Goal: Task Accomplishment & Management: Complete application form

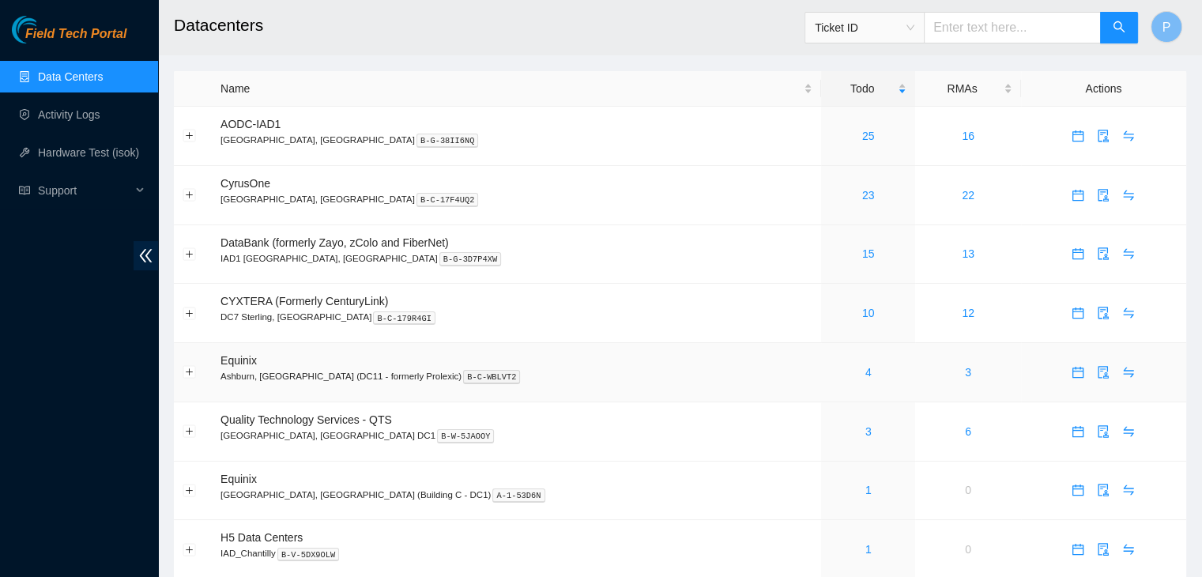
click at [698, 397] on td "Equinix Ashburn, VA (DC11 - formerly Prolexic) B-C-WBLVT2" at bounding box center [516, 372] width 609 height 59
click at [97, 121] on link "Activity Logs" at bounding box center [69, 114] width 62 height 13
click at [829, 557] on div "1" at bounding box center [867, 548] width 77 height 17
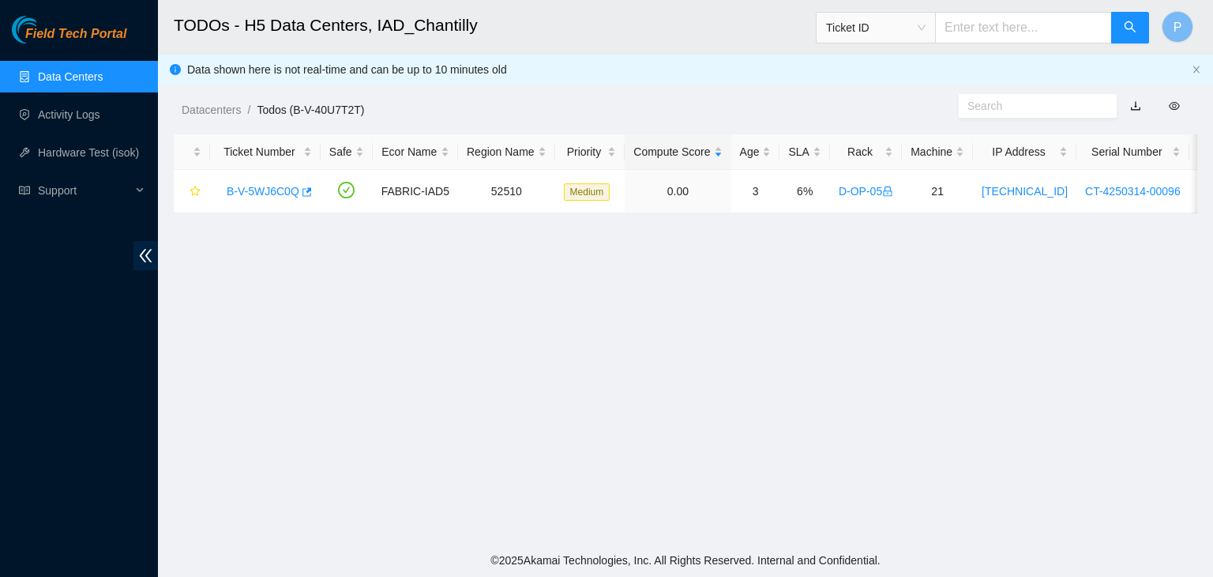
click at [80, 70] on link "Data Centers" at bounding box center [70, 76] width 65 height 13
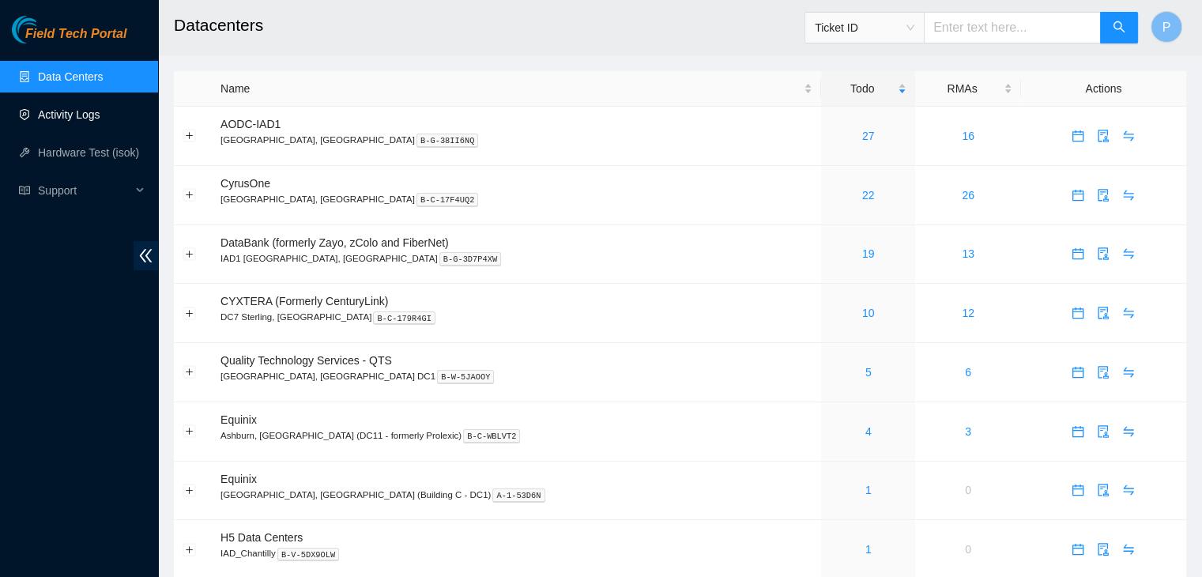
click at [100, 121] on link "Activity Logs" at bounding box center [69, 114] width 62 height 13
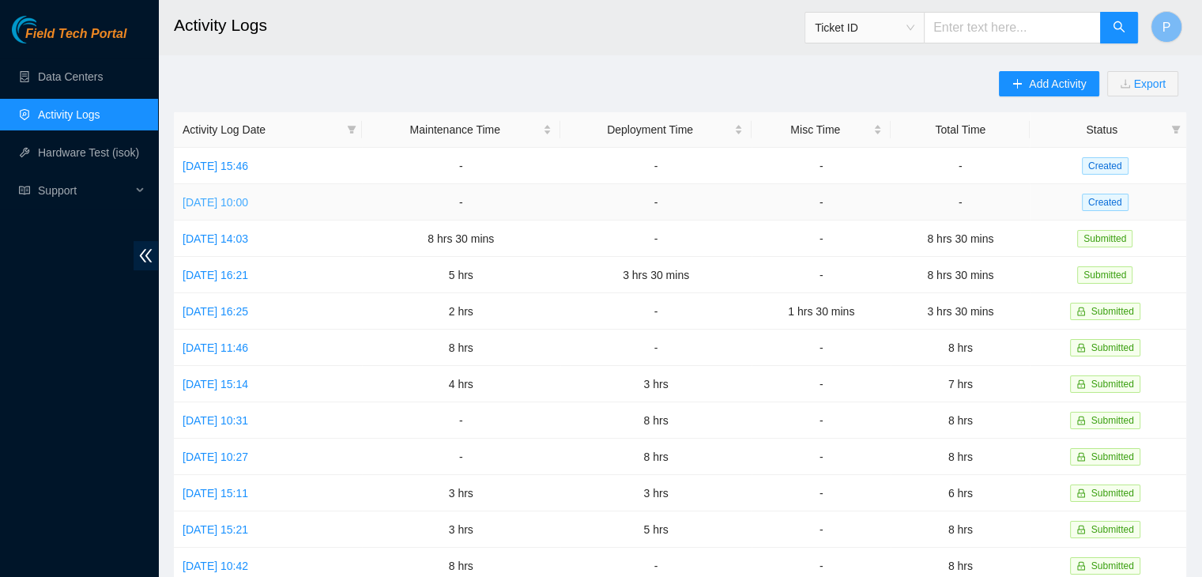
click at [224, 205] on link "[DATE] 10:00" at bounding box center [215, 202] width 66 height 13
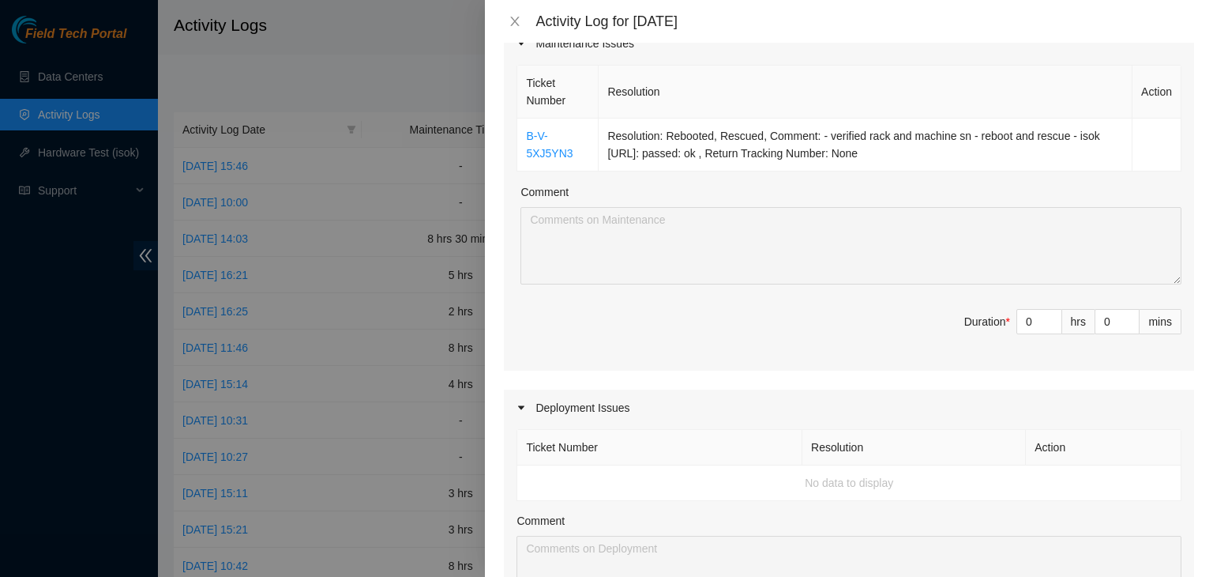
scroll to position [227, 0]
click at [0, 532] on div at bounding box center [606, 288] width 1213 height 577
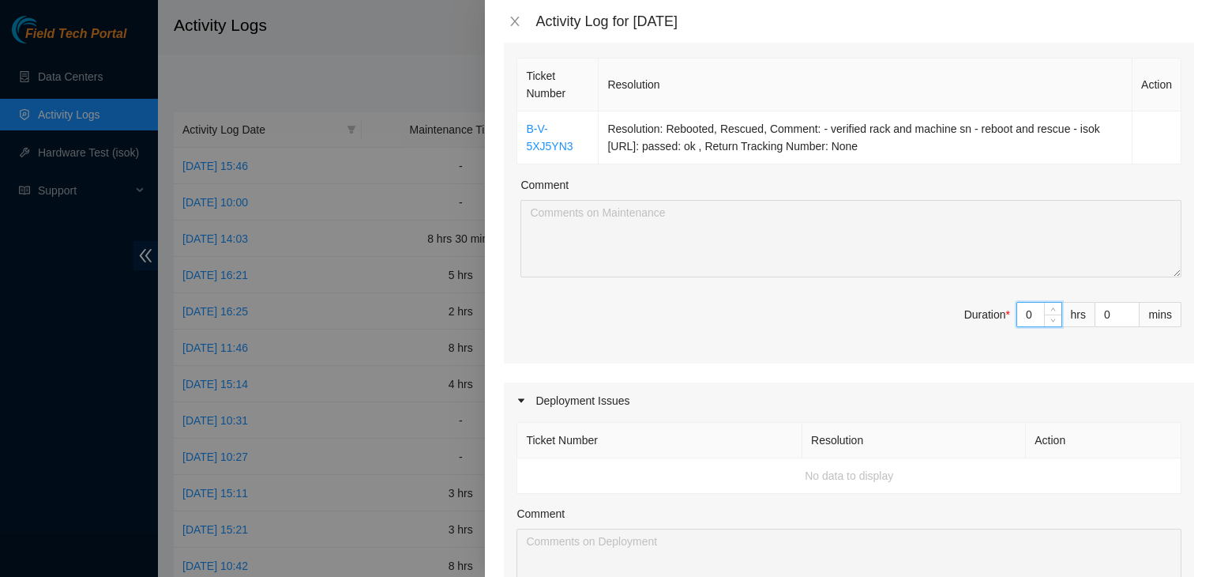
click at [1028, 310] on input "0" at bounding box center [1039, 315] width 44 height 24
click at [1021, 310] on input "0" at bounding box center [1039, 315] width 44 height 24
type input "04"
type input "4"
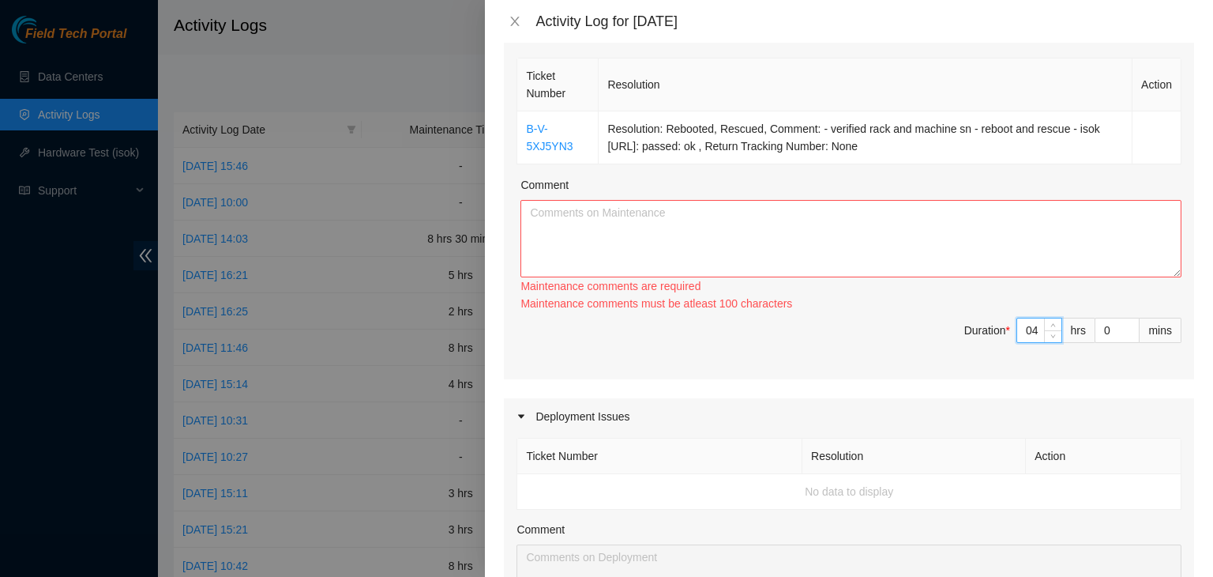
type input "4"
type input "3"
type input "30"
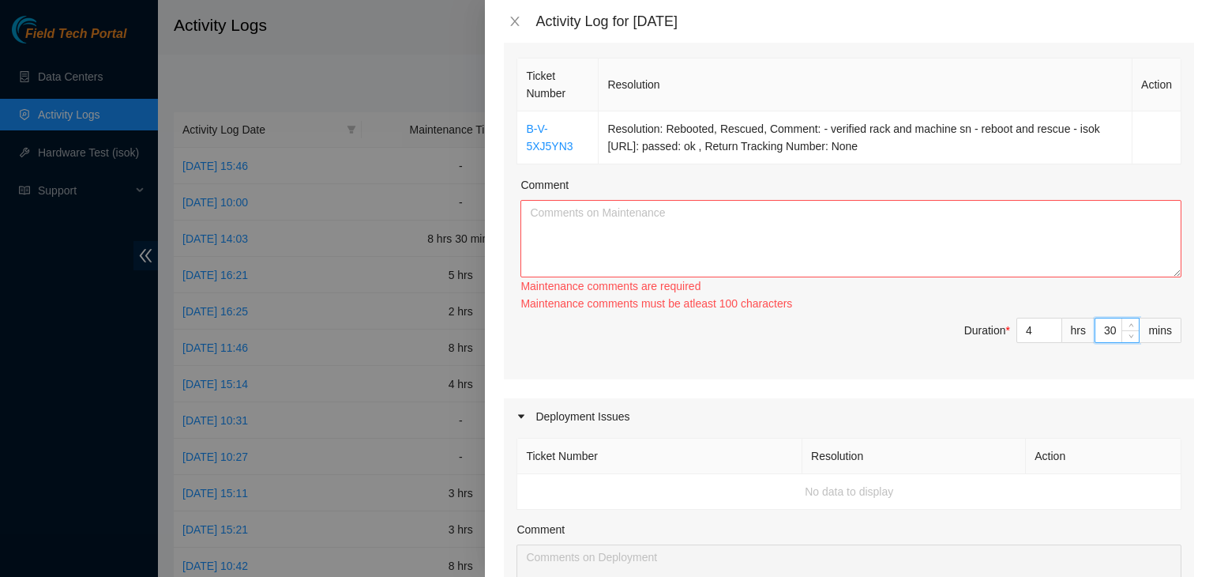
type input "30"
click at [882, 216] on textarea "Comment" at bounding box center [851, 238] width 661 height 77
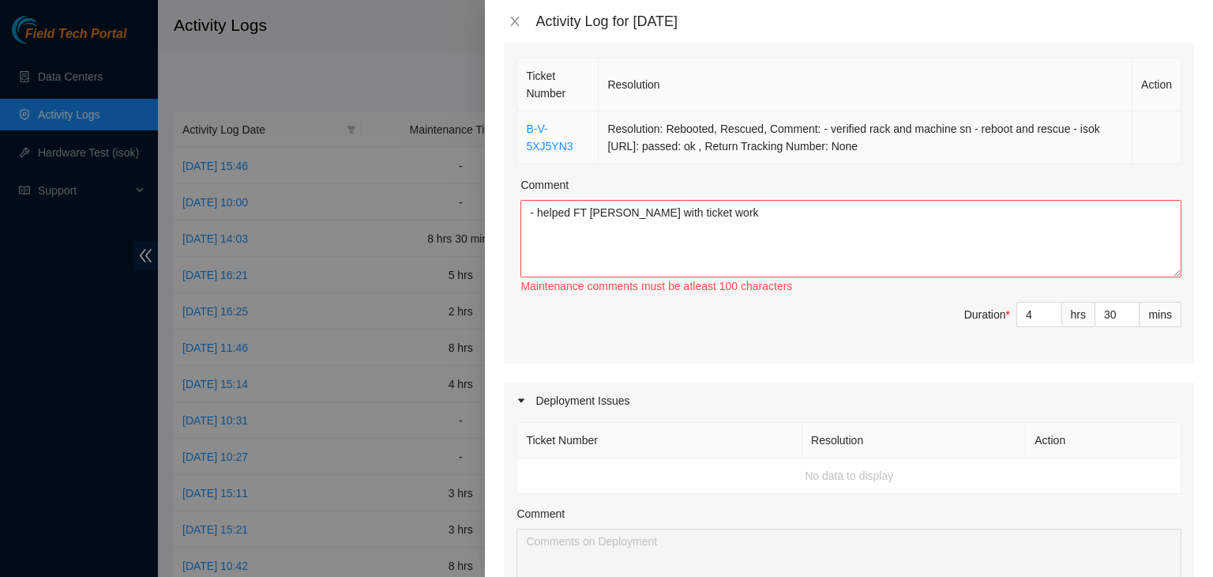
drag, startPoint x: 904, startPoint y: 155, endPoint x: 604, endPoint y: 126, distance: 301.6
click at [604, 126] on td "Resolution: Rebooted, Rescued, Comment: - verified rack and machine sn - reboot…" at bounding box center [866, 137] width 534 height 53
copy td "Resolution: Rebooted, Rescued, Comment: - verified rack and machine sn - reboot…"
click at [531, 243] on textarea "- helped FT [PERSON_NAME] with ticket work" at bounding box center [851, 238] width 661 height 77
paste textarea "Resolution: Rebooted, Rescued, Comment: - verified rack and machine sn - reboot…"
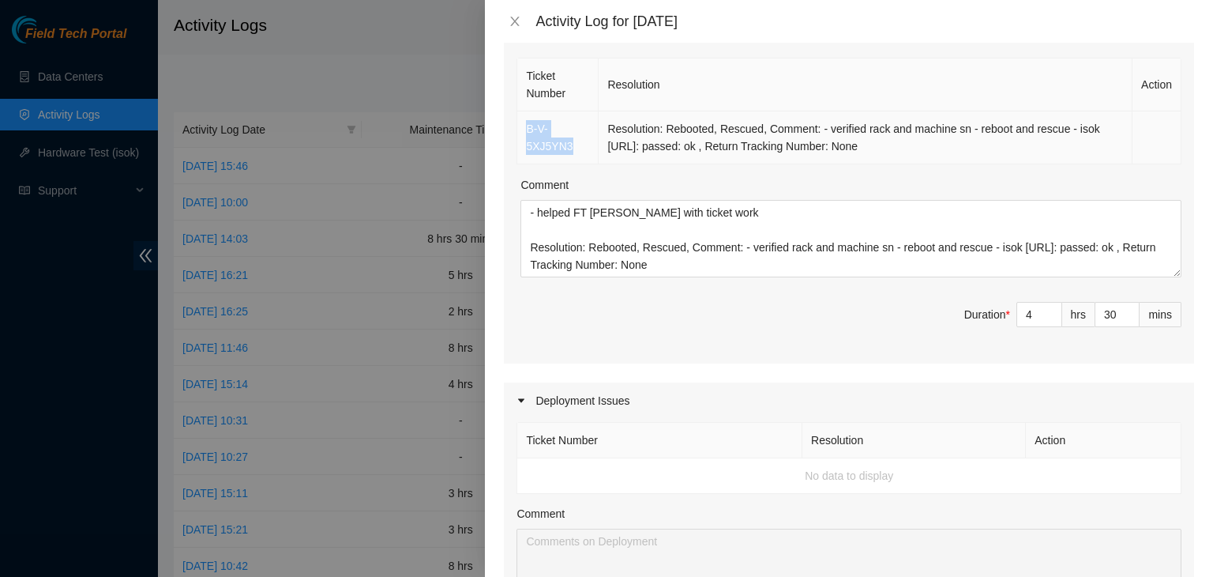
drag, startPoint x: 572, startPoint y: 155, endPoint x: 521, endPoint y: 130, distance: 56.2
click at [521, 130] on td "B-V-5XJ5YN3" at bounding box center [557, 137] width 81 height 53
copy link "B-V-5XJ5YN3"
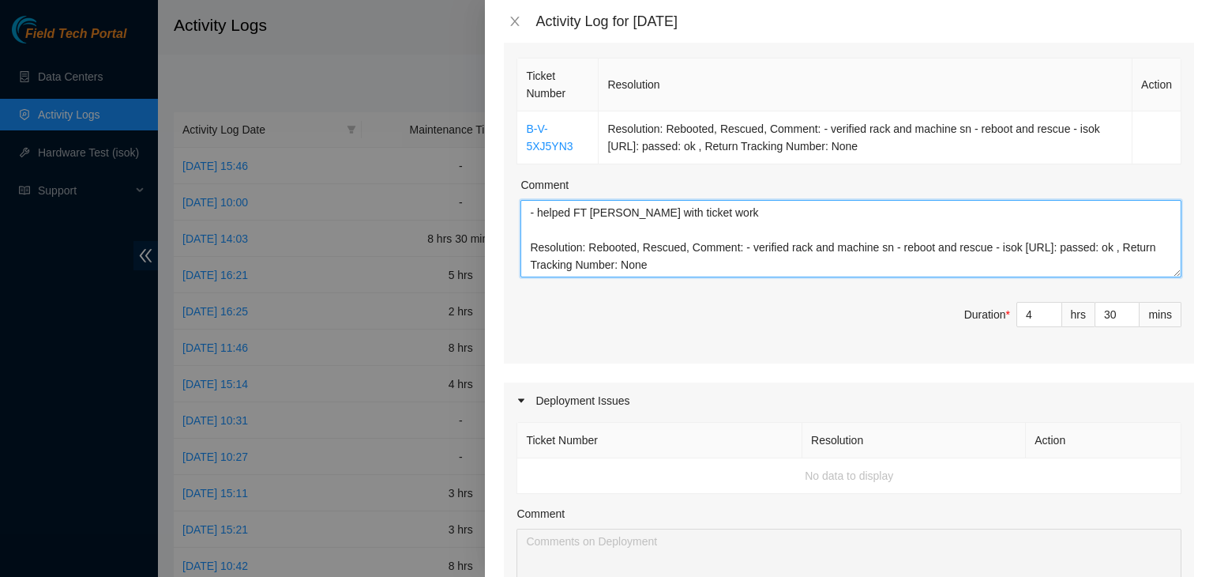
click at [531, 233] on textarea "- helped FT [PERSON_NAME] with ticket work Resolution: Rebooted, Rescued, Comme…" at bounding box center [851, 238] width 661 height 77
paste textarea "B-V-5XJ5YN3"
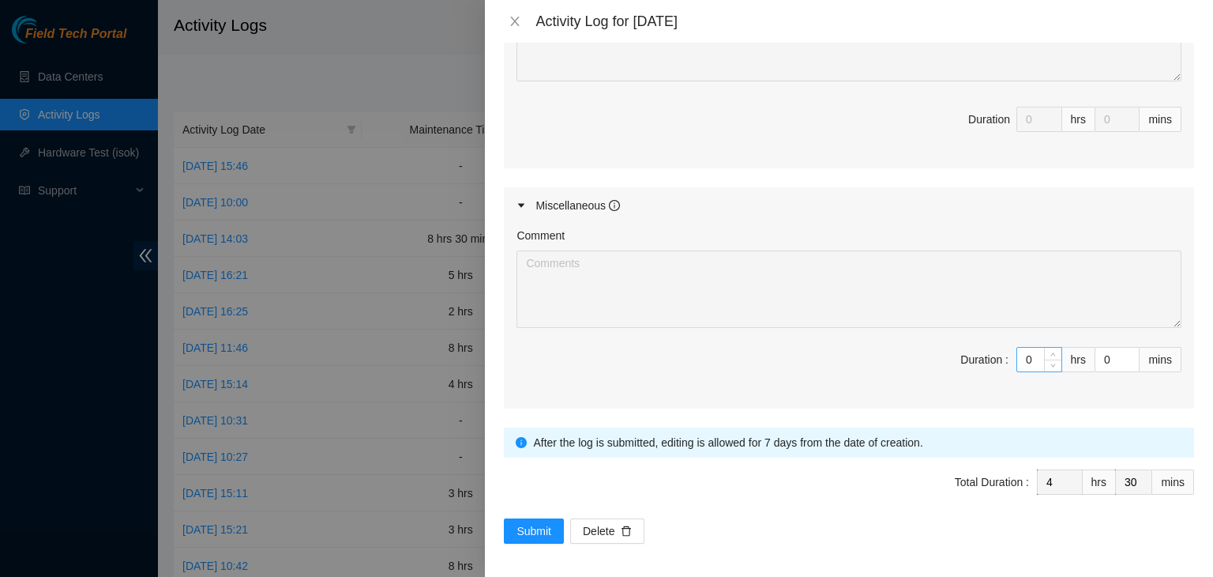
type textarea "- helped FT [PERSON_NAME] with ticket work B-V-5XJ5YN3 Resolution: Rebooted, Re…"
click at [1017, 367] on input "0" at bounding box center [1039, 360] width 44 height 24
click at [1002, 398] on div "Comment Duration : 0 hrs 0 mins" at bounding box center [849, 316] width 690 height 185
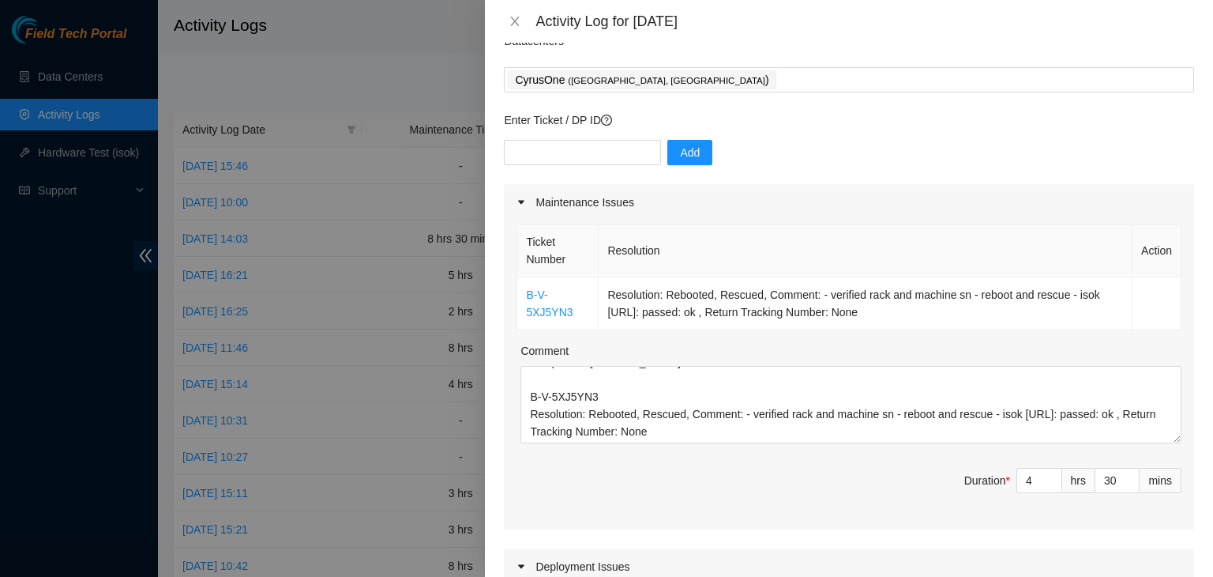
scroll to position [0, 0]
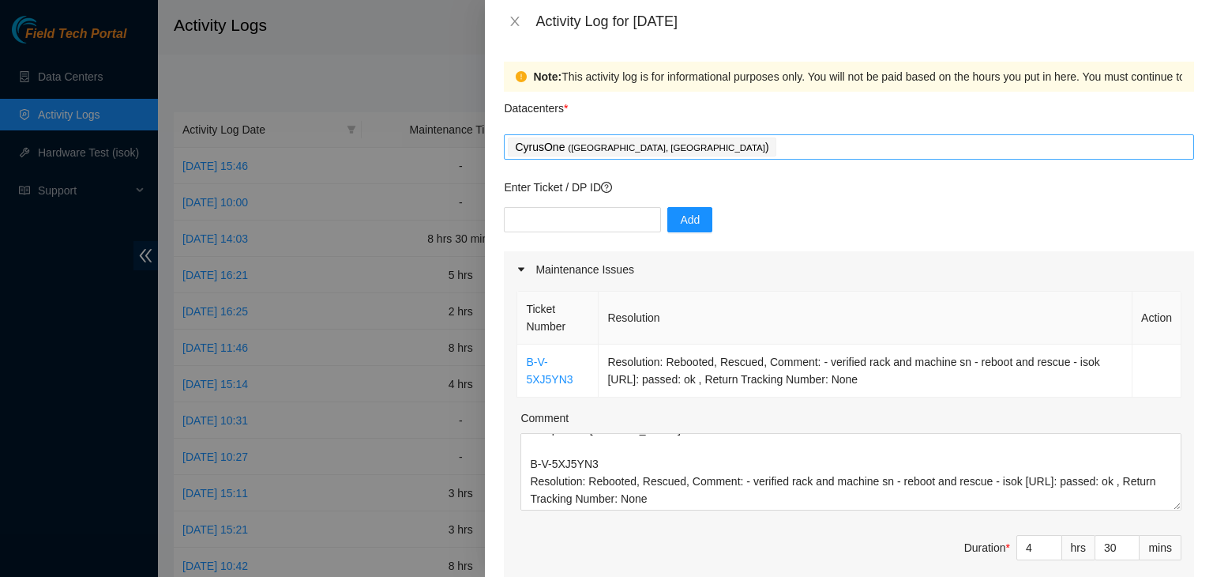
click at [701, 151] on div "CyrusOne ( [PERSON_NAME], [GEOGRAPHIC_DATA] )" at bounding box center [849, 147] width 683 height 22
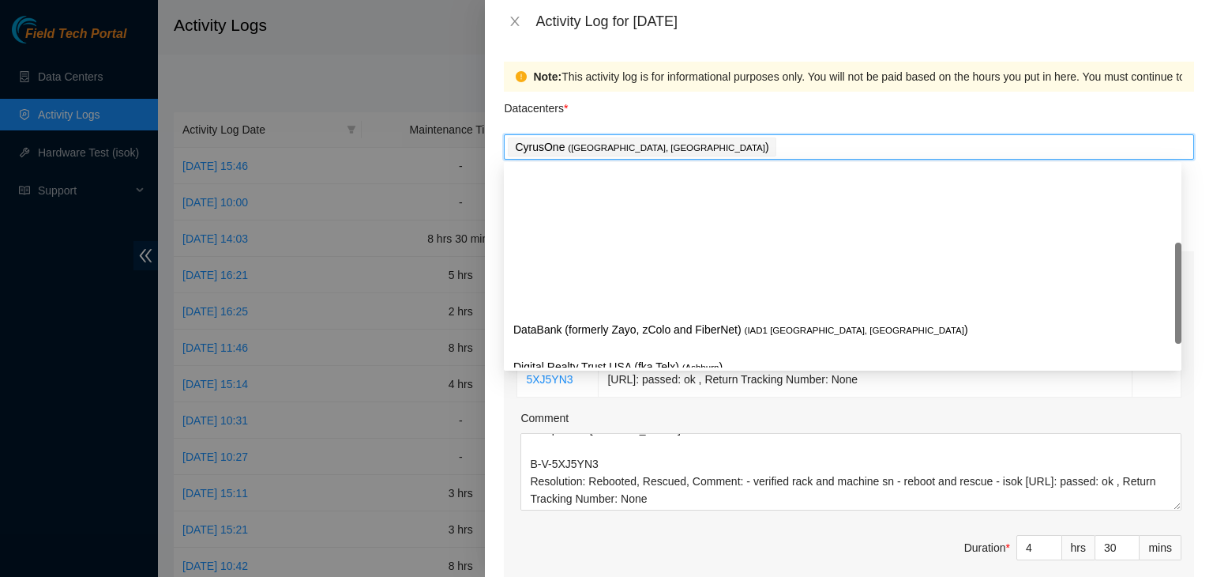
scroll to position [215, 0]
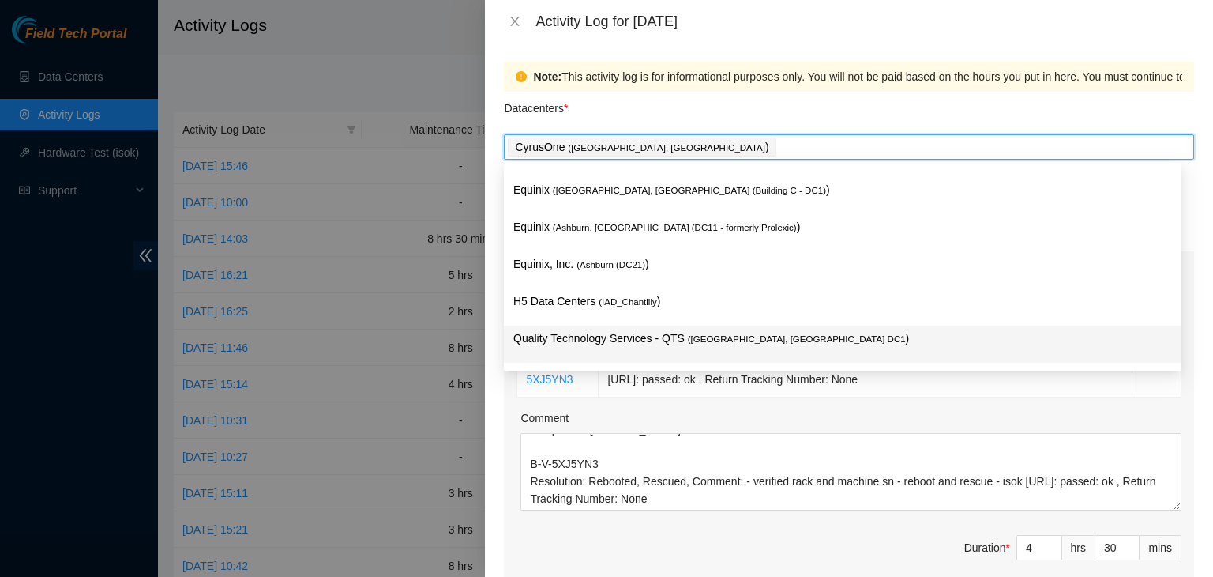
click at [656, 351] on div "Quality Technology Services - QTS ( [GEOGRAPHIC_DATA], [GEOGRAPHIC_DATA] DC1 )" at bounding box center [842, 343] width 659 height 29
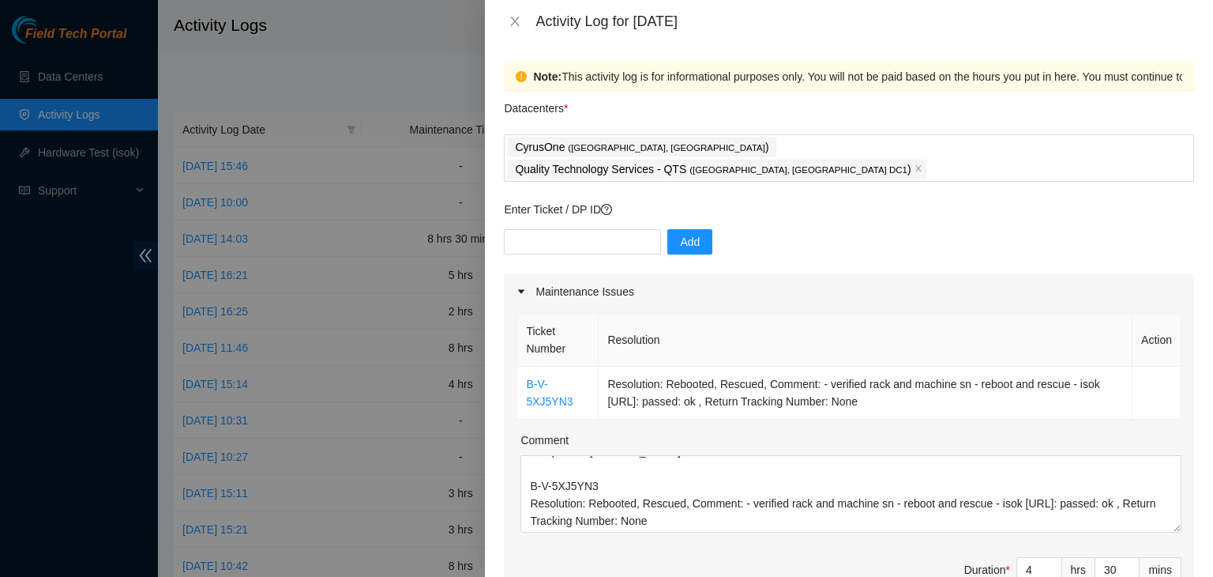
click at [496, 465] on div "Note: This activity log is for informational purposes only. You will not be pai…" at bounding box center [849, 310] width 728 height 534
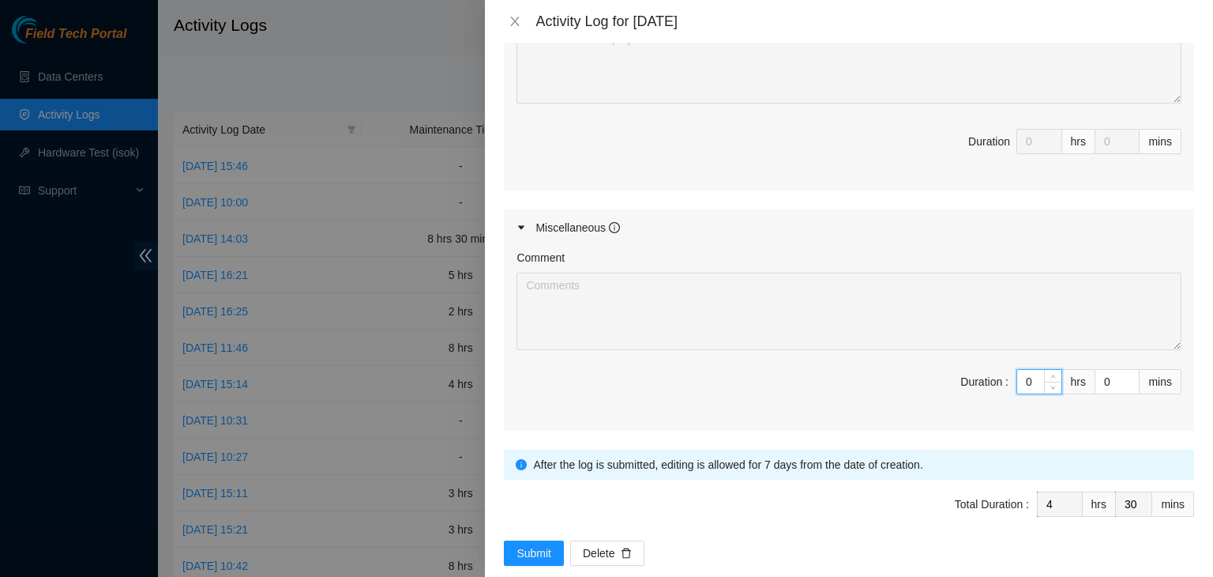
click at [1027, 370] on input "0" at bounding box center [1039, 382] width 44 height 24
type input "04"
type input "8"
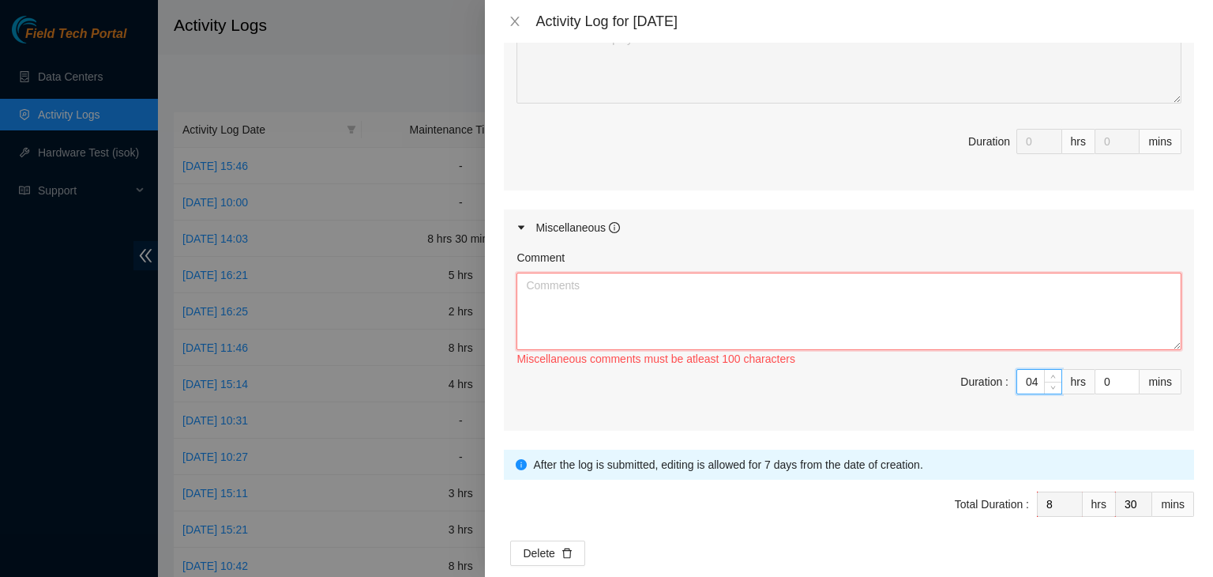
type input "4"
click at [866, 286] on textarea "Comment" at bounding box center [849, 311] width 665 height 77
click at [562, 273] on textarea "- arrived at" at bounding box center [849, 311] width 665 height 77
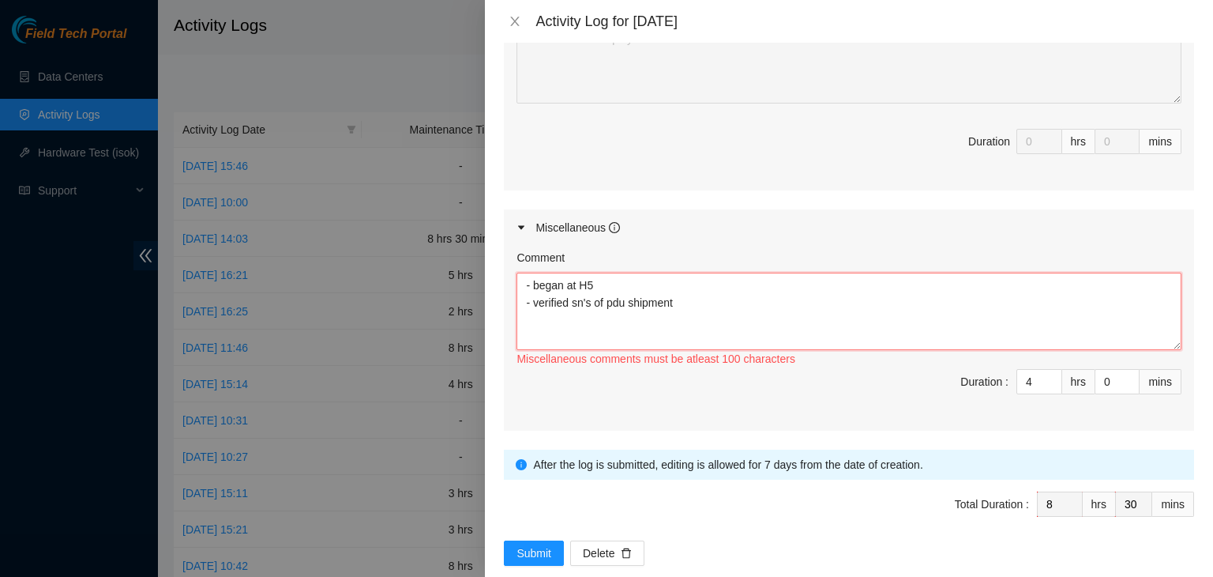
click at [680, 278] on textarea "- began at H5 - verified sn's of pdu shipment" at bounding box center [849, 311] width 665 height 77
paste textarea "Tracking order 387801655"
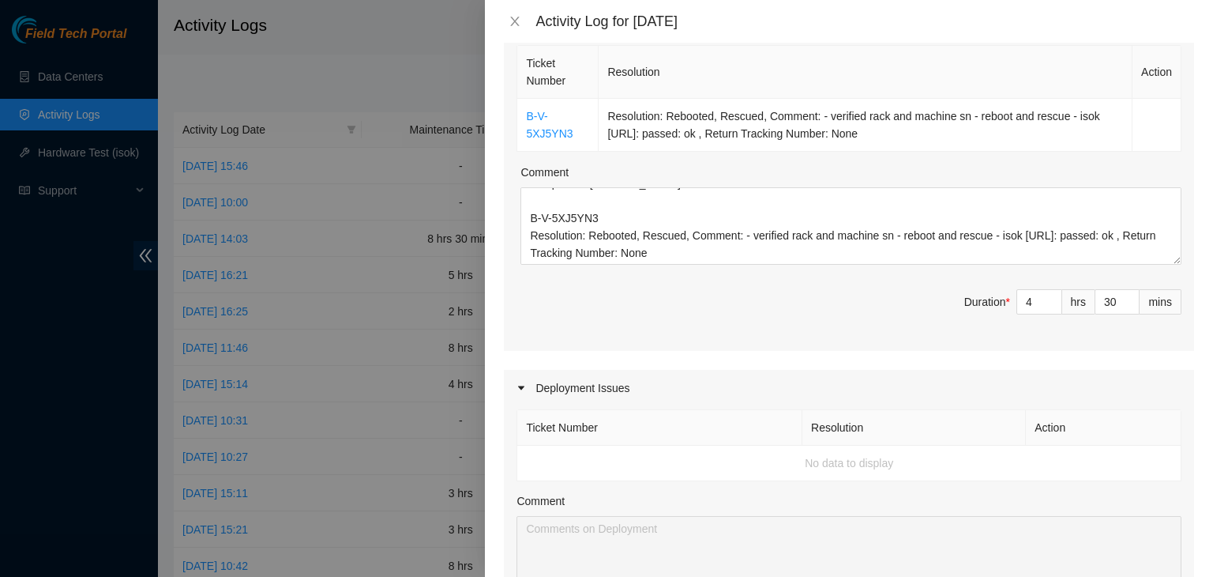
scroll to position [0, 0]
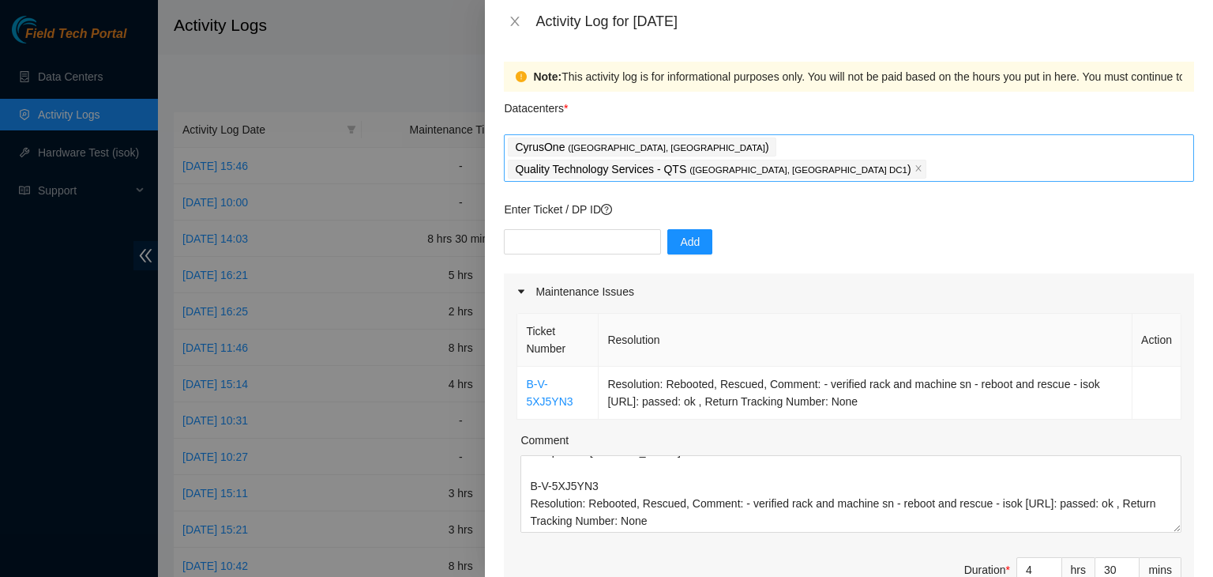
click at [926, 143] on div "CyrusOne ( Sterling, [GEOGRAPHIC_DATA] ) Quality Technology Services - QTS ( [G…" at bounding box center [849, 158] width 683 height 44
type textarea "- began at H5 - verified sn's of pdu shipment in Tracking order 387801655 - dro…"
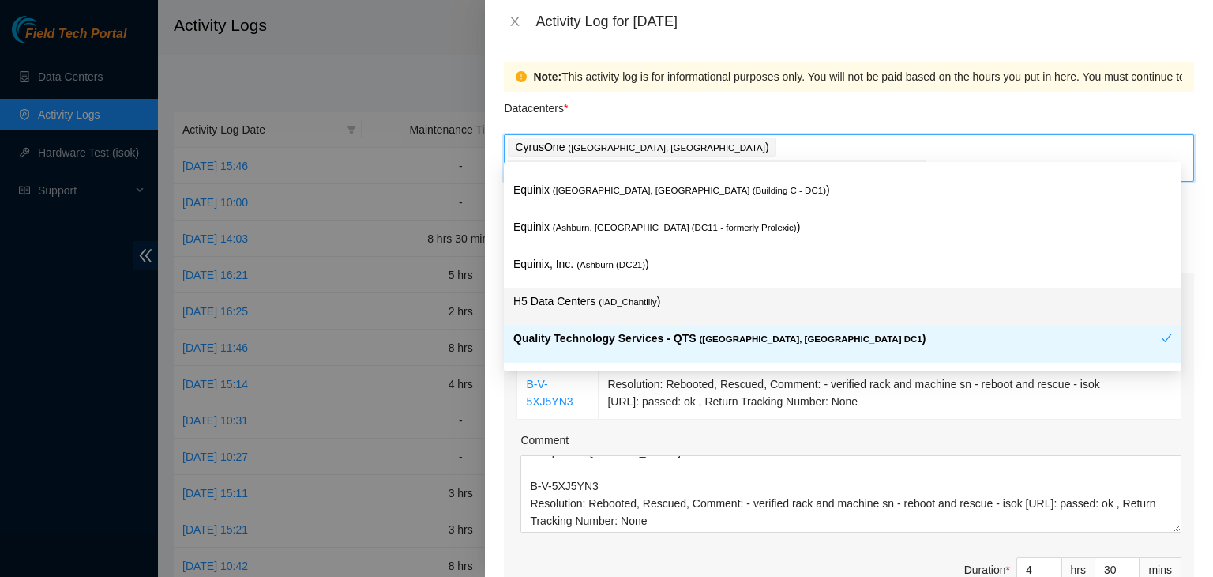
click at [735, 304] on p "H5 Data Centers ( IAD_Chantilly )" at bounding box center [842, 301] width 659 height 18
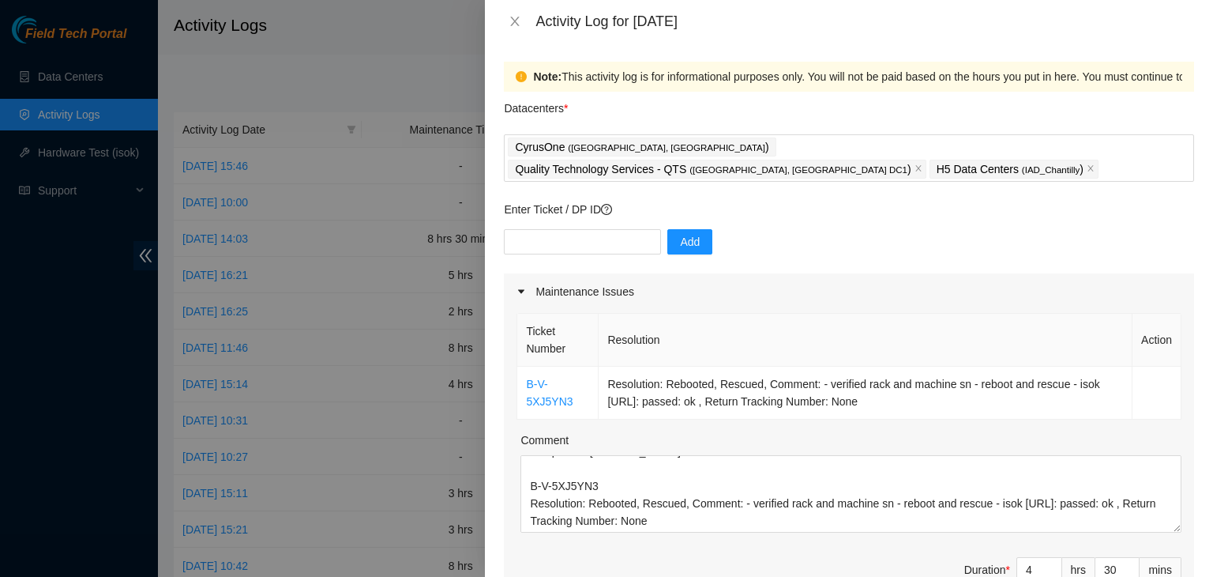
click at [495, 503] on div "Note: This activity log is for informational purposes only. You will not be pai…" at bounding box center [849, 310] width 728 height 534
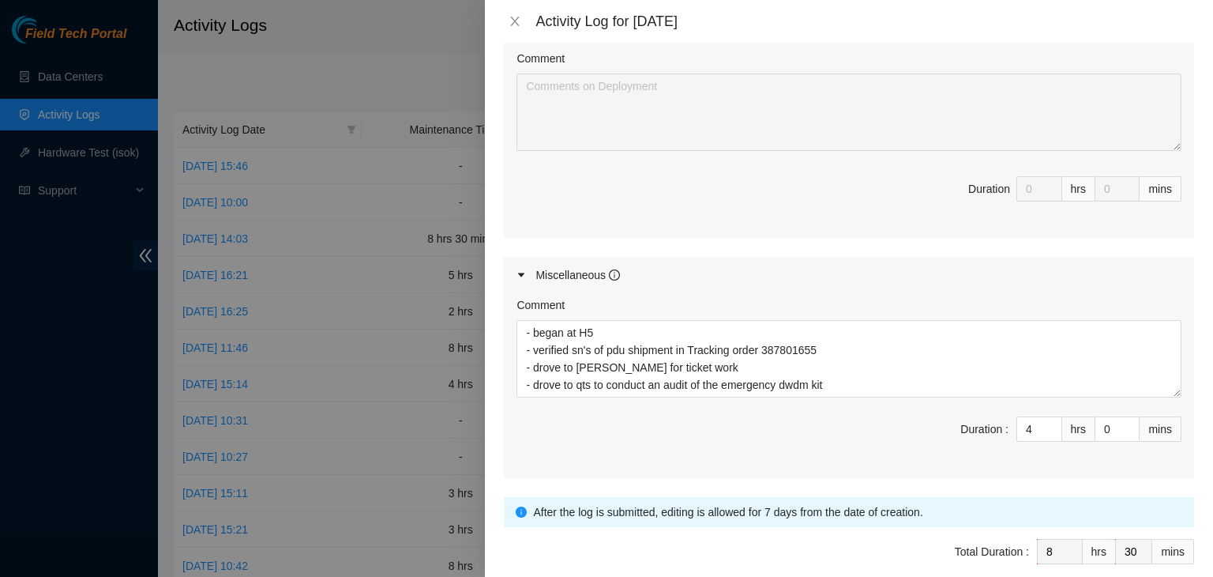
scroll to position [758, 0]
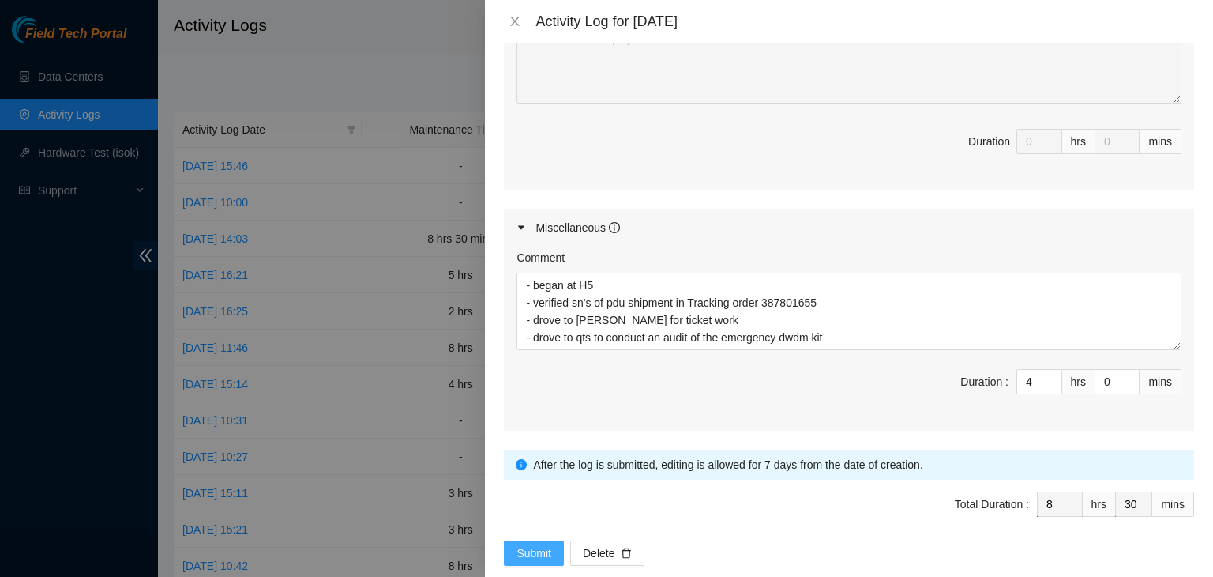
click at [525, 544] on span "Submit" at bounding box center [534, 552] width 35 height 17
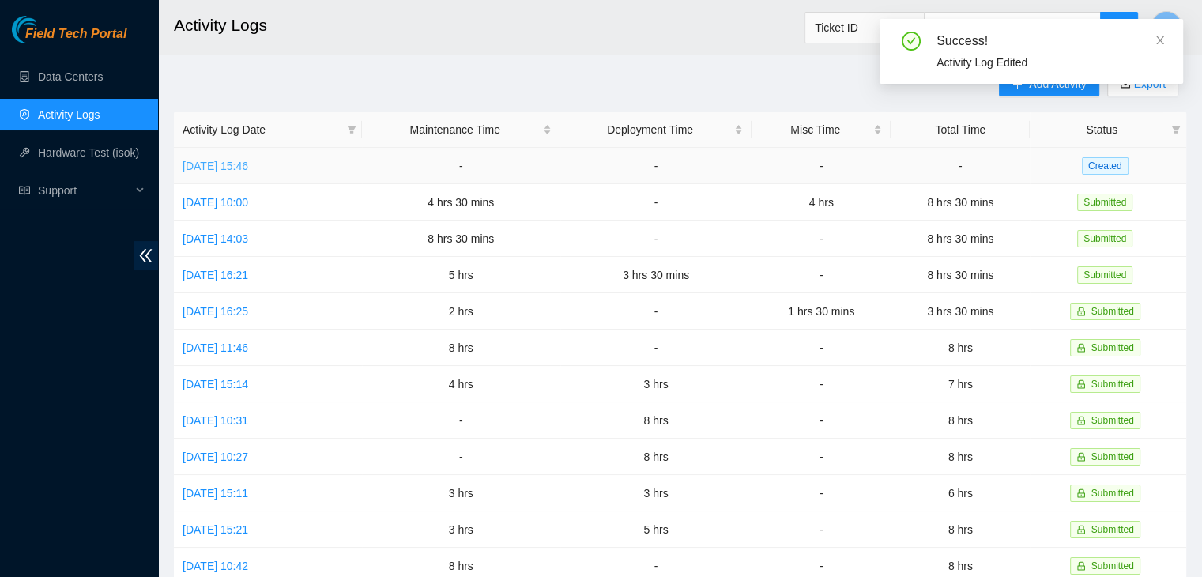
click at [248, 165] on link "[DATE] 15:46" at bounding box center [215, 166] width 66 height 13
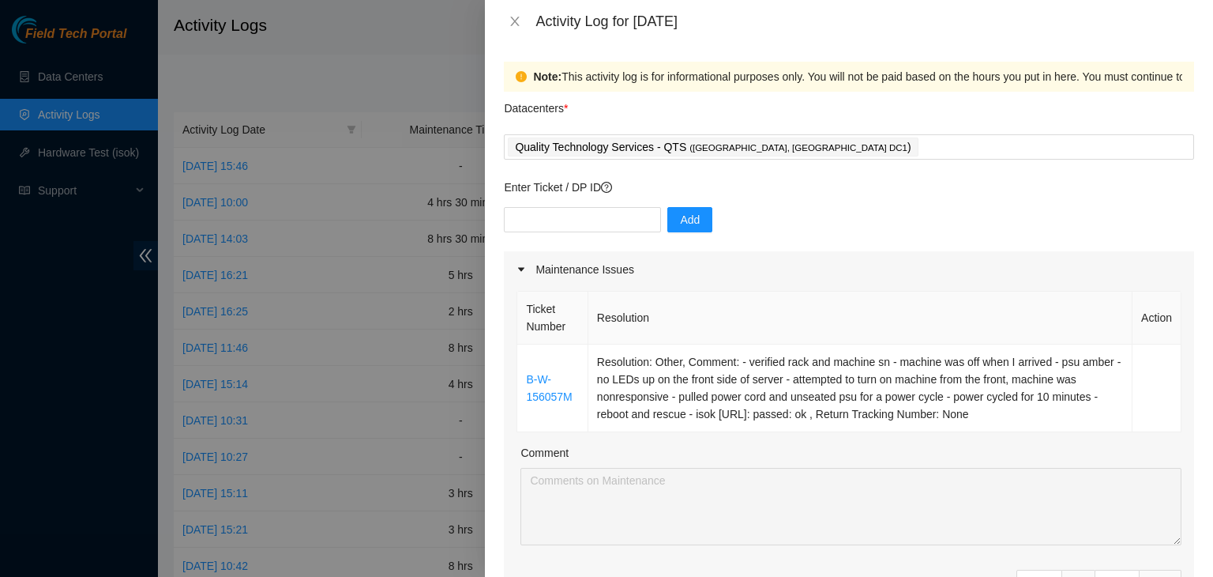
click at [322, 245] on div at bounding box center [606, 288] width 1213 height 577
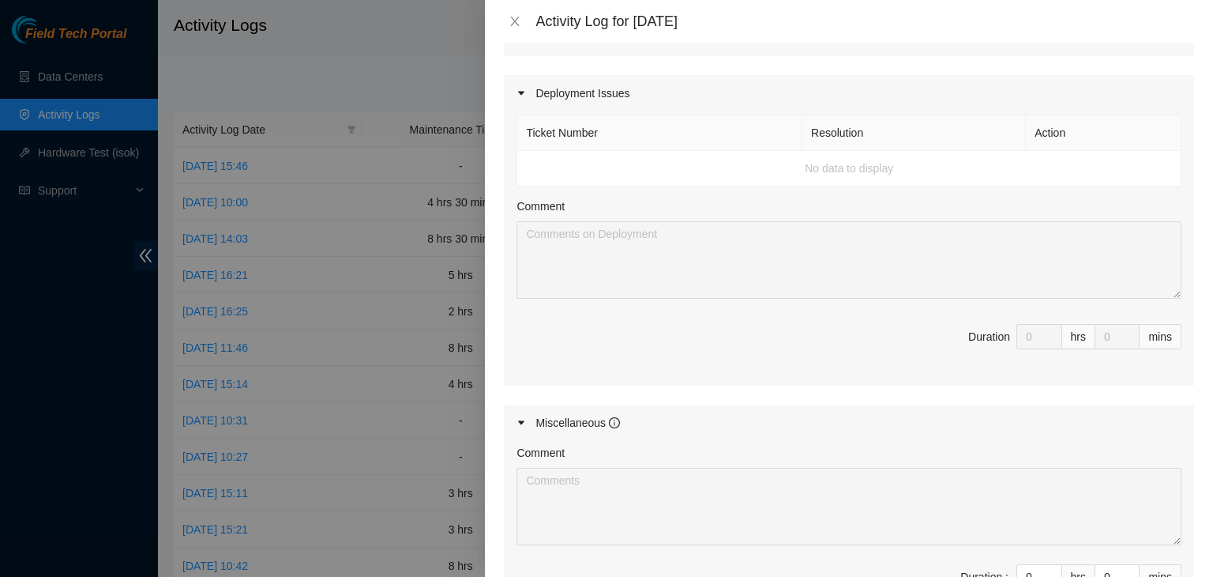
scroll to position [792, 0]
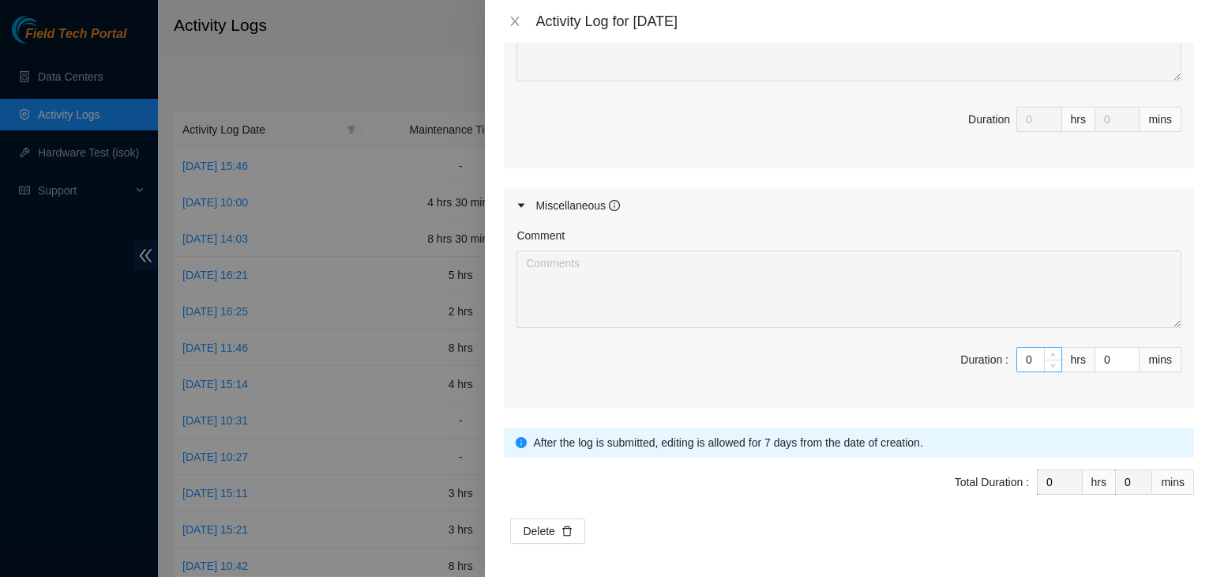
click at [1023, 355] on input "0" at bounding box center [1039, 360] width 44 height 24
type input "02"
type input "2"
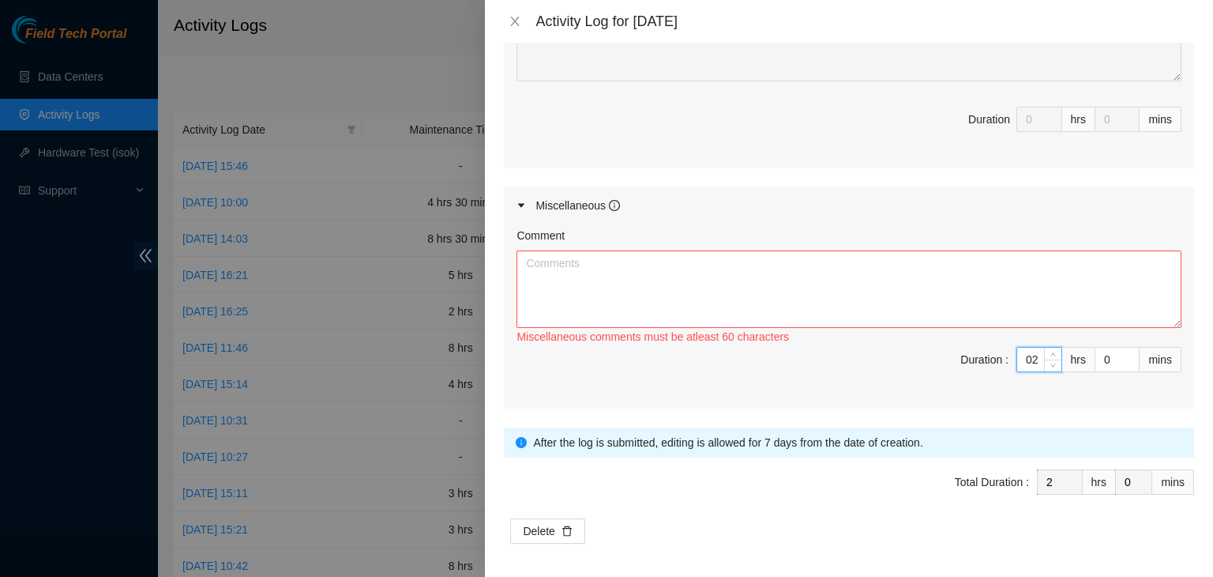
type input "0"
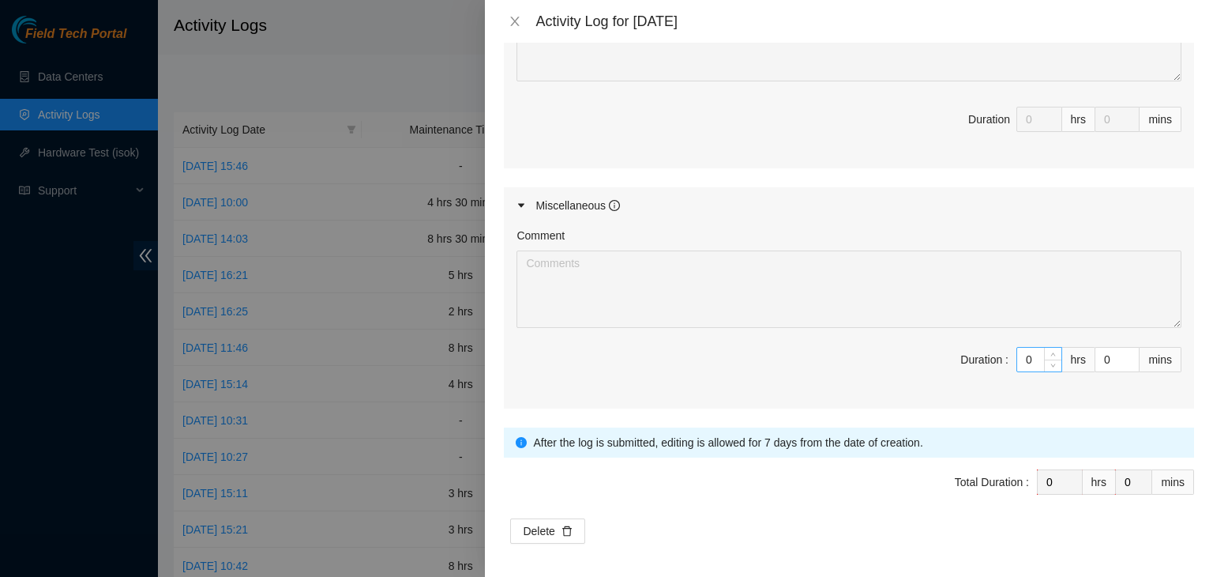
click at [1020, 352] on input "0" at bounding box center [1039, 360] width 44 height 24
type input "01"
type input "1"
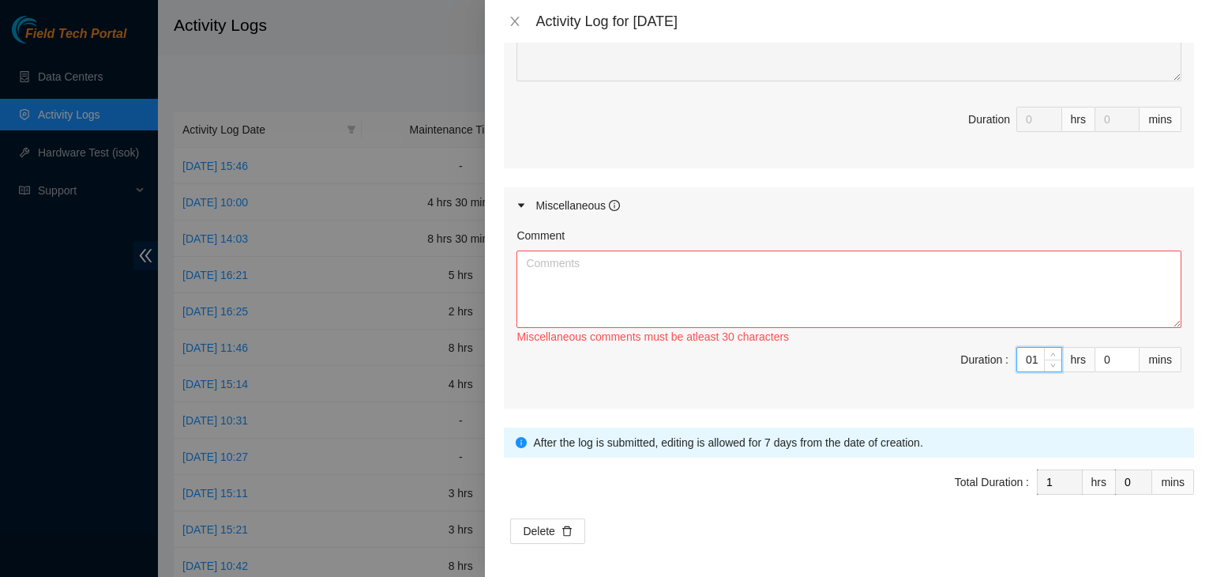
type input "1"
type input "3"
type input "30"
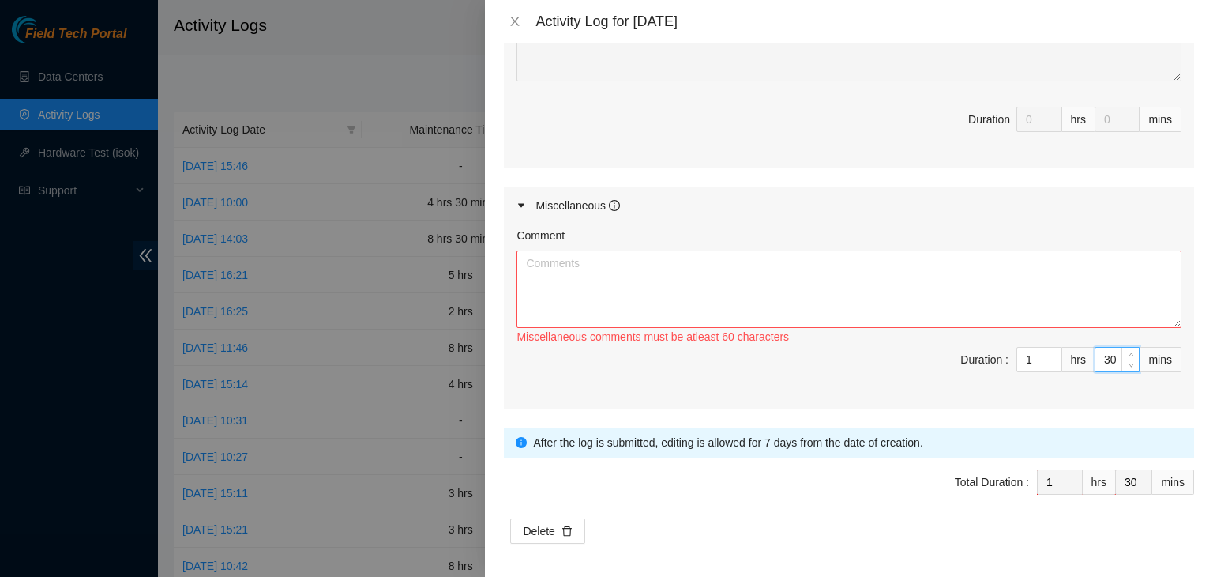
type input "30"
click at [863, 262] on textarea "Comment" at bounding box center [849, 288] width 665 height 77
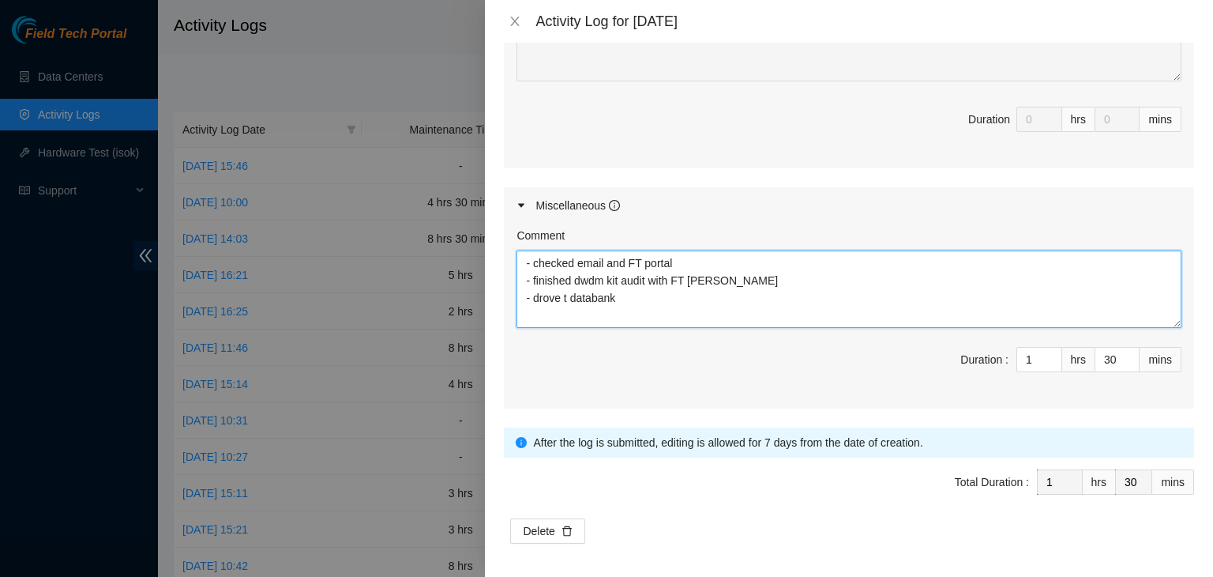
click at [566, 302] on textarea "- checked email and FT portal - finished dwdm kit audit with FT [PERSON_NAME] -…" at bounding box center [849, 288] width 665 height 77
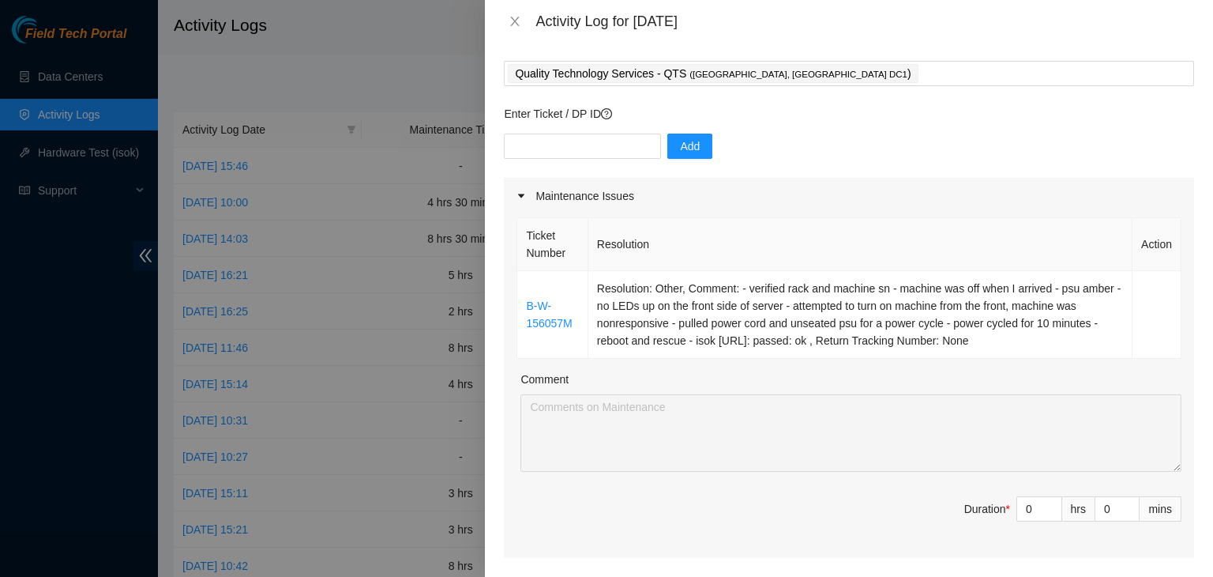
scroll to position [62, 0]
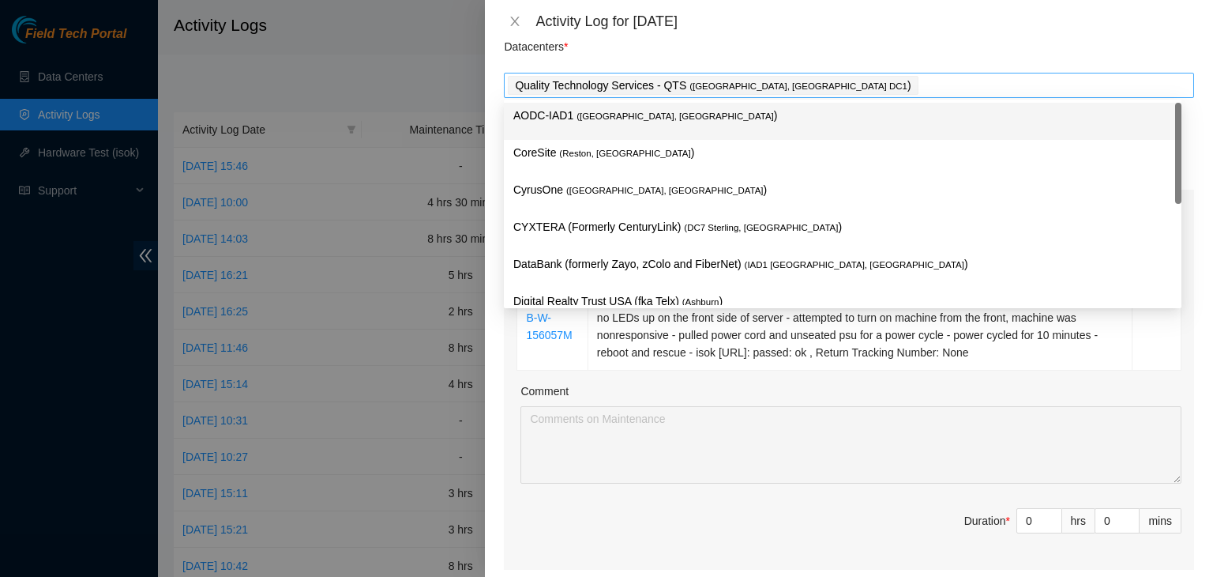
click at [828, 77] on div "Quality Technology Services - QTS ( [GEOGRAPHIC_DATA], [GEOGRAPHIC_DATA] DC1 )" at bounding box center [849, 85] width 683 height 22
type textarea "- checked email and FT portal - finished dwdm kit audit with FT [PERSON_NAME] -…"
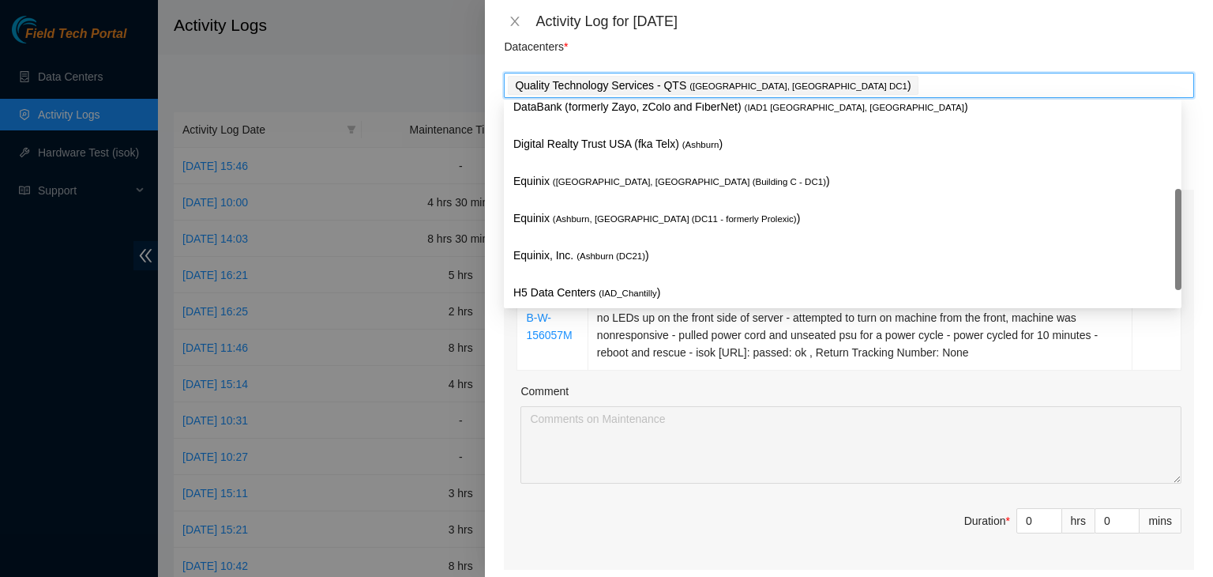
scroll to position [215, 0]
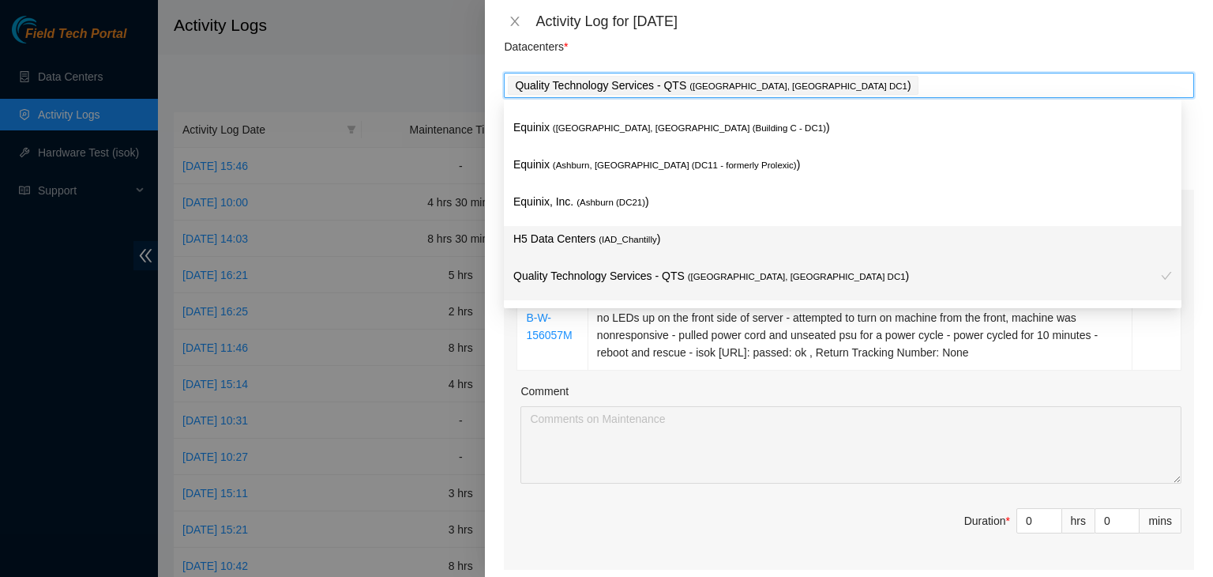
click at [676, 241] on p "H5 Data Centers ( IAD_Chantilly )" at bounding box center [842, 239] width 659 height 18
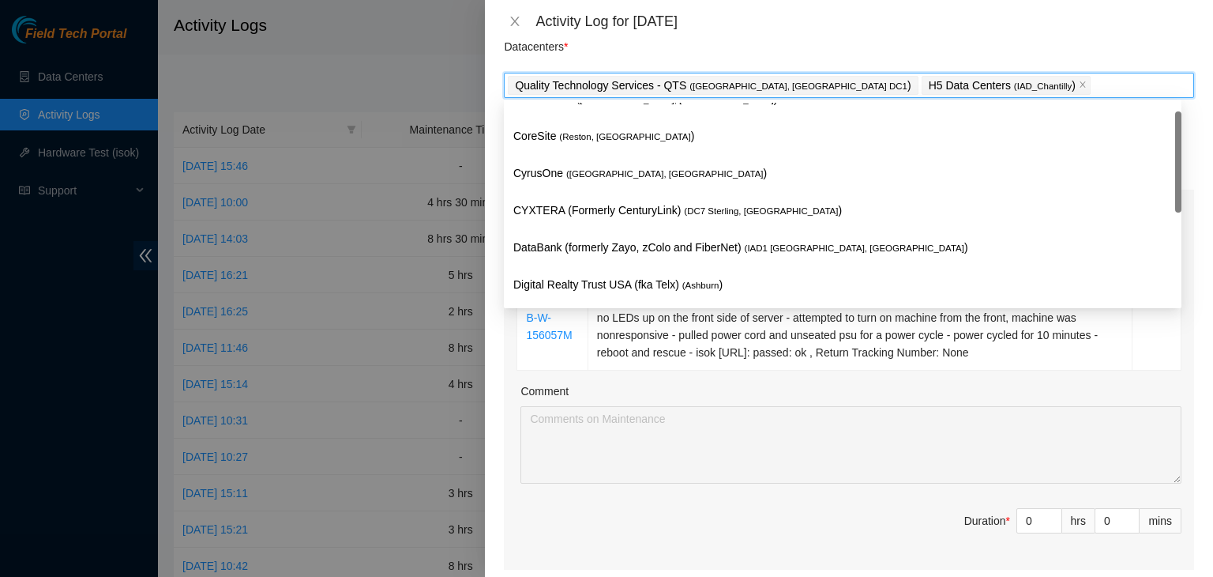
scroll to position [17, 0]
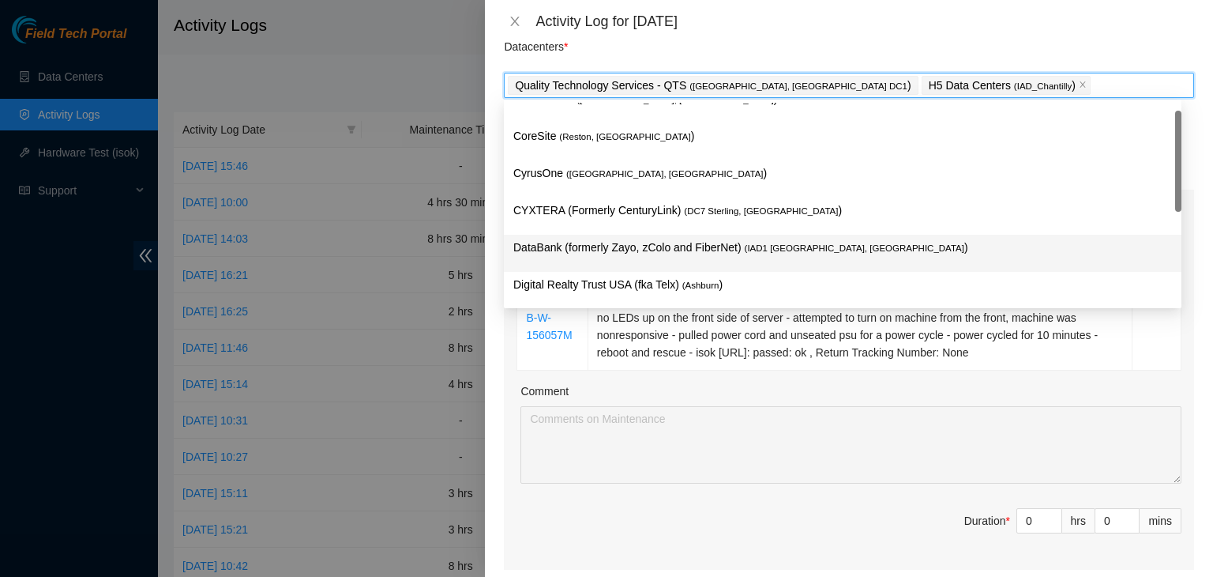
click at [671, 250] on p "DataBank (formerly Zayo, zColo and FiberNet) ( IAD1 [GEOGRAPHIC_DATA], [GEOGRAP…" at bounding box center [842, 248] width 659 height 18
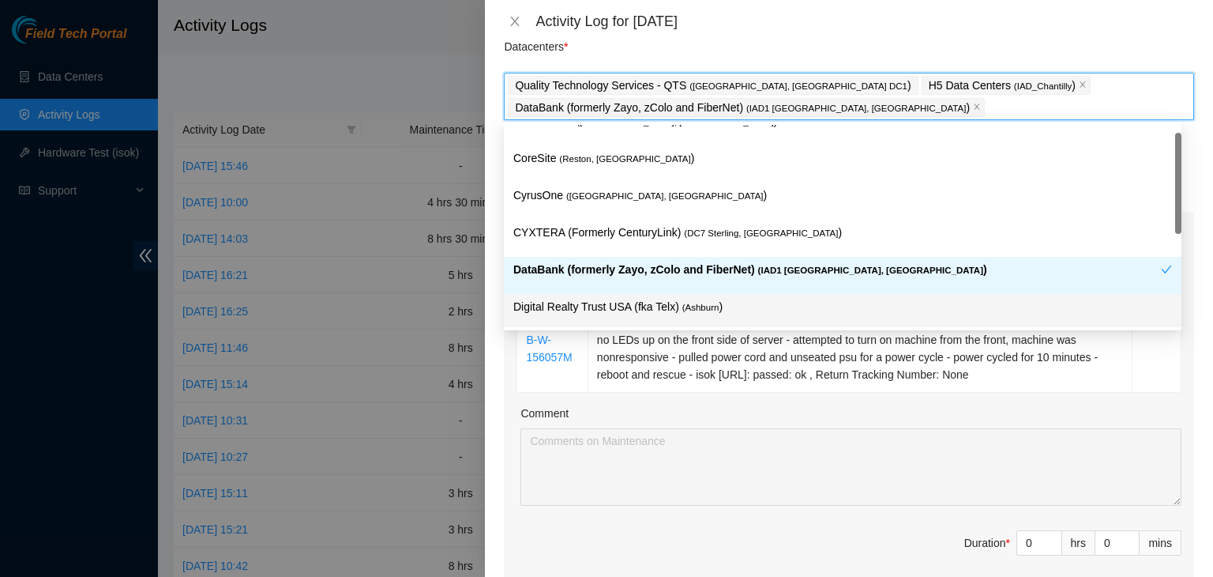
click at [497, 416] on div "Note: This activity log is for informational purposes only. You will not be pai…" at bounding box center [849, 310] width 728 height 534
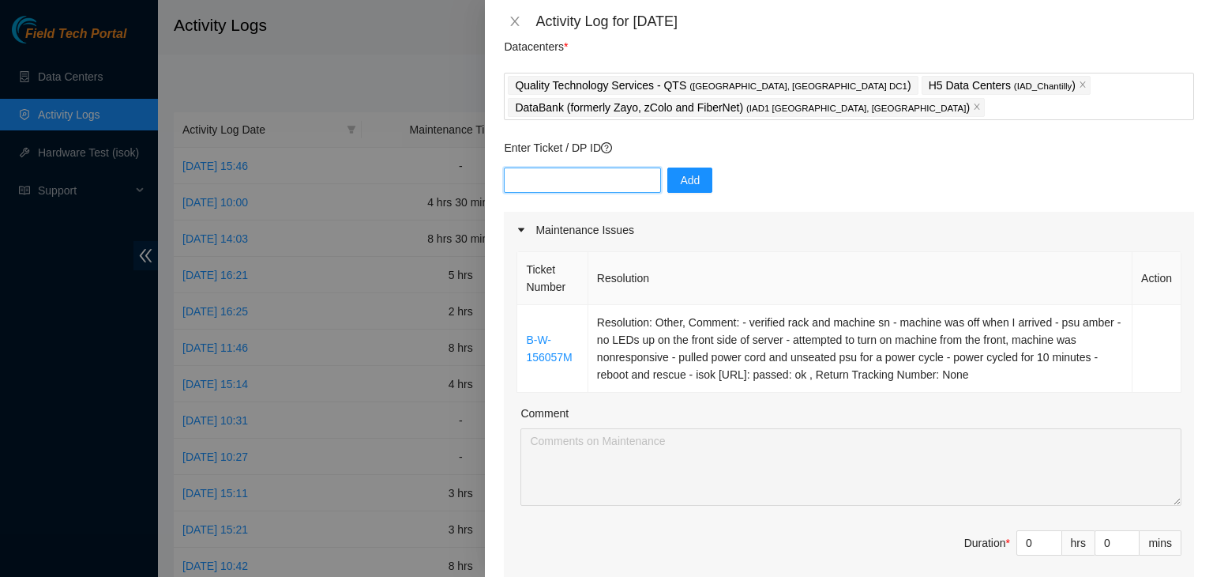
click at [604, 175] on input "text" at bounding box center [582, 179] width 157 height 25
paste input "DP81248"
type input "DP81248"
click at [683, 188] on button "Add" at bounding box center [690, 179] width 45 height 25
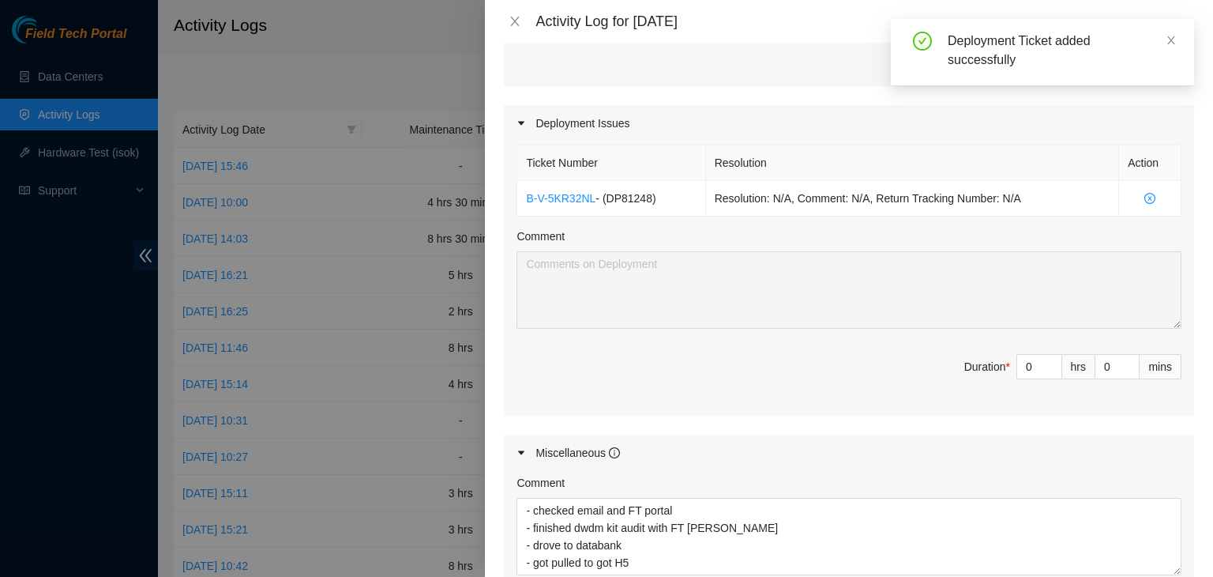
scroll to position [584, 0]
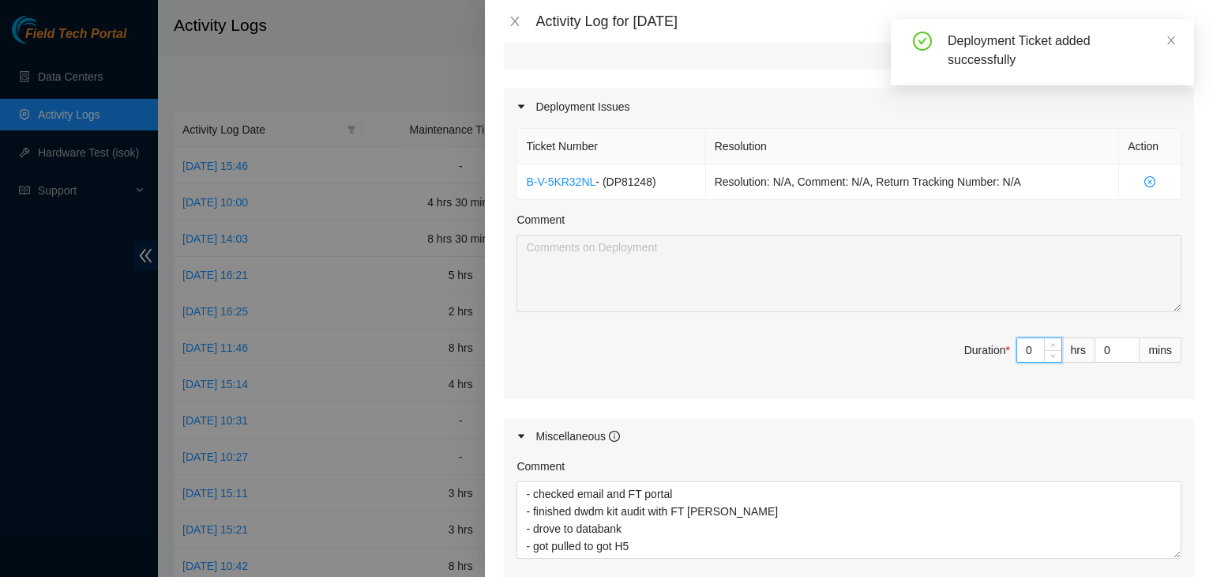
click at [1027, 345] on input "0" at bounding box center [1039, 350] width 44 height 24
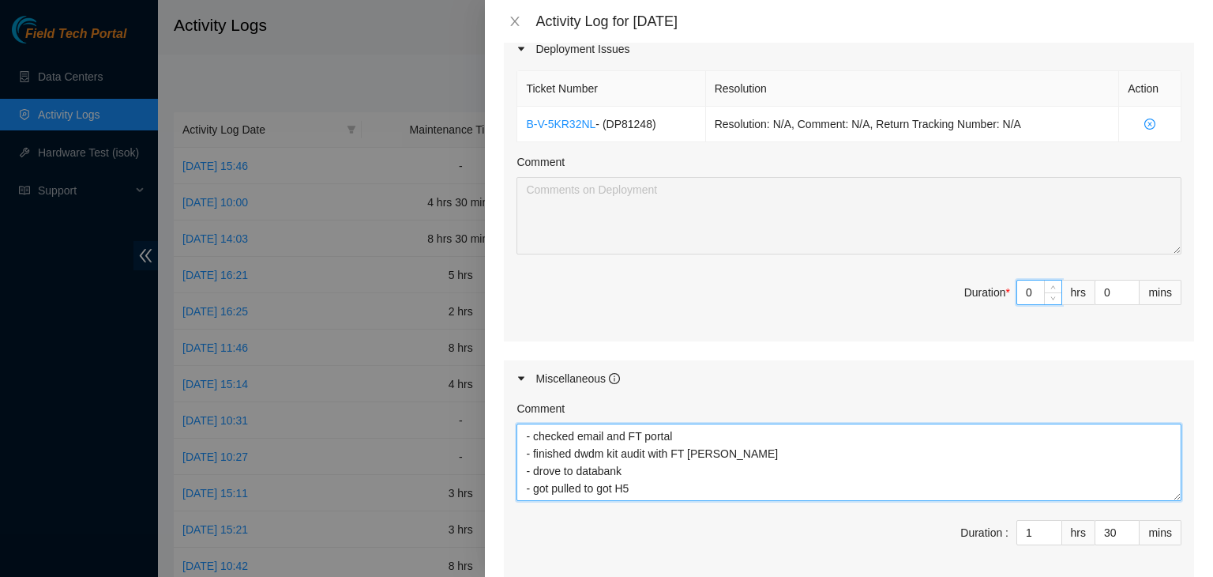
click at [724, 473] on textarea "- checked email and FT portal - finished dwdm kit audit with FT [PERSON_NAME] -…" at bounding box center [849, 461] width 665 height 77
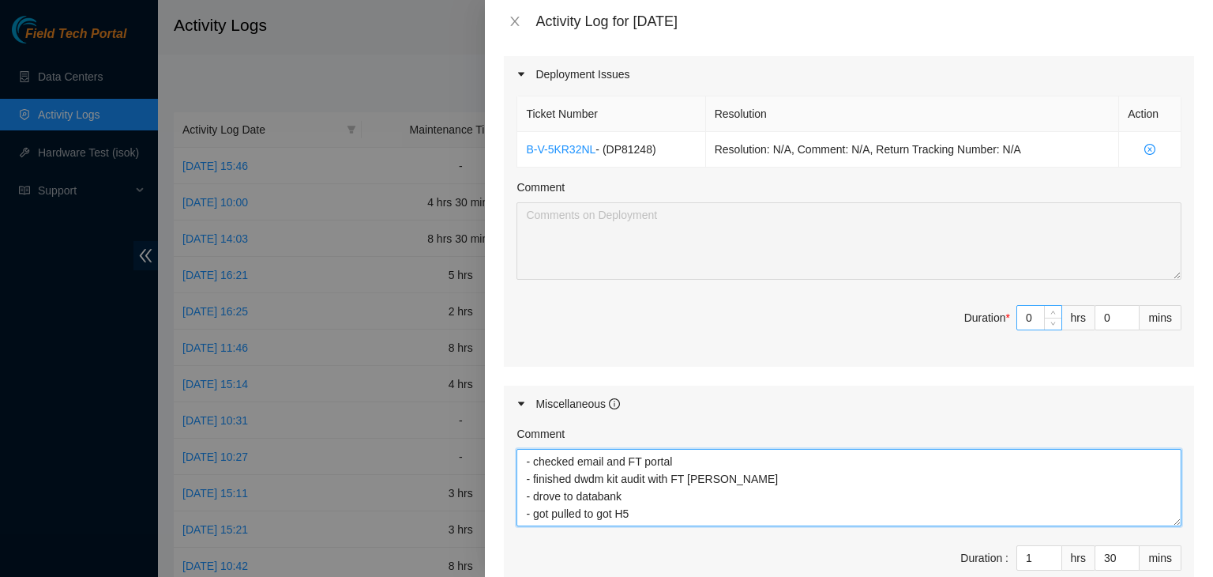
scroll to position [675, 0]
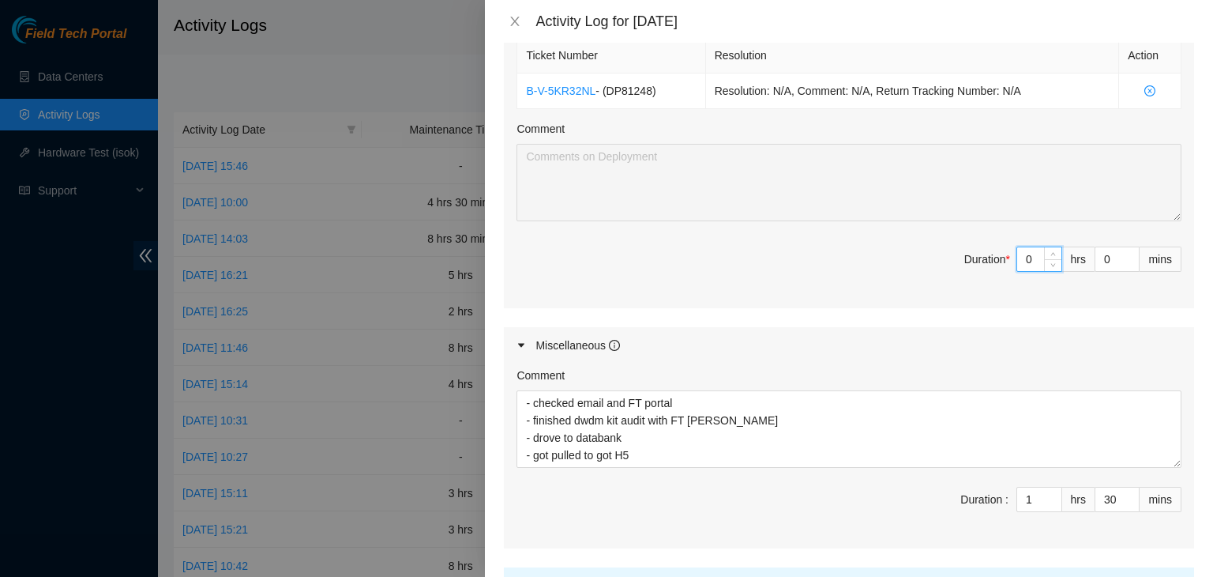
click at [1026, 253] on input "0" at bounding box center [1039, 259] width 44 height 24
type input "04"
type input "5"
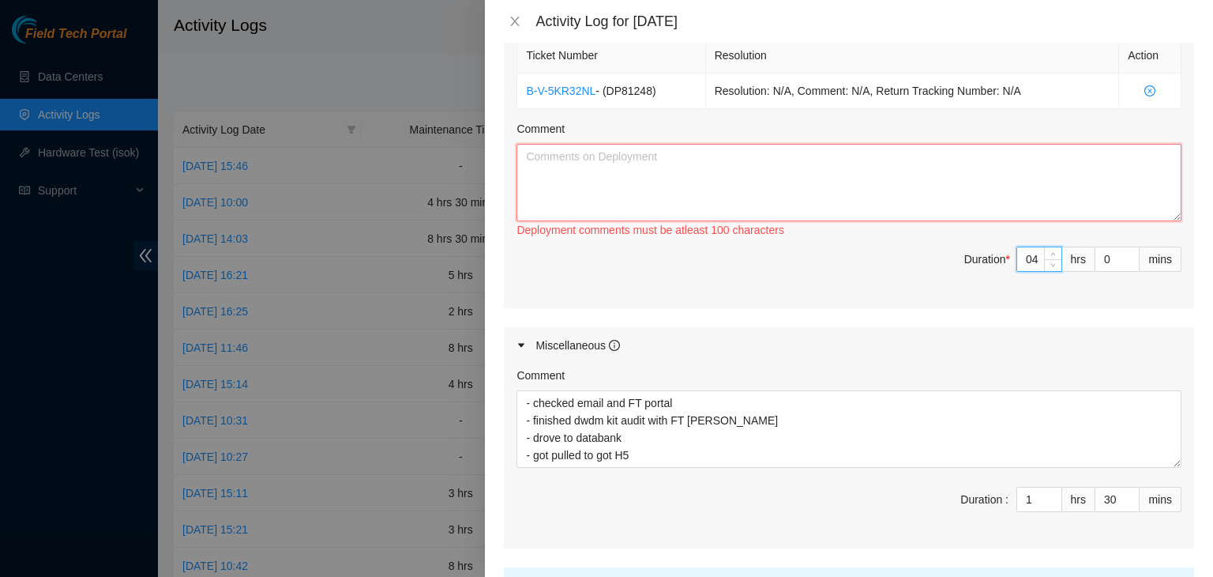
type input "4"
click at [865, 163] on textarea "Comment" at bounding box center [849, 182] width 665 height 77
click at [551, 154] on textarea "- dorve to H5" at bounding box center [849, 182] width 665 height 77
click at [566, 178] on textarea "- drovve to H5" at bounding box center [849, 182] width 665 height 77
click at [254, 367] on div at bounding box center [606, 288] width 1213 height 577
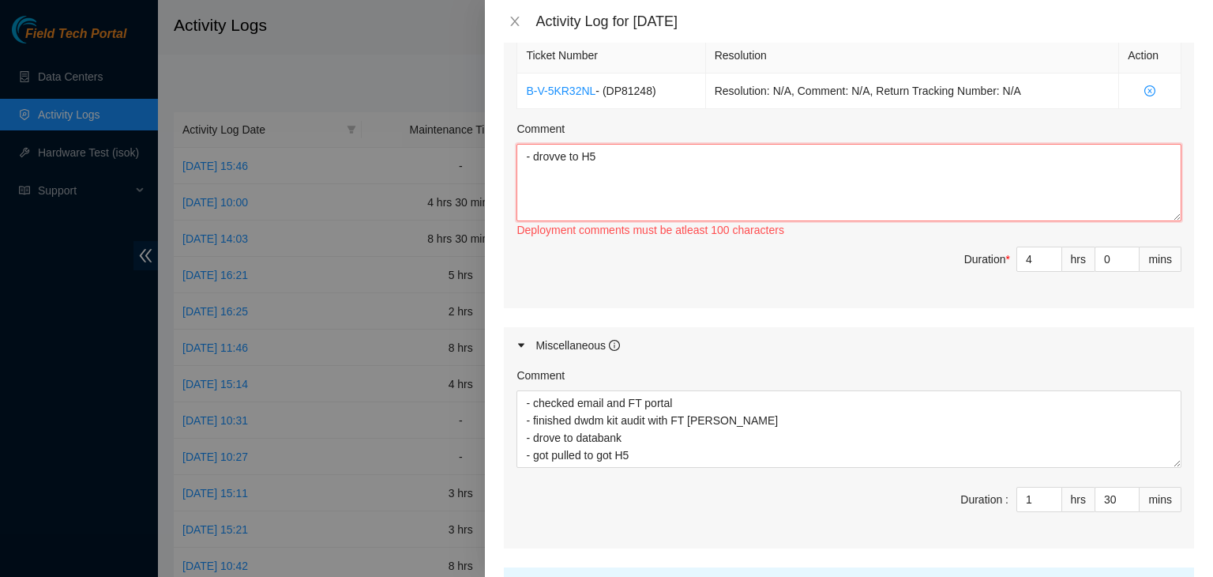
click at [533, 175] on textarea "- drovve to H5" at bounding box center [849, 182] width 665 height 77
click at [555, 156] on textarea "- drovve to H5" at bounding box center [849, 182] width 665 height 77
paste textarea "unmount Infinera TM Board 4 port ROADM-F/II from H5 IAD33 DWDM"
click at [577, 175] on textarea "- drove to H5 - unmount Infinera TM Board 4 [GEOGRAPHIC_DATA]-F/II from H5 IAD3…" at bounding box center [849, 182] width 665 height 77
click at [897, 179] on textarea "- drove to H5 - unmounted Infinera TM Board 4 [GEOGRAPHIC_DATA]-F/II from H5 IA…" at bounding box center [849, 182] width 665 height 77
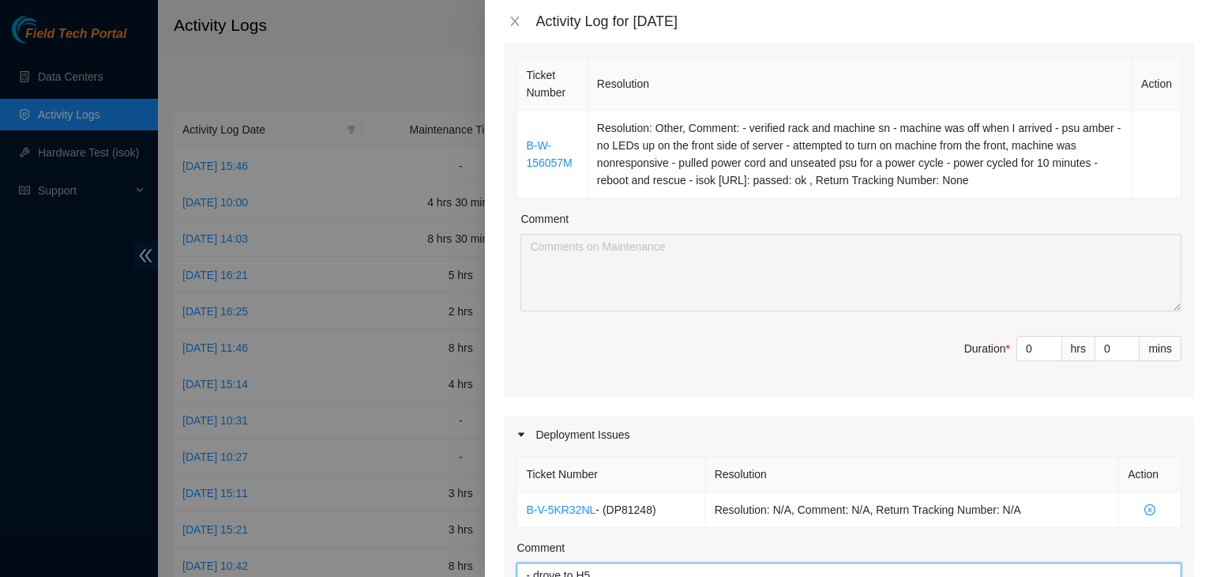
scroll to position [240, 0]
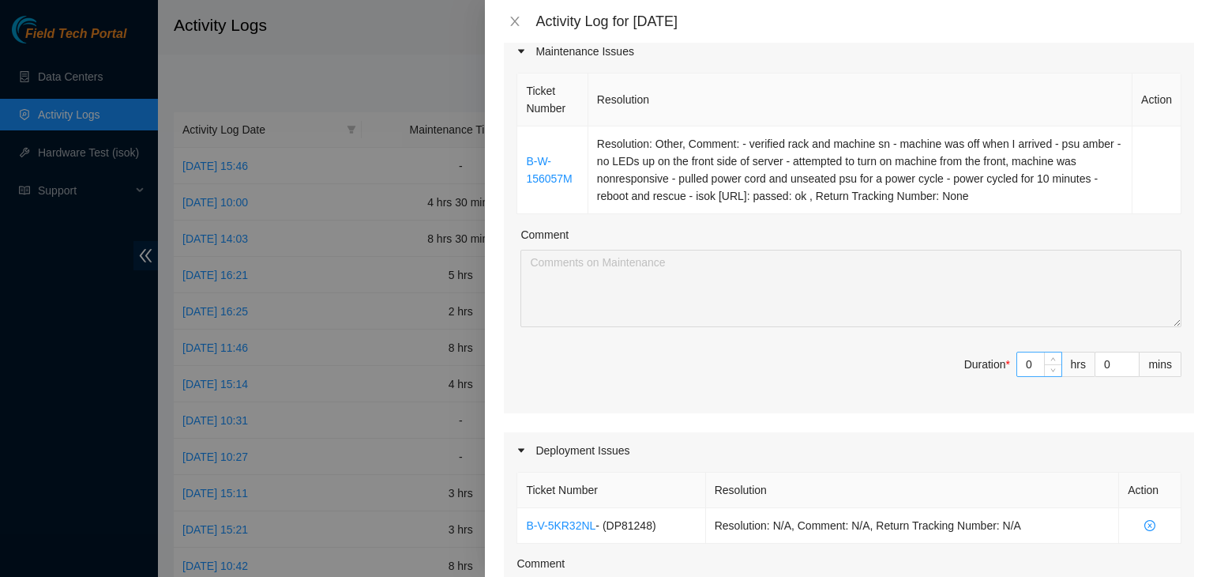
type textarea "- drove to H5 - unmounted Infinera TM Board 4 port ROADM-F/II from H5 IAD33 DWD…"
click at [1025, 372] on input "0" at bounding box center [1039, 364] width 44 height 24
type input "01"
type input "6"
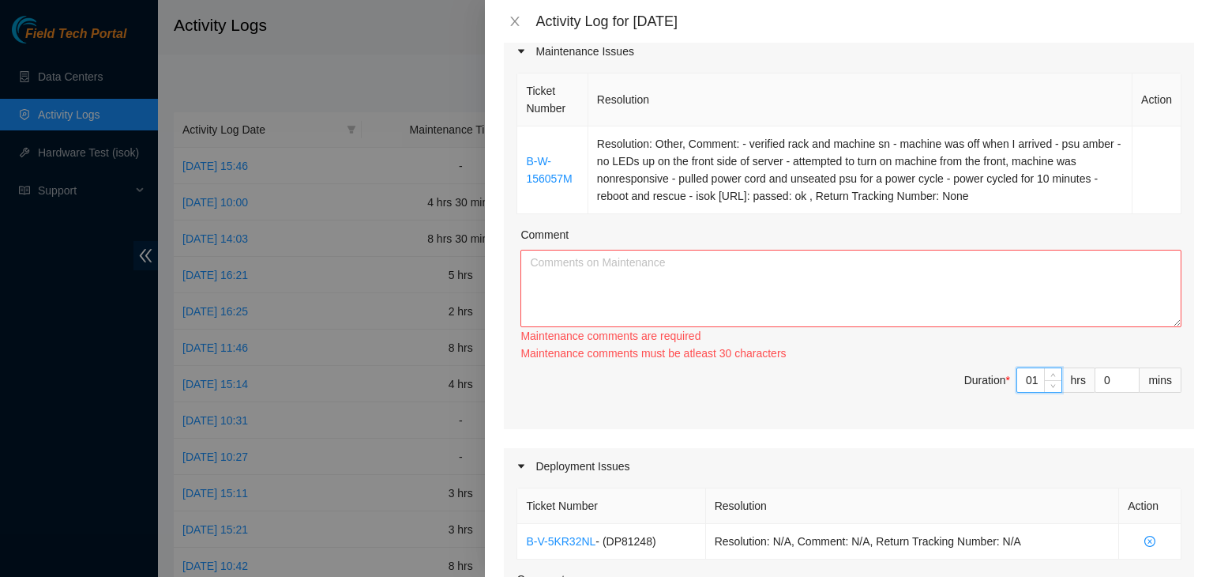
type input "1"
type input "3"
type input "33"
type input "30"
type input "7"
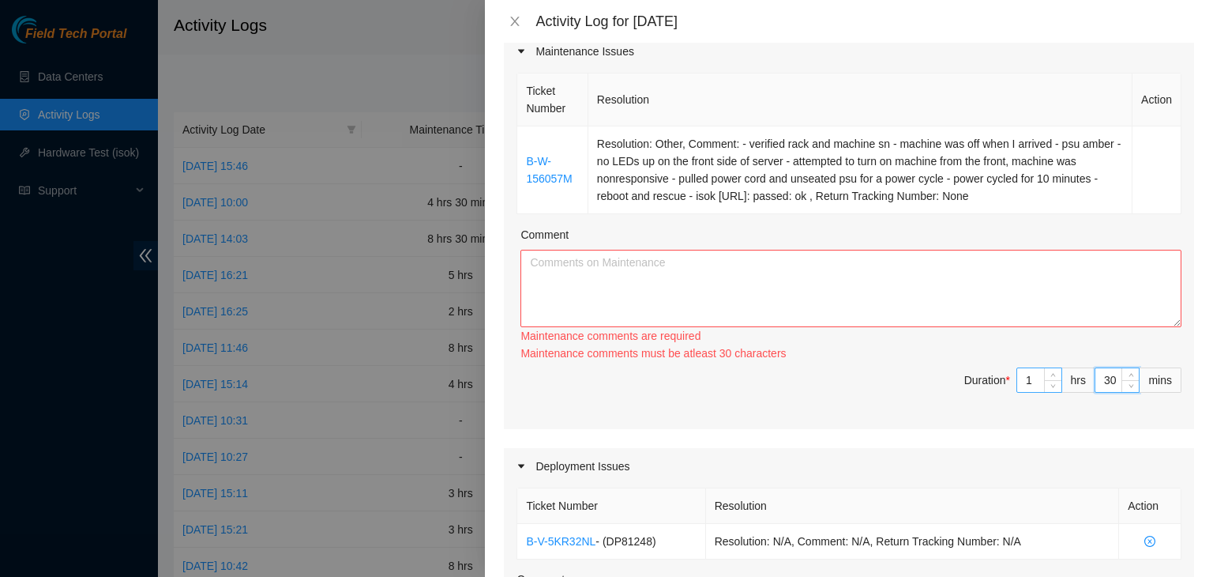
type input "0"
type input "30"
drag, startPoint x: 1072, startPoint y: 206, endPoint x: 589, endPoint y: 289, distance: 490.5
click at [589, 289] on div "Ticket Number Resolution Action B-W-156057M Resolution: Other, Comment: - verif…" at bounding box center [849, 249] width 690 height 359
click at [589, 289] on textarea "Comment" at bounding box center [851, 288] width 661 height 77
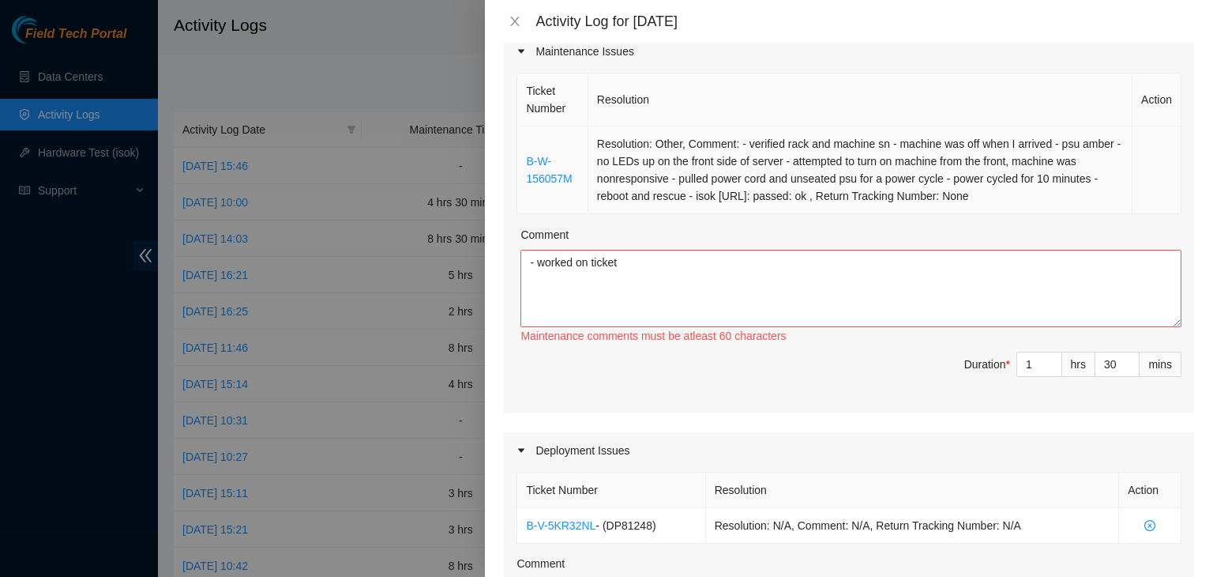
drag, startPoint x: 1070, startPoint y: 194, endPoint x: 593, endPoint y: 147, distance: 479.4
click at [593, 147] on td "Resolution: Other, Comment: - verified rack and machine sn - machine was off wh…" at bounding box center [861, 170] width 544 height 88
copy td "Resolution: Other, Comment: - verified rack and machine sn - machine was off wh…"
click at [540, 281] on textarea "- worked on ticket" at bounding box center [851, 288] width 661 height 77
paste textarea "Resolution: Other, Comment: - verified rack and machine sn - machine was off wh…"
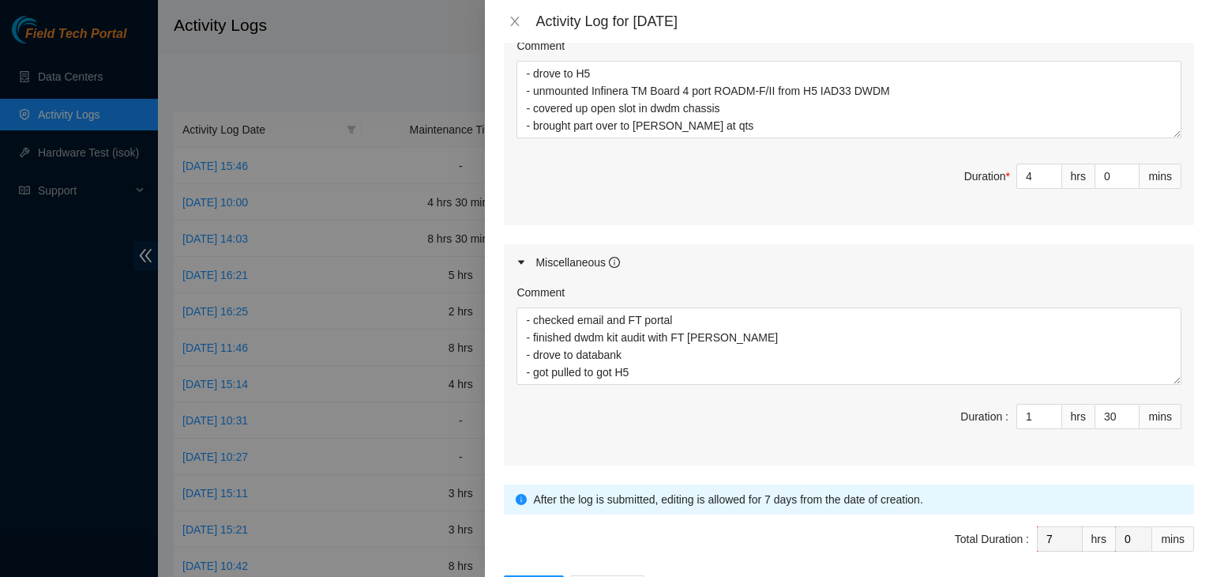
scroll to position [814, 0]
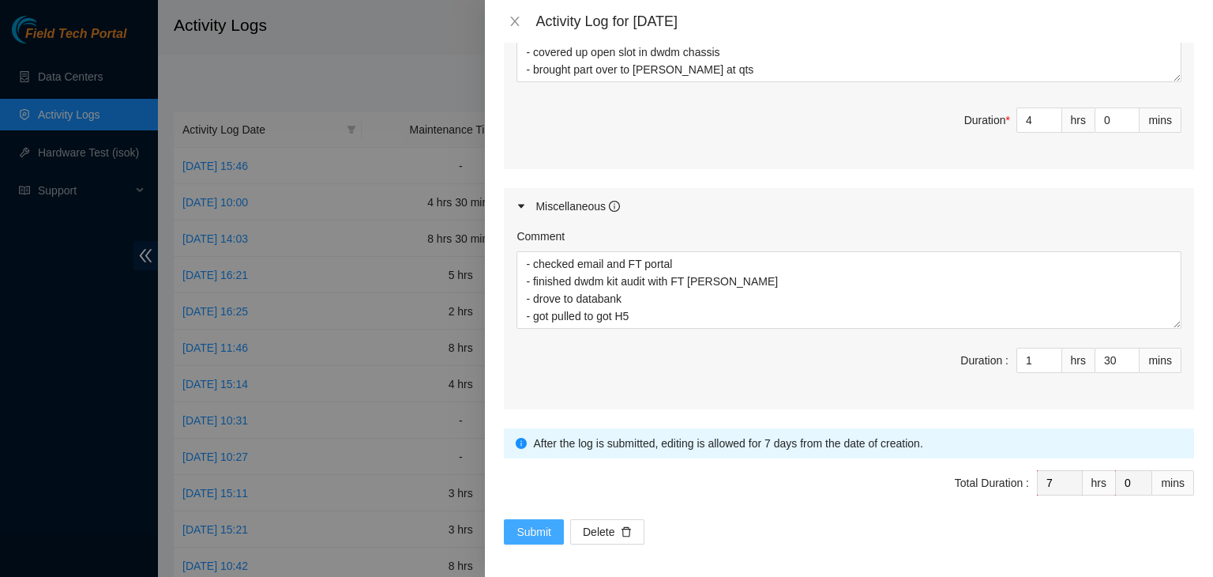
type textarea "- worked on ticket Resolution: Other, Comment: - verified rack and machine sn -…"
click at [528, 523] on span "Submit" at bounding box center [534, 531] width 35 height 17
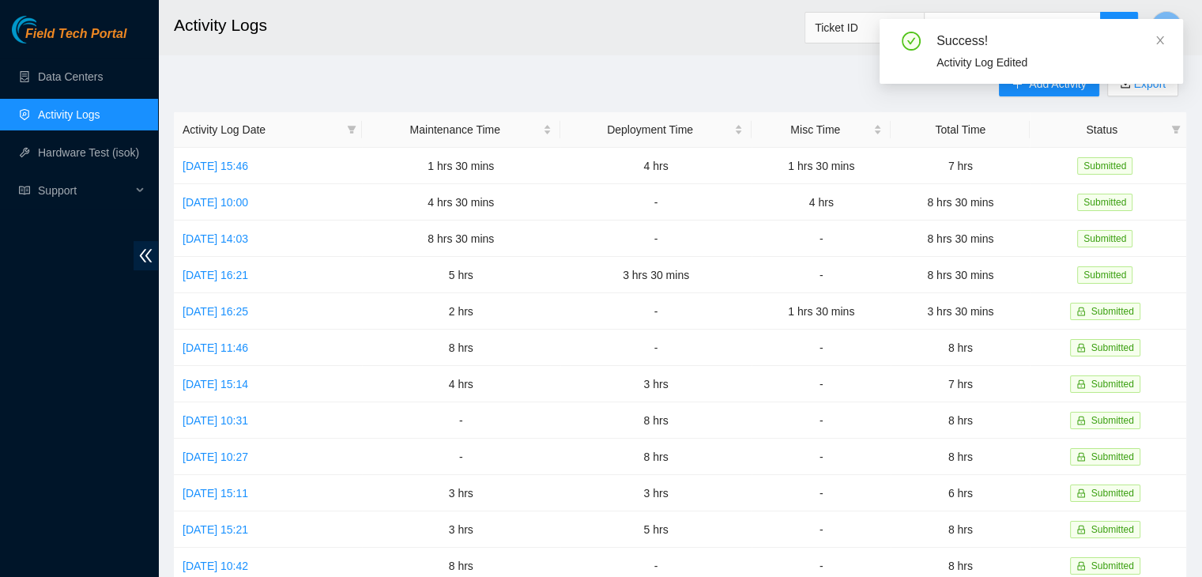
click at [1019, 92] on div "Success! Activity Log Edited" at bounding box center [1030, 57] width 303 height 77
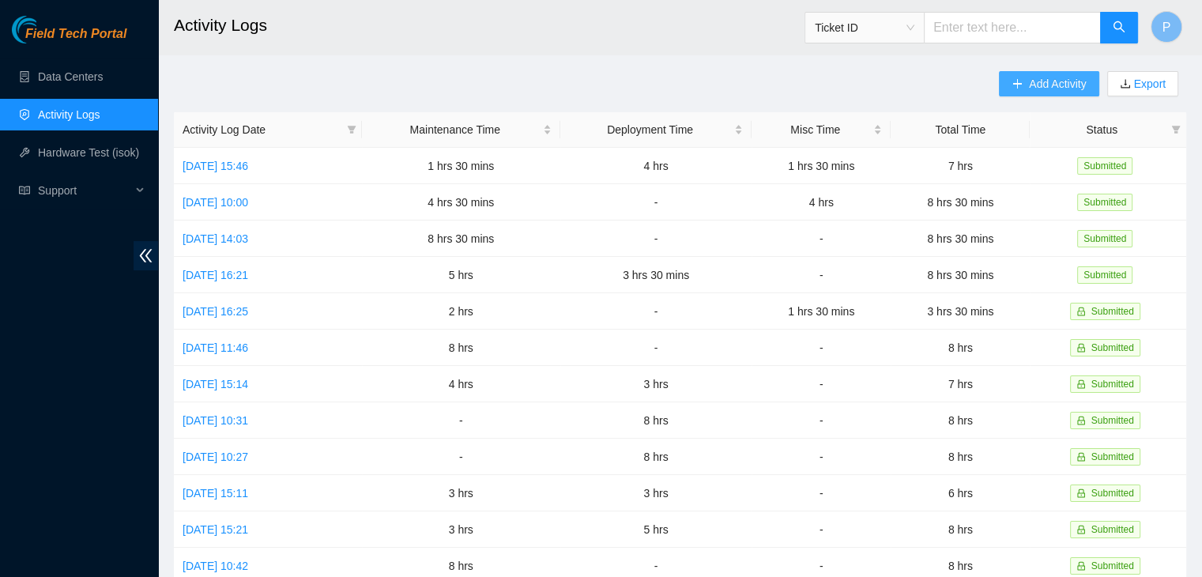
click at [1019, 92] on button "Add Activity" at bounding box center [1049, 83] width 100 height 25
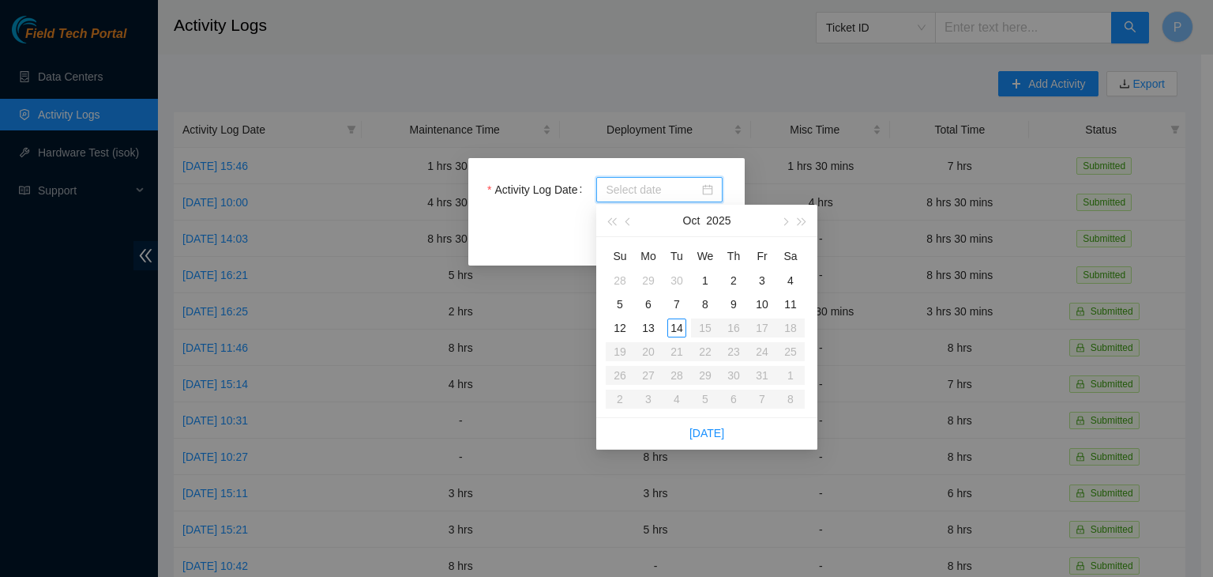
click at [616, 192] on input "Activity Log Date" at bounding box center [652, 189] width 93 height 17
type input "[DATE]"
click at [651, 326] on div "13" at bounding box center [648, 327] width 19 height 19
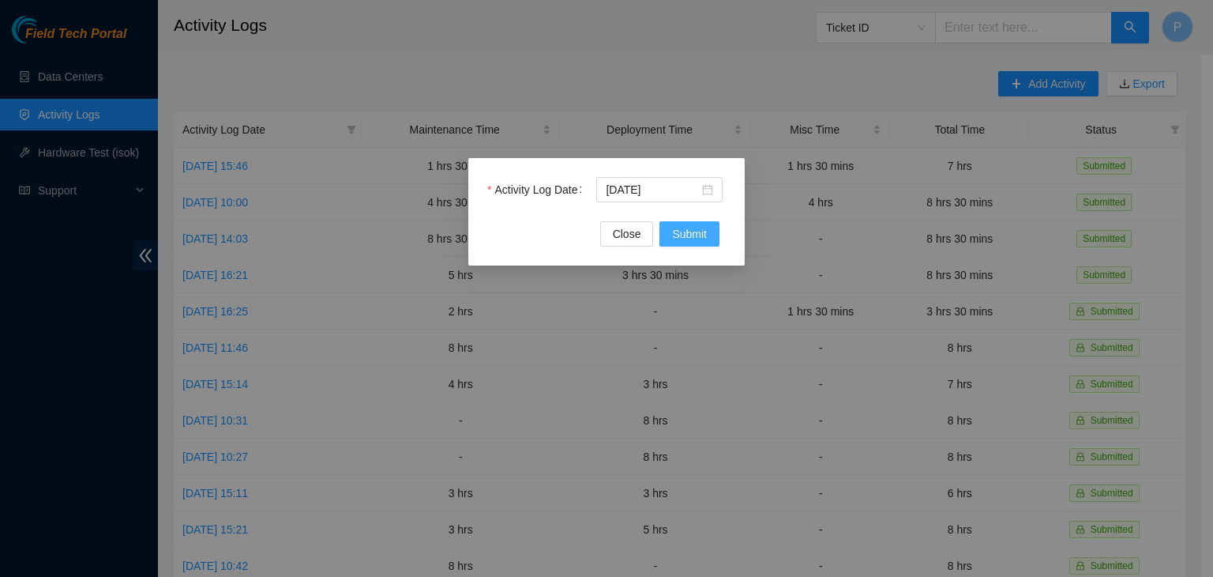
click at [687, 234] on span "Submit" at bounding box center [689, 233] width 35 height 17
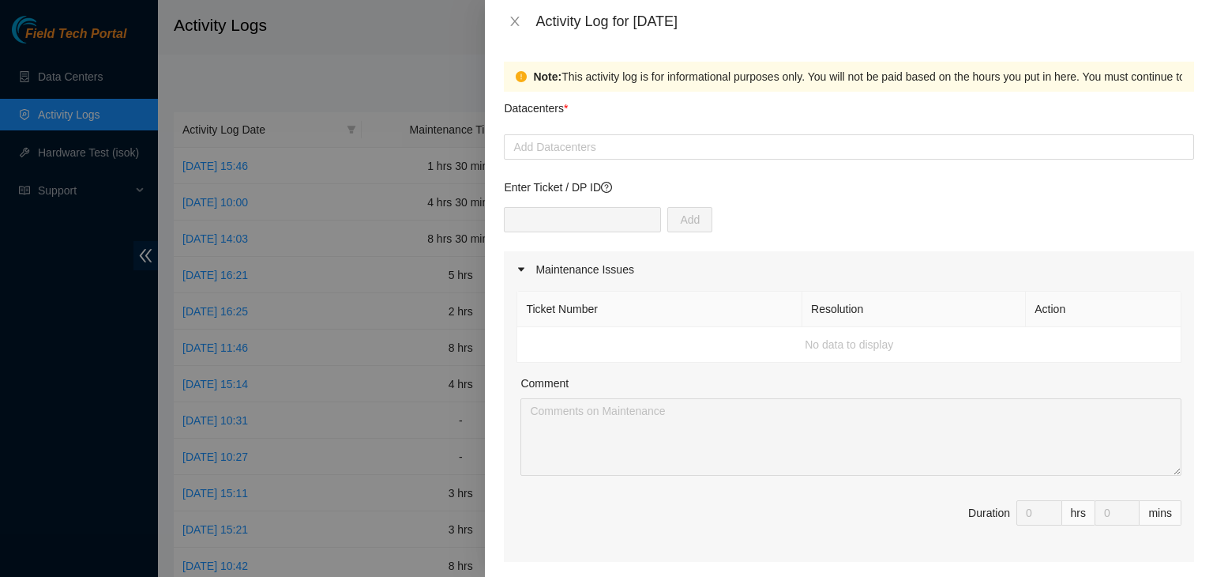
click at [83, 397] on div at bounding box center [606, 288] width 1213 height 577
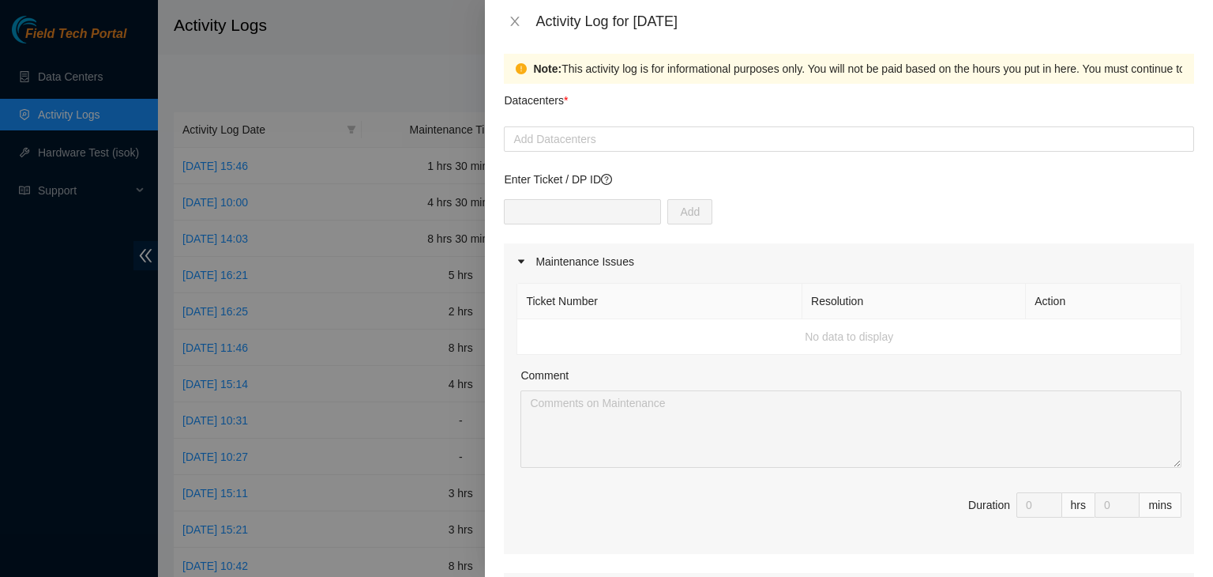
scroll to position [9, 0]
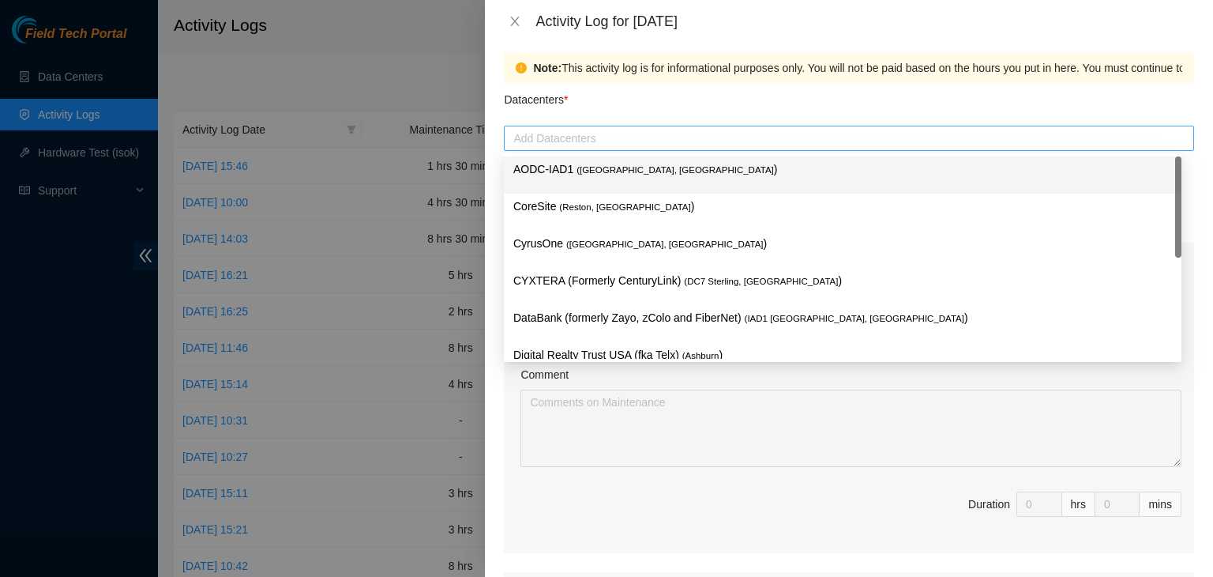
click at [622, 135] on div at bounding box center [849, 138] width 683 height 19
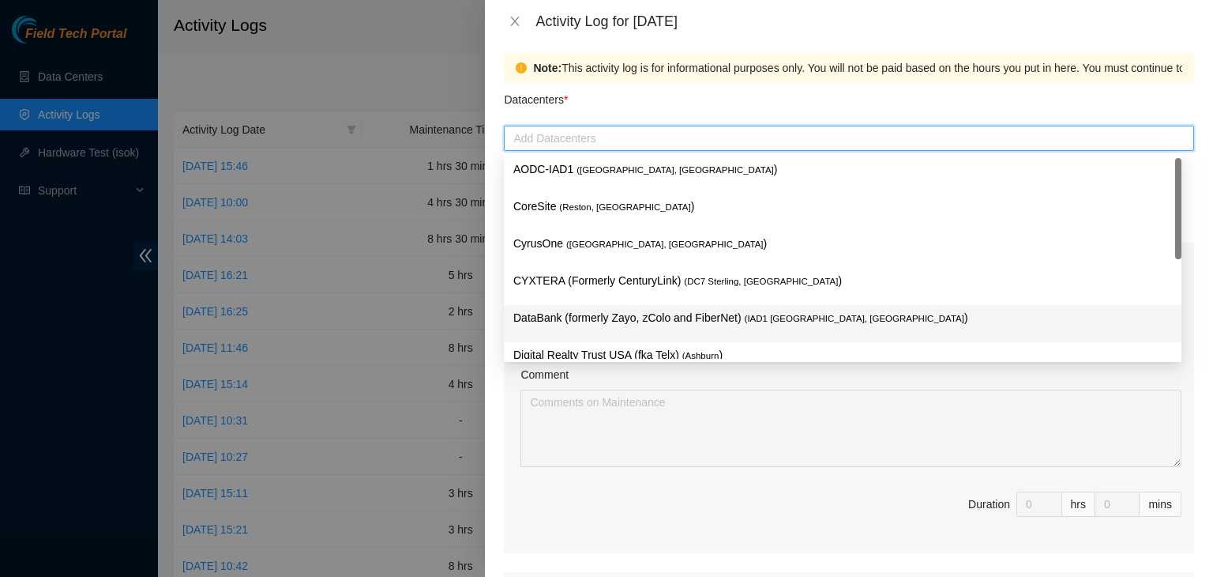
scroll to position [215, 0]
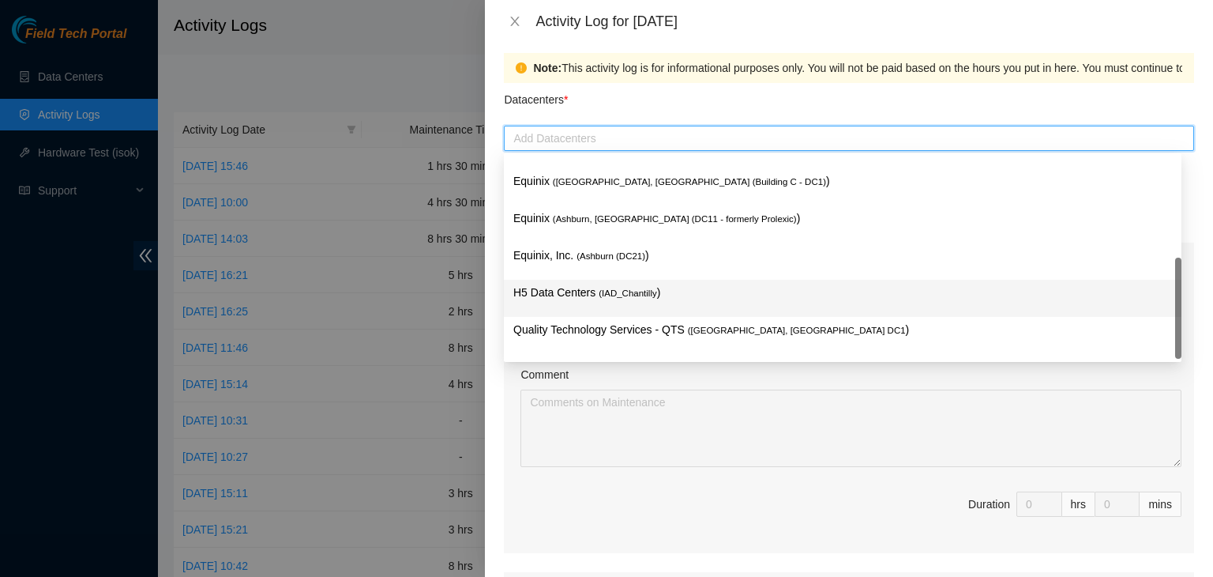
click at [594, 301] on p "H5 Data Centers ( IAD_Chantilly )" at bounding box center [842, 293] width 659 height 18
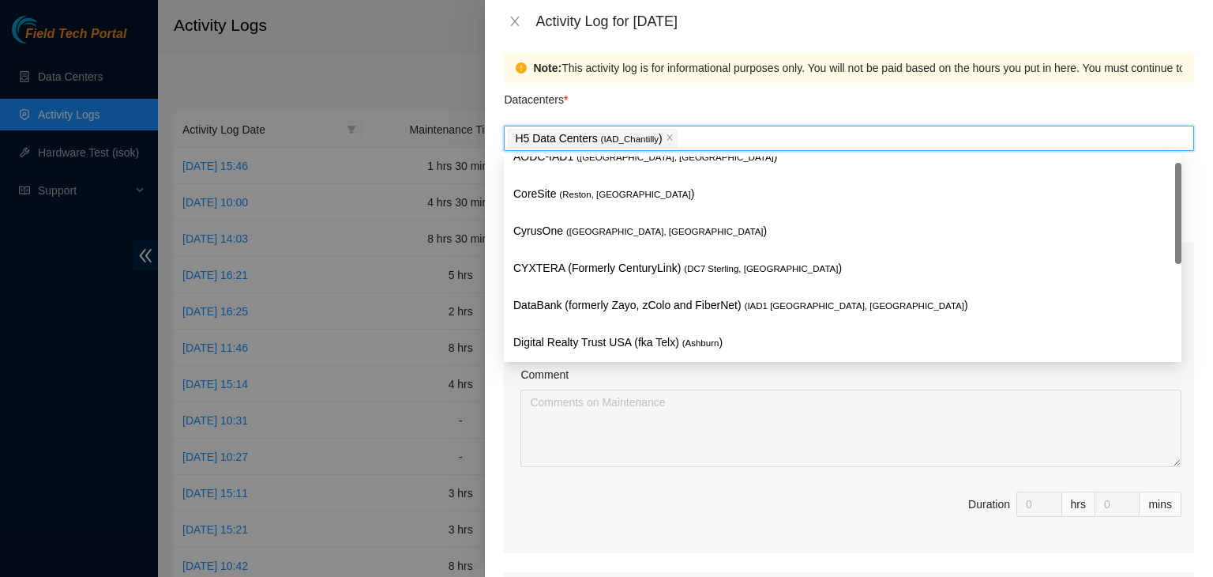
scroll to position [0, 0]
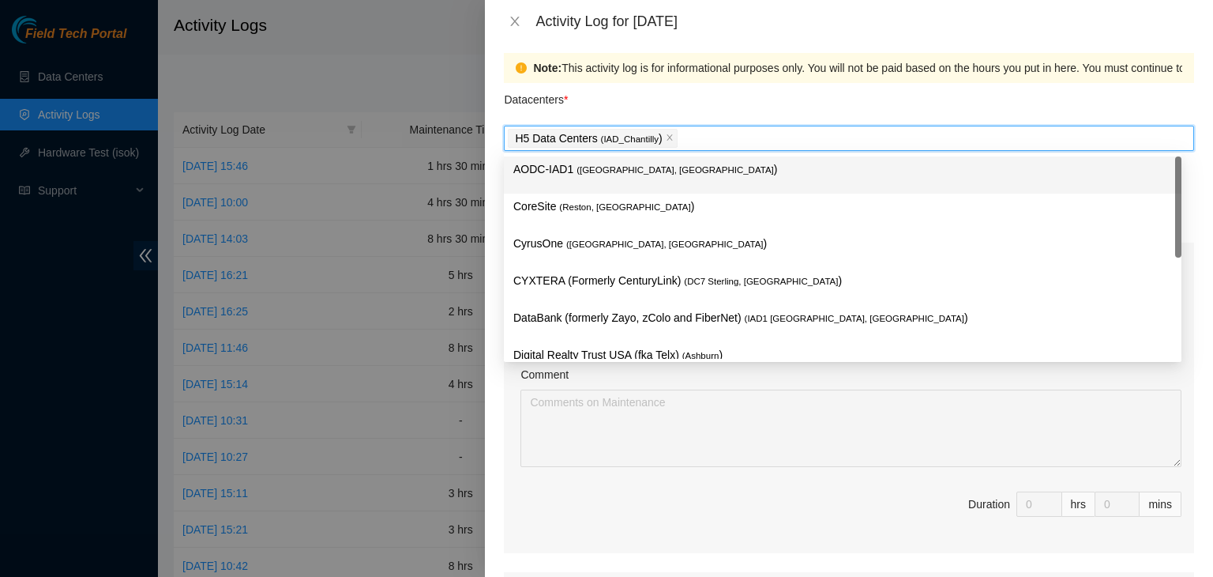
click at [594, 171] on span "( [GEOGRAPHIC_DATA], [GEOGRAPHIC_DATA]" at bounding box center [675, 169] width 197 height 9
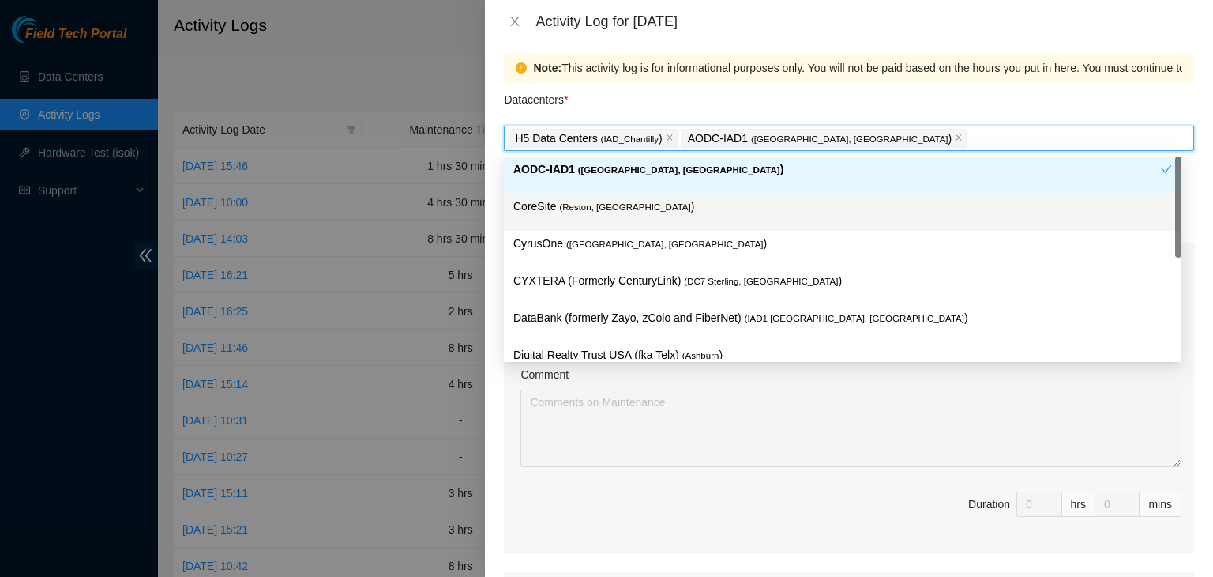
click at [597, 228] on div "CoreSite ( Reston, [GEOGRAPHIC_DATA] )" at bounding box center [843, 212] width 678 height 37
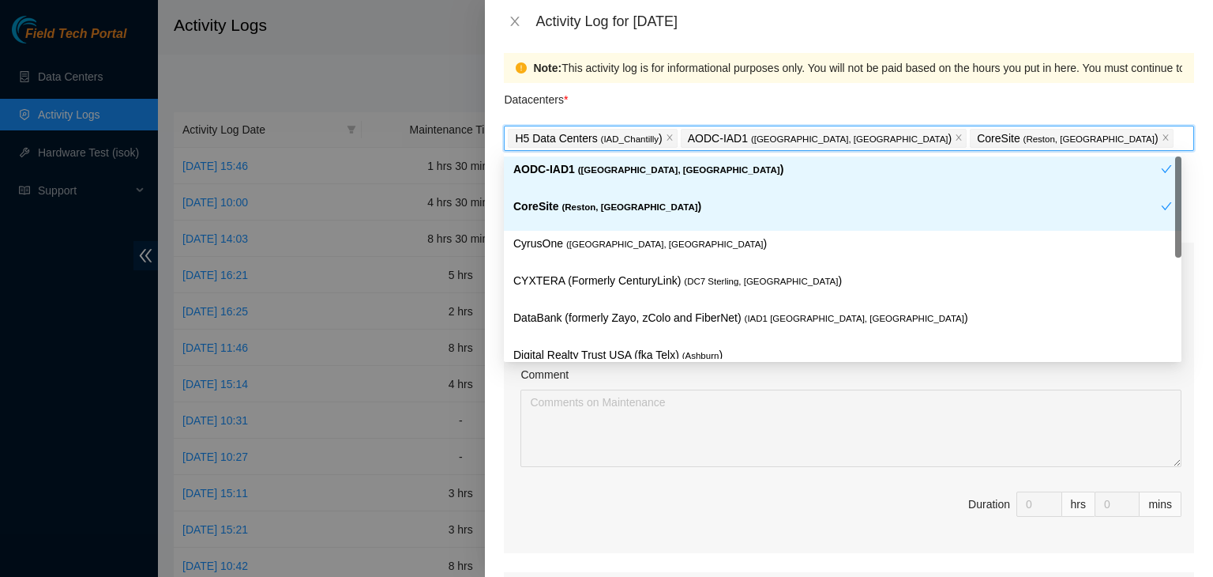
click at [597, 228] on div "CoreSite ( Reston, [GEOGRAPHIC_DATA] )" at bounding box center [843, 212] width 678 height 37
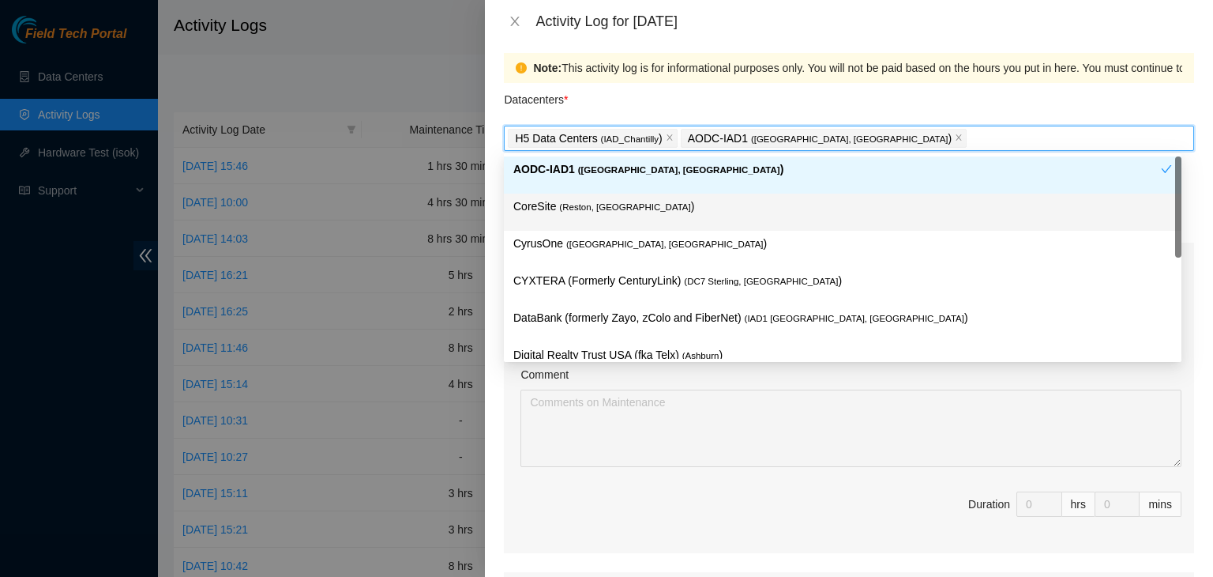
click at [597, 228] on div "CoreSite ( Reston, [GEOGRAPHIC_DATA] )" at bounding box center [843, 212] width 678 height 37
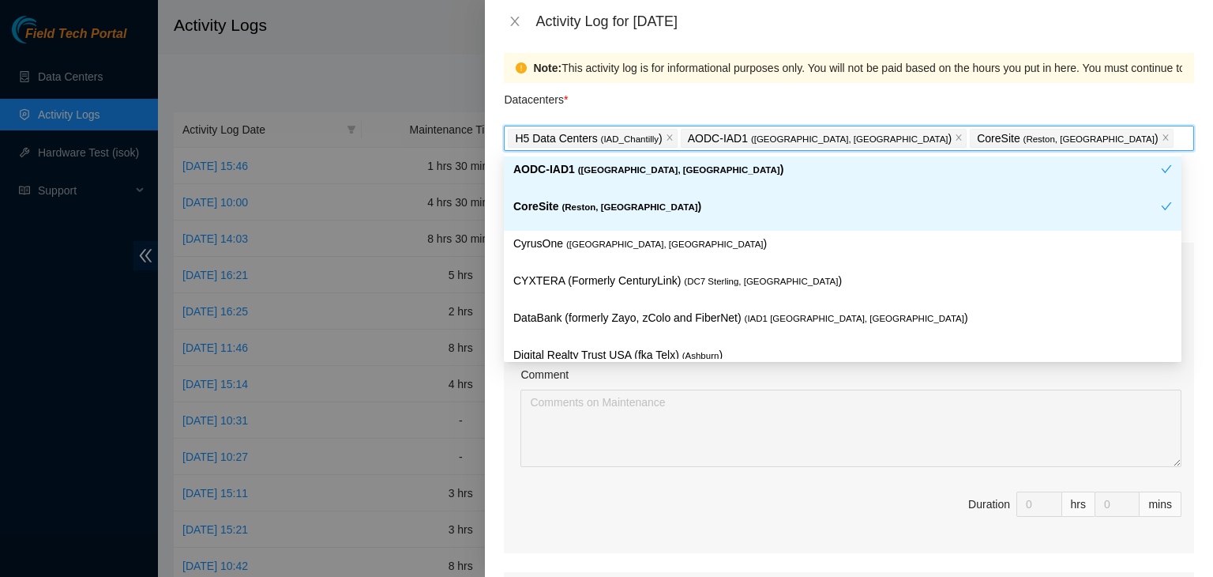
click at [597, 228] on div "CoreSite ( Reston, [GEOGRAPHIC_DATA] )" at bounding box center [843, 212] width 678 height 37
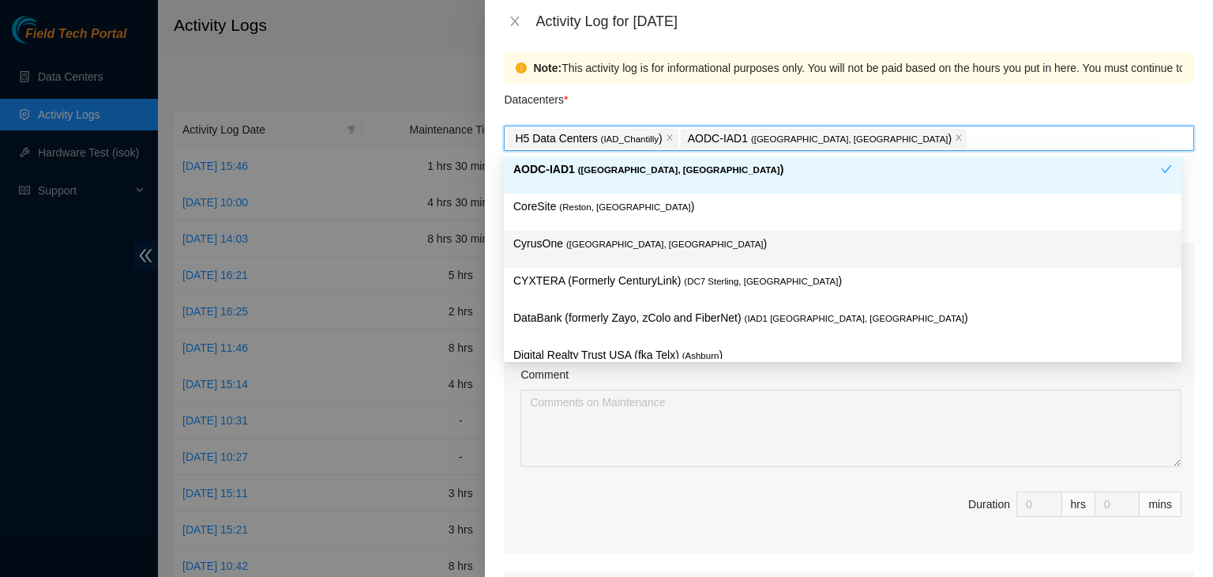
click at [595, 257] on div "CyrusOne ( [PERSON_NAME], [GEOGRAPHIC_DATA] )" at bounding box center [842, 249] width 659 height 29
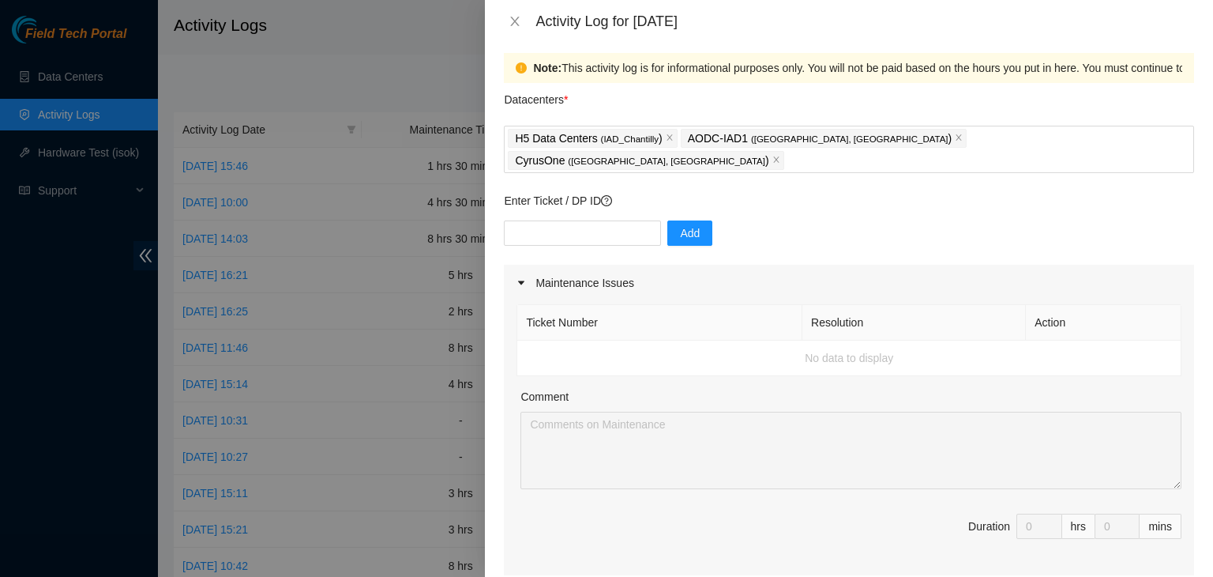
click at [506, 393] on div "Ticket Number Resolution Action No data to display Comment Duration 0 hrs 0 mins" at bounding box center [849, 438] width 690 height 274
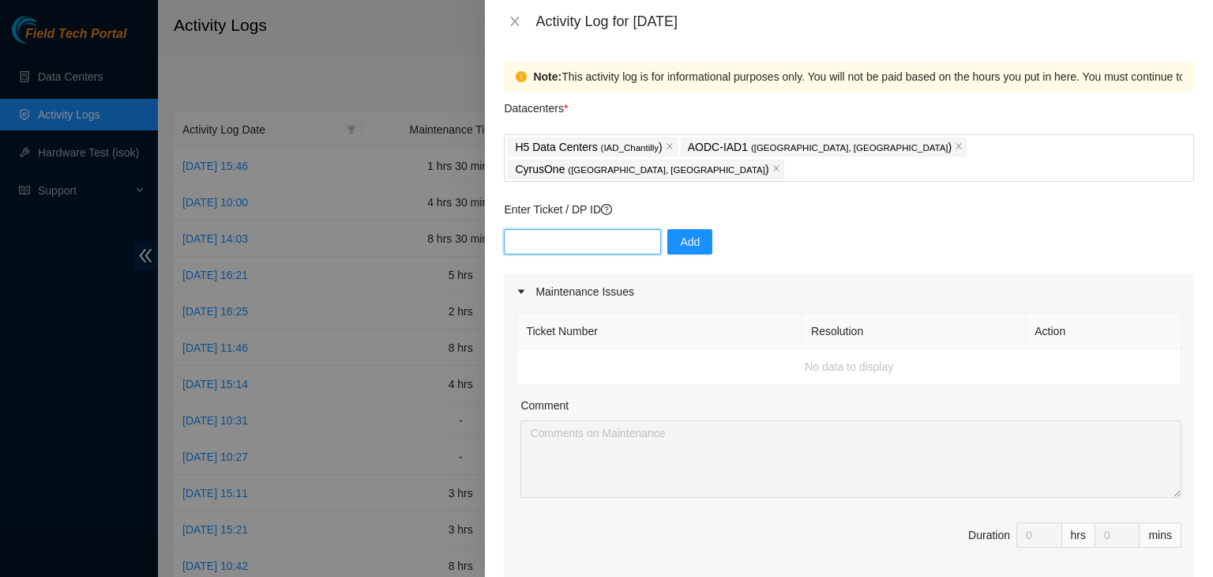
click at [559, 229] on input "text" at bounding box center [582, 241] width 157 height 25
paste input "DP82713"
type input "DP82713"
click at [668, 229] on button "Add" at bounding box center [690, 241] width 45 height 25
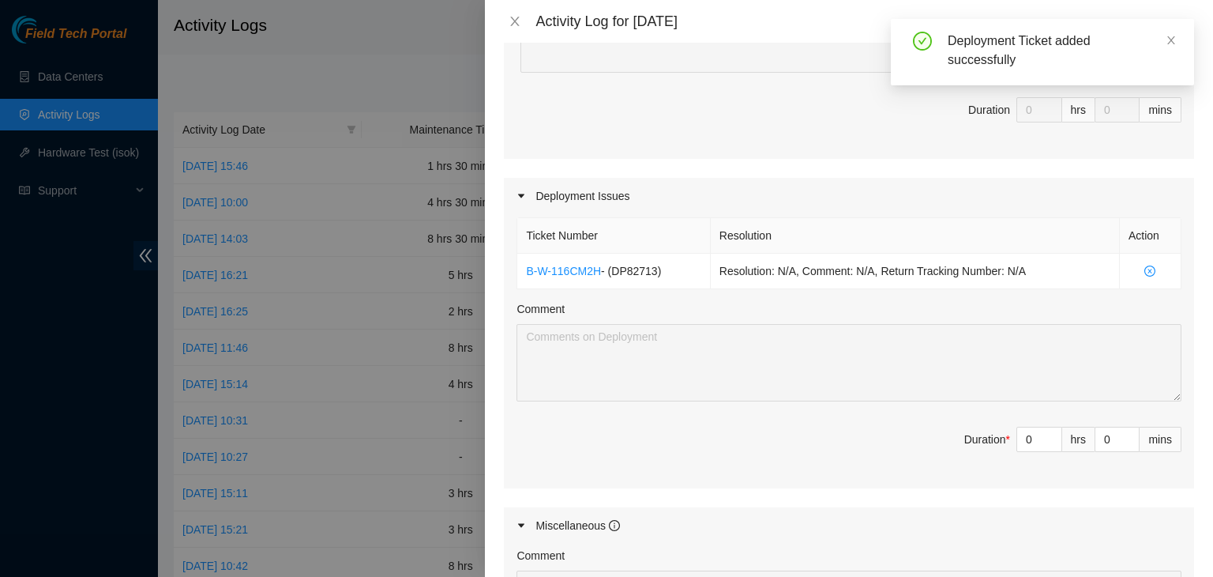
scroll to position [426, 0]
click at [1027, 427] on input "0" at bounding box center [1039, 439] width 44 height 24
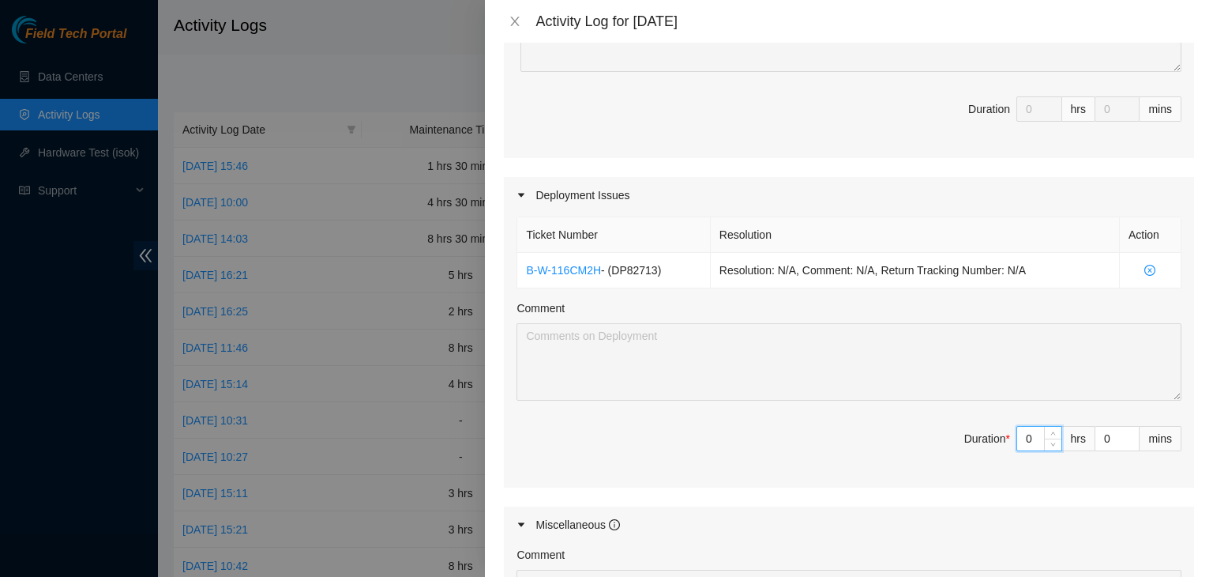
type input "02"
type input "2"
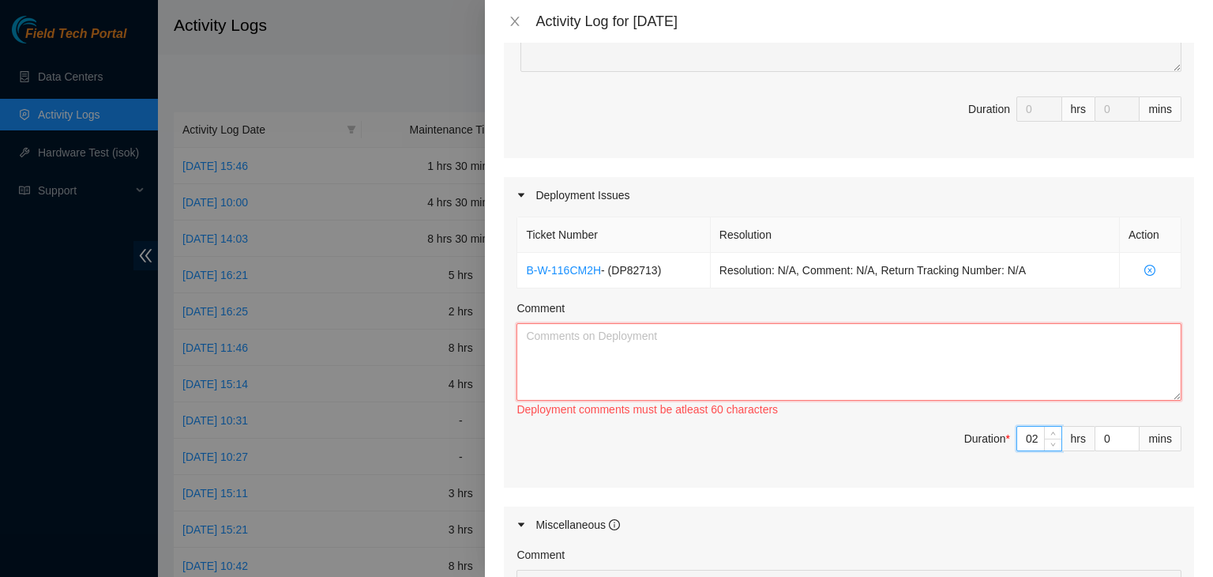
type input "2"
click at [686, 331] on textarea "Comment" at bounding box center [849, 361] width 665 height 77
click at [316, 328] on div at bounding box center [606, 288] width 1213 height 577
click at [551, 352] on textarea "- worked with [PERSON_NAME]" at bounding box center [849, 361] width 665 height 77
paste textarea "C-NO-09 bs2806-iad5 and bs2807-iad5 have their PSU1 connections swapped between…"
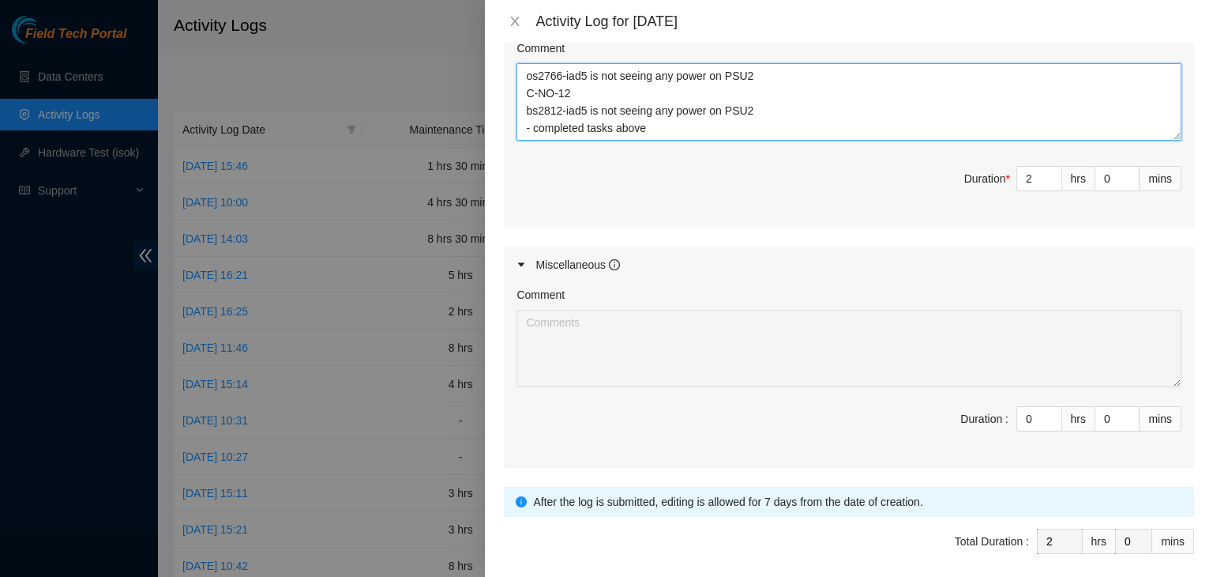
scroll to position [723, 0]
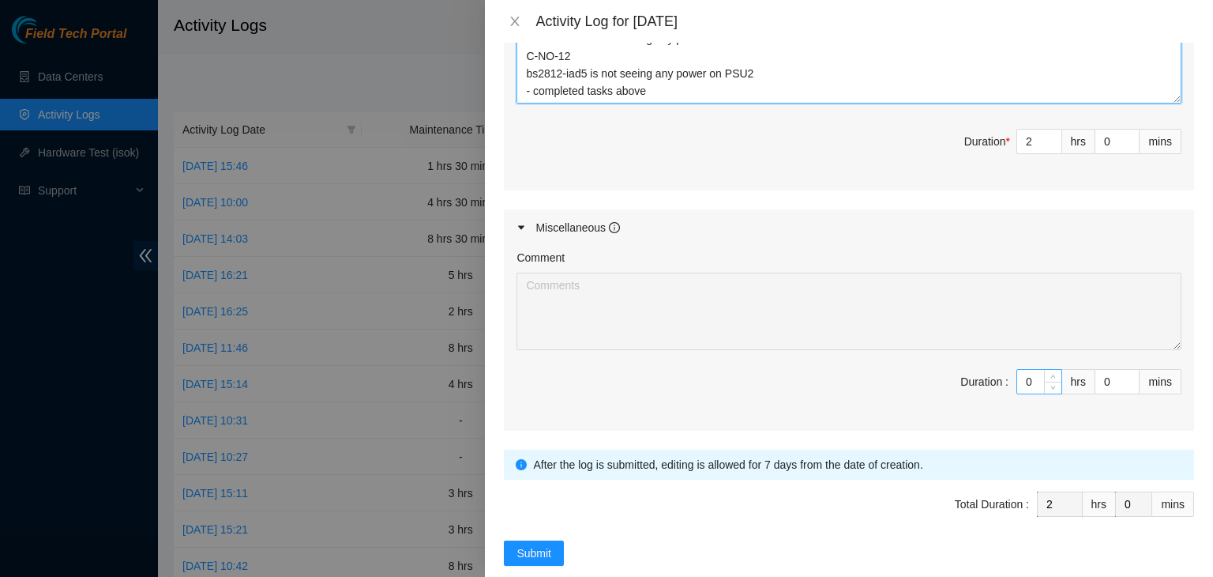
type textarea "- worked with [PERSON_NAME]-NO-09 bs2806-iad5 and bs2807-iad5 have their PSU1 c…"
click at [1025, 370] on input "0" at bounding box center [1039, 382] width 44 height 24
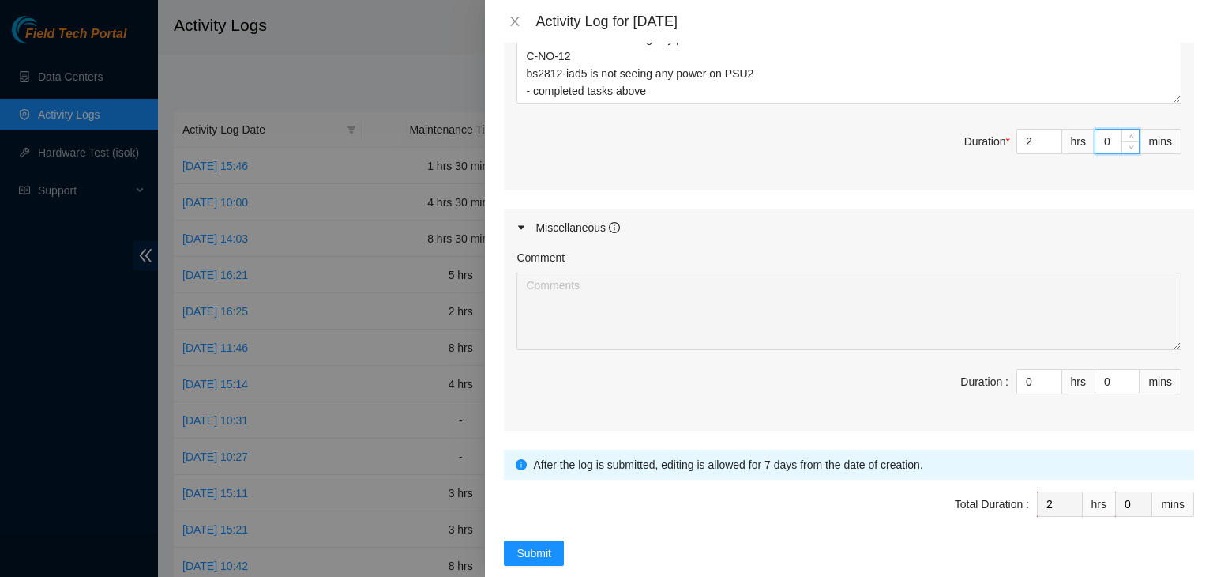
click at [1103, 130] on input "0" at bounding box center [1117, 142] width 43 height 24
type input "3"
type input "30"
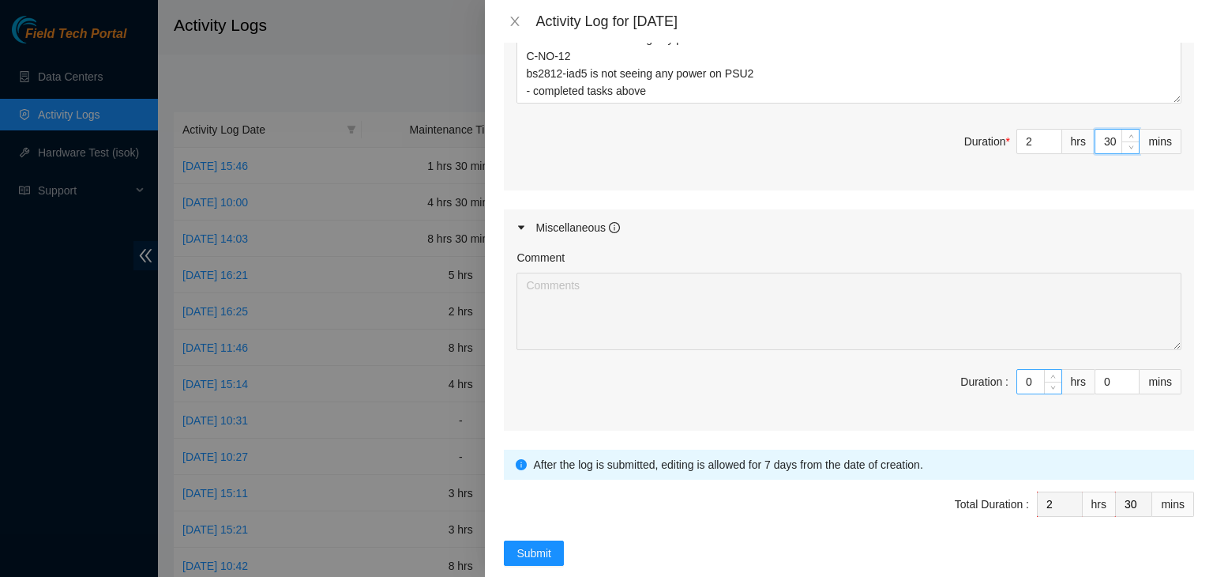
type input "30"
click at [1025, 370] on input "0" at bounding box center [1039, 382] width 44 height 24
type input "02"
type input "4"
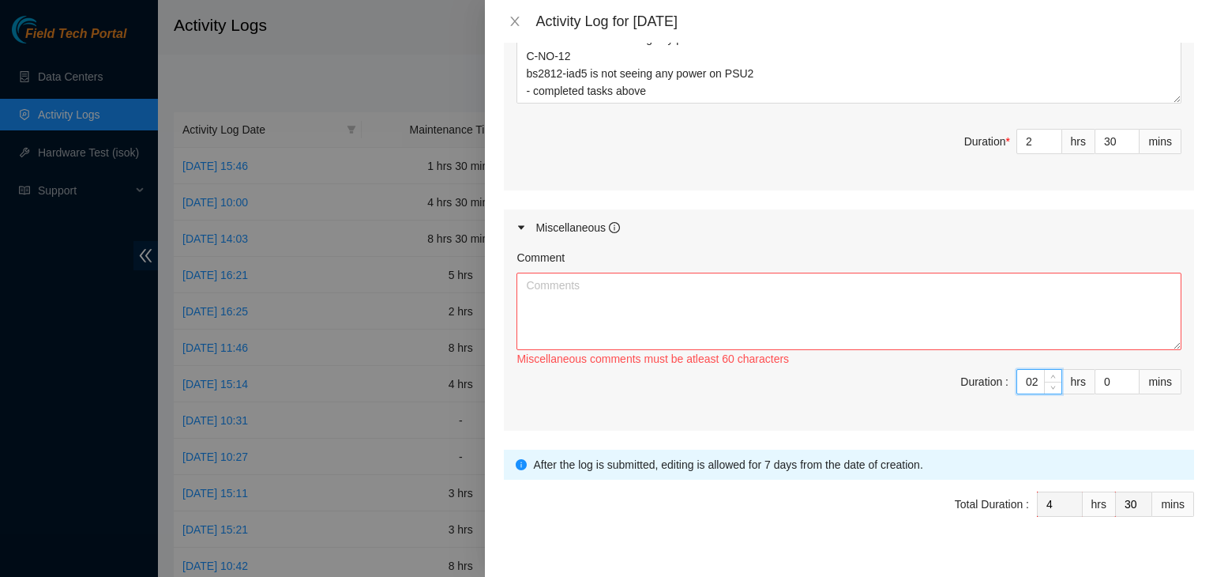
type input "2"
type input "3"
type input "33"
type input "30"
type input "5"
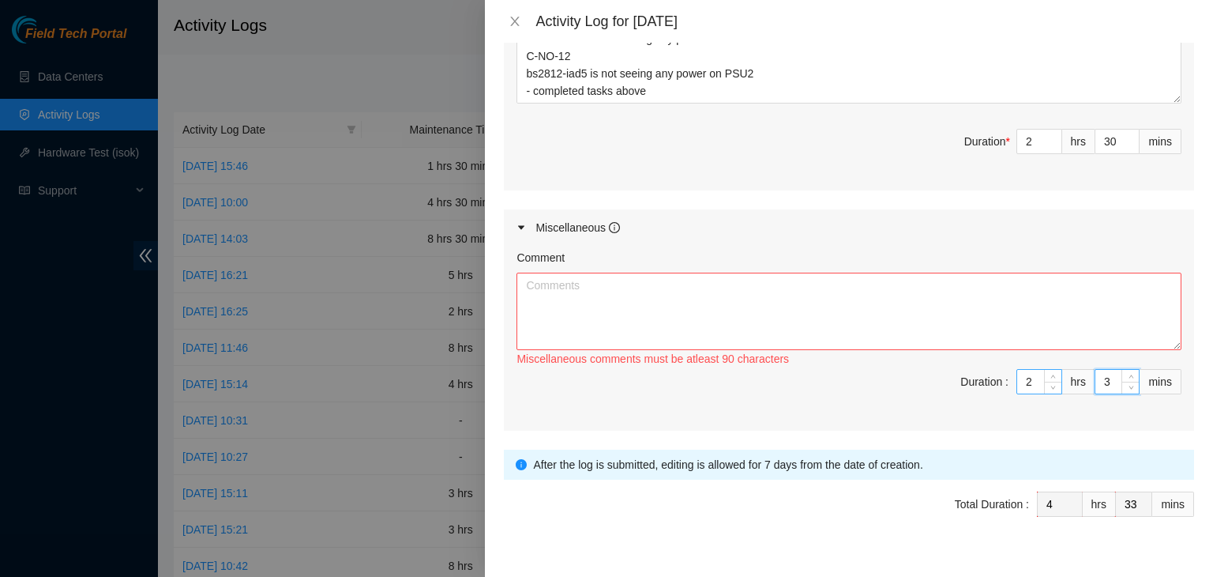
type input "0"
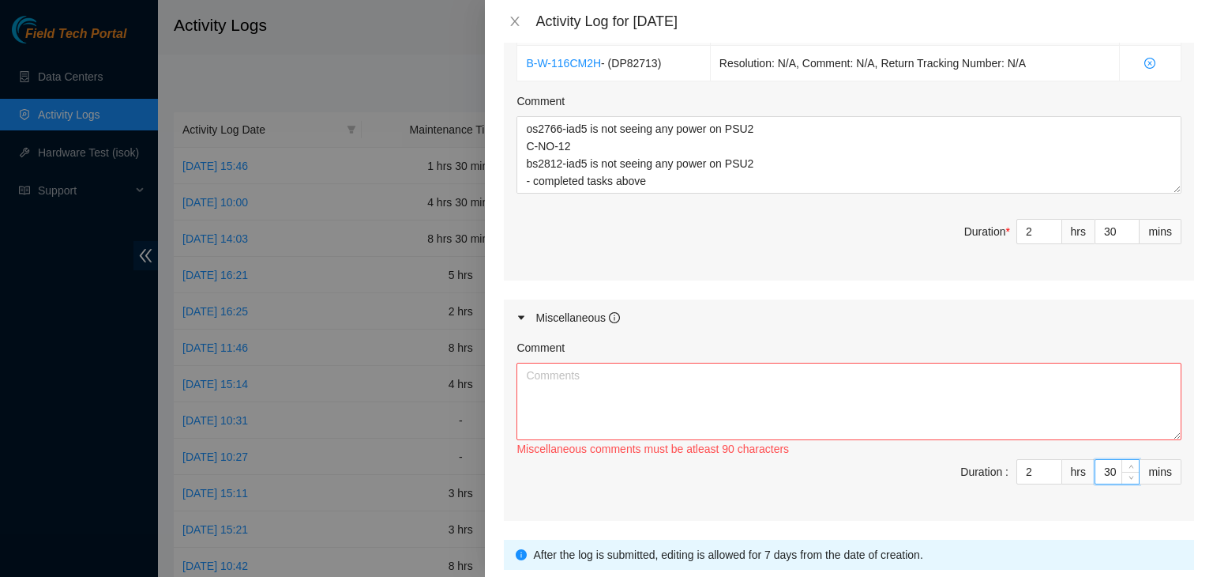
scroll to position [634, 0]
type input "30"
click at [1021, 458] on input "2" at bounding box center [1039, 470] width 44 height 24
type input "3"
type input "4"
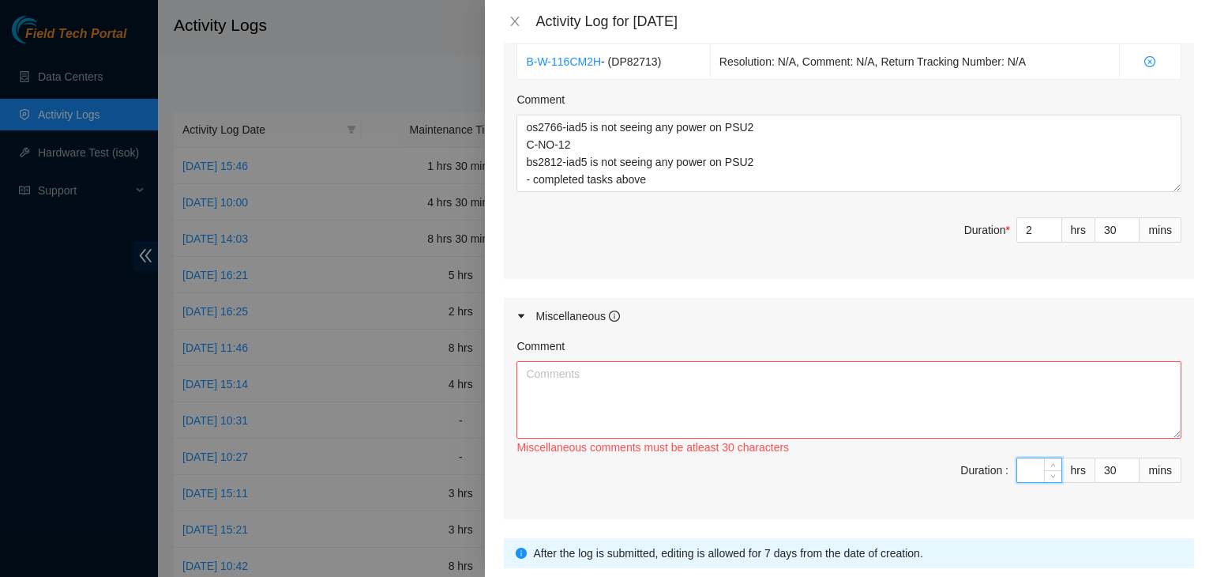
type input "7"
type input "4"
click at [760, 361] on textarea "Comment" at bounding box center [849, 399] width 665 height 77
click at [0, 419] on div at bounding box center [606, 288] width 1213 height 577
click at [581, 389] on textarea "- checked email and FT portal - drove to aodc for a pilot delivery - verified" at bounding box center [849, 399] width 665 height 77
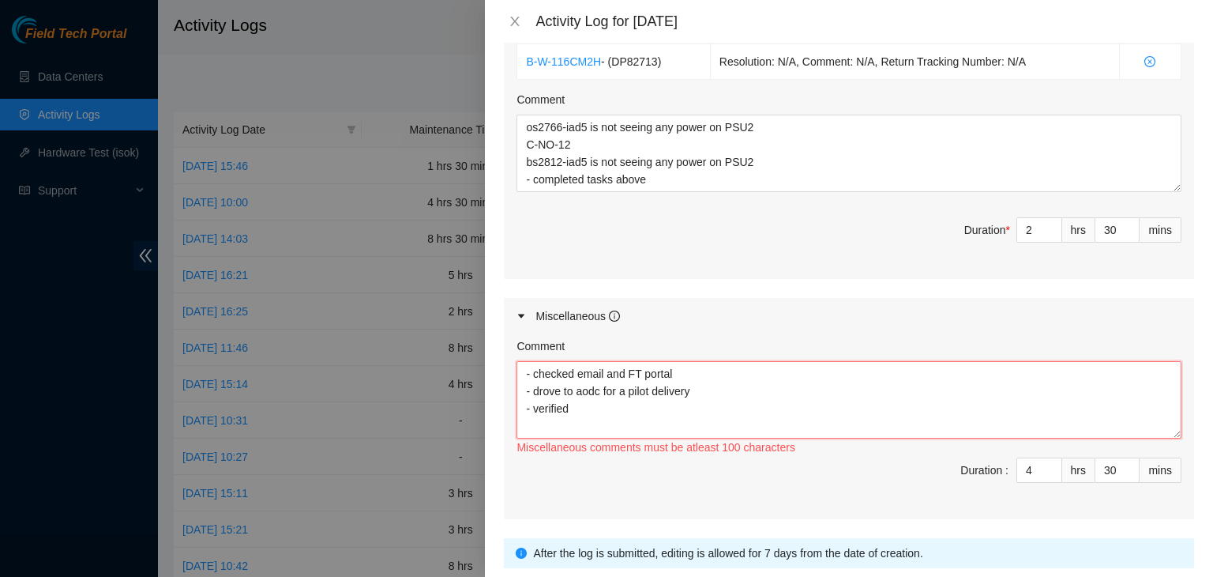
paste textarea "DP79892"
click at [273, 380] on div at bounding box center [606, 288] width 1213 height 577
click at [636, 389] on textarea "- checked email and FT portal - drove to aodc for a pilot delivery - verified" at bounding box center [849, 399] width 665 height 77
paste textarea "SMTL053528"
click at [693, 386] on textarea "- checked email and FT portal - drove to aodc for a pilot delivery - verified t…" at bounding box center [849, 399] width 665 height 77
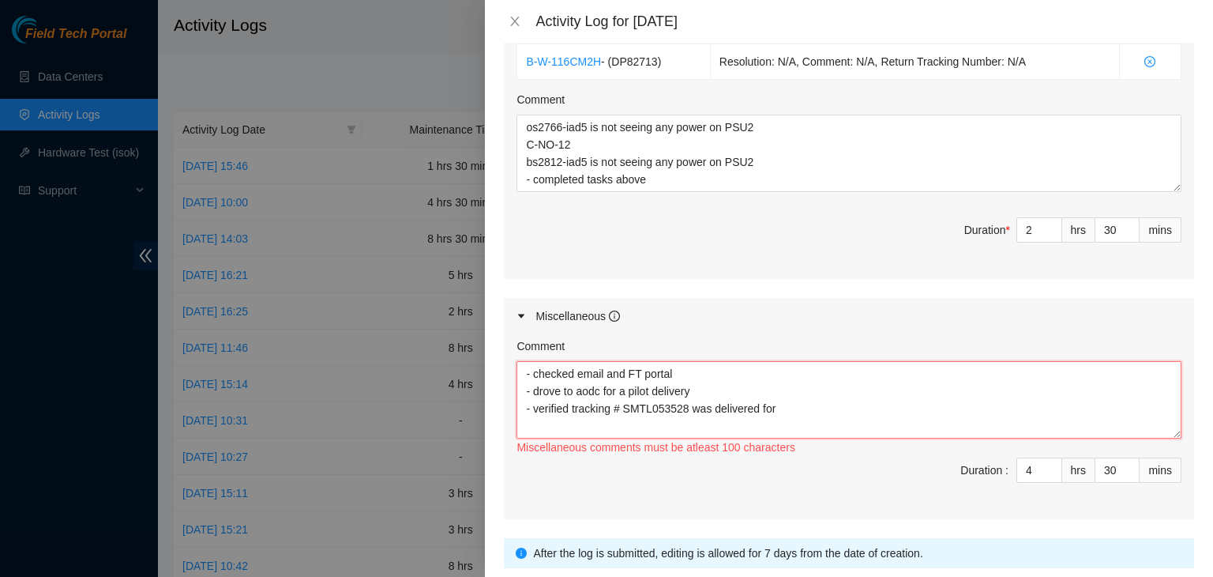
paste textarea "DP79892"
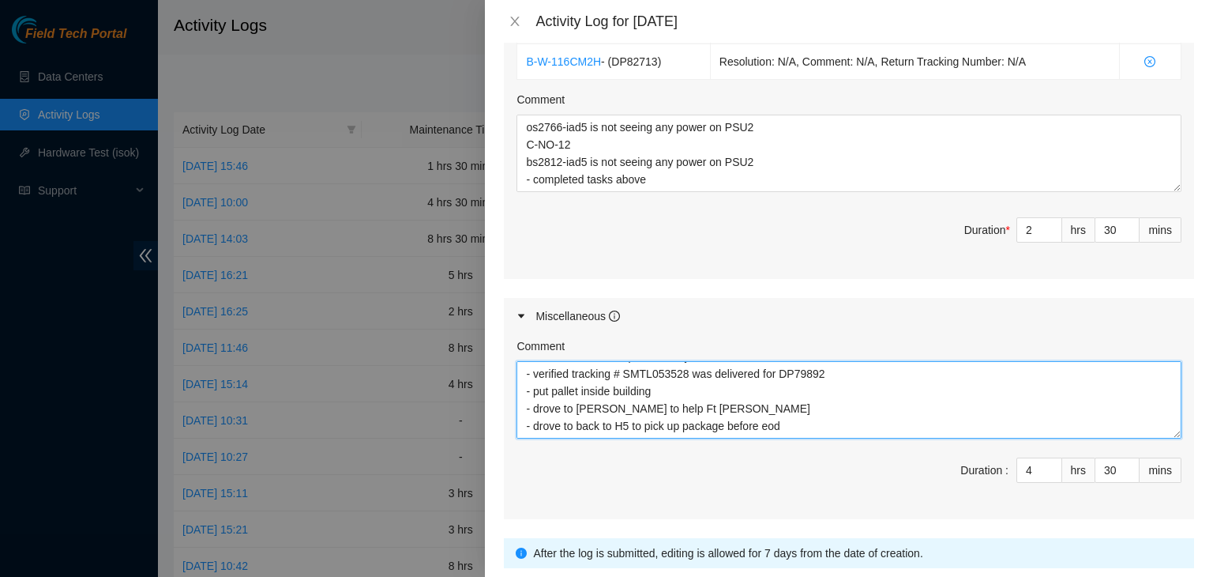
scroll to position [723, 0]
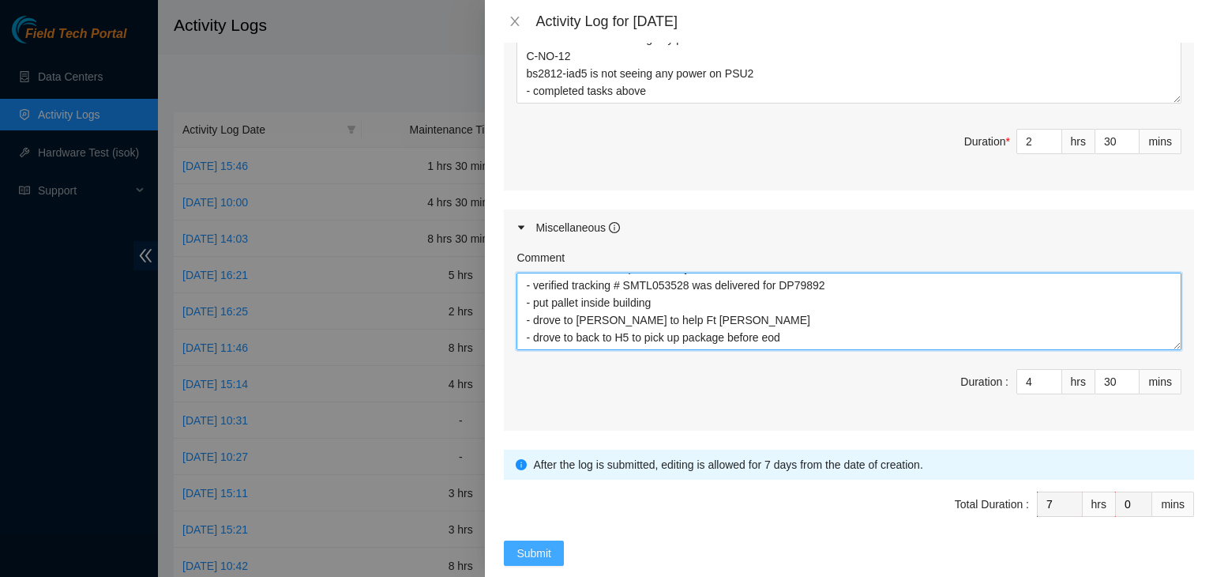
type textarea "- checked email and FT portal - drove to aodc for a pilot delivery - verified t…"
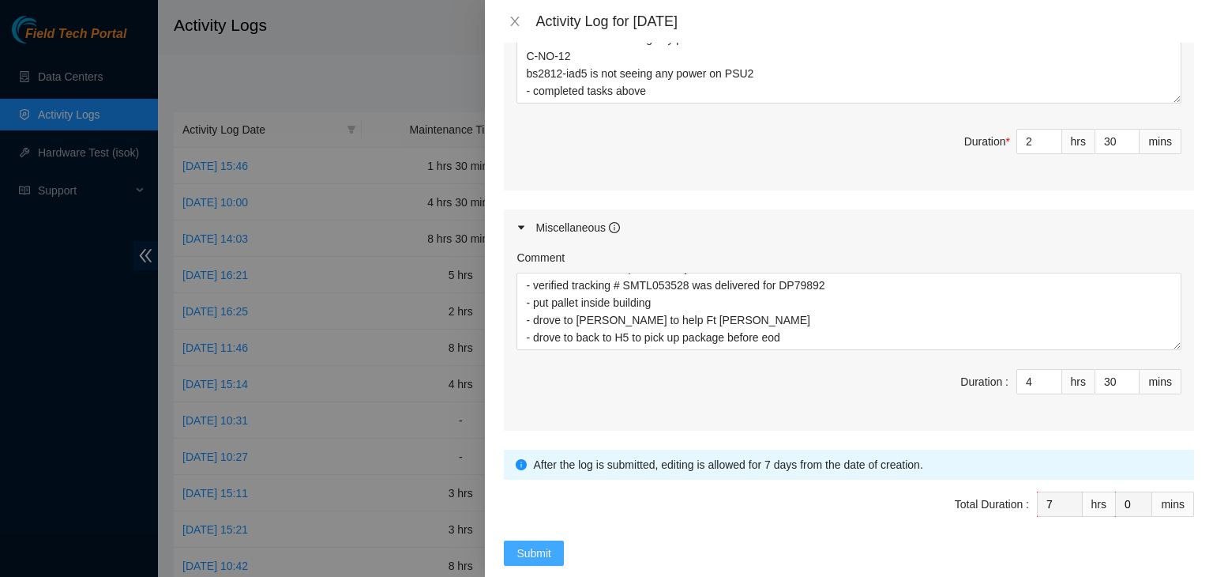
click at [546, 544] on span "Submit" at bounding box center [534, 552] width 35 height 17
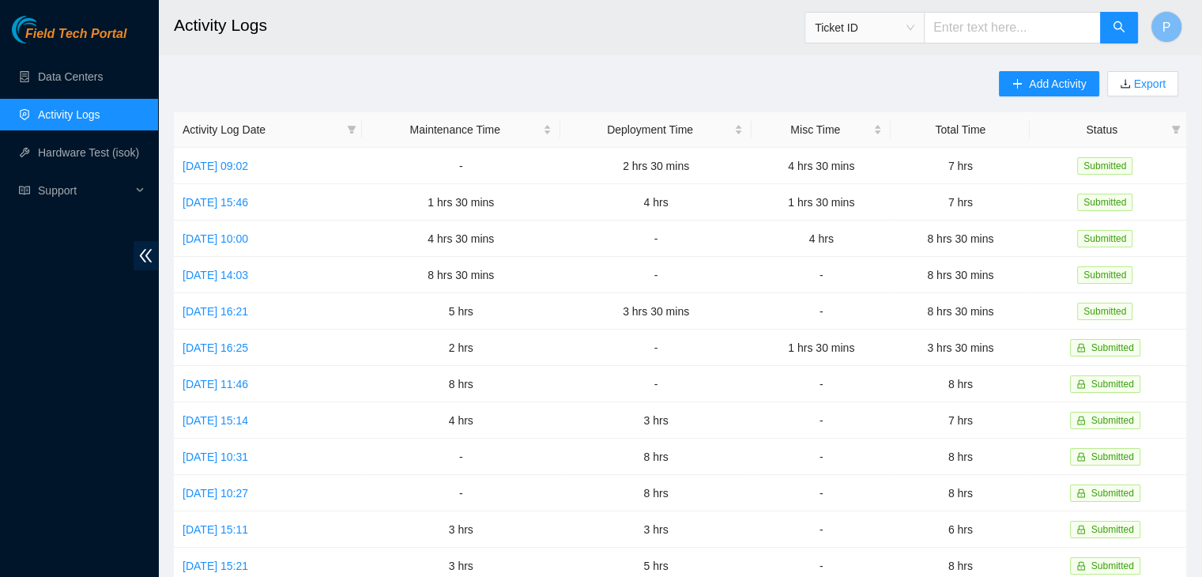
click at [15, 246] on div "Field Tech Portal Data Centers Activity Logs Hardware Test (isok) Support" at bounding box center [79, 296] width 158 height 561
click at [51, 77] on link "Data Centers" at bounding box center [70, 76] width 65 height 13
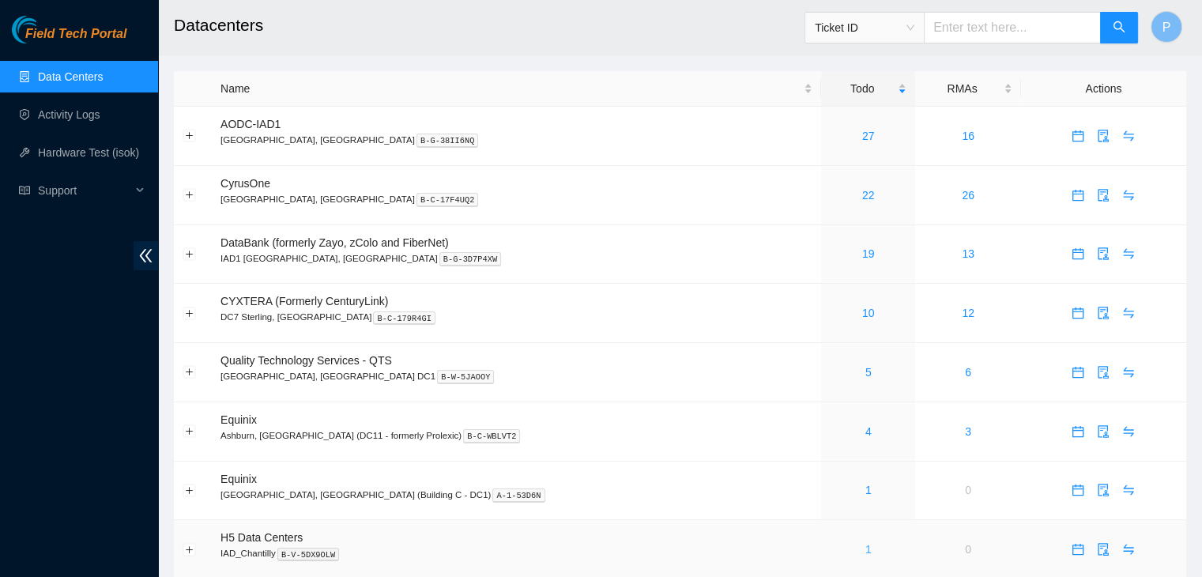
click at [865, 547] on link "1" at bounding box center [868, 549] width 6 height 13
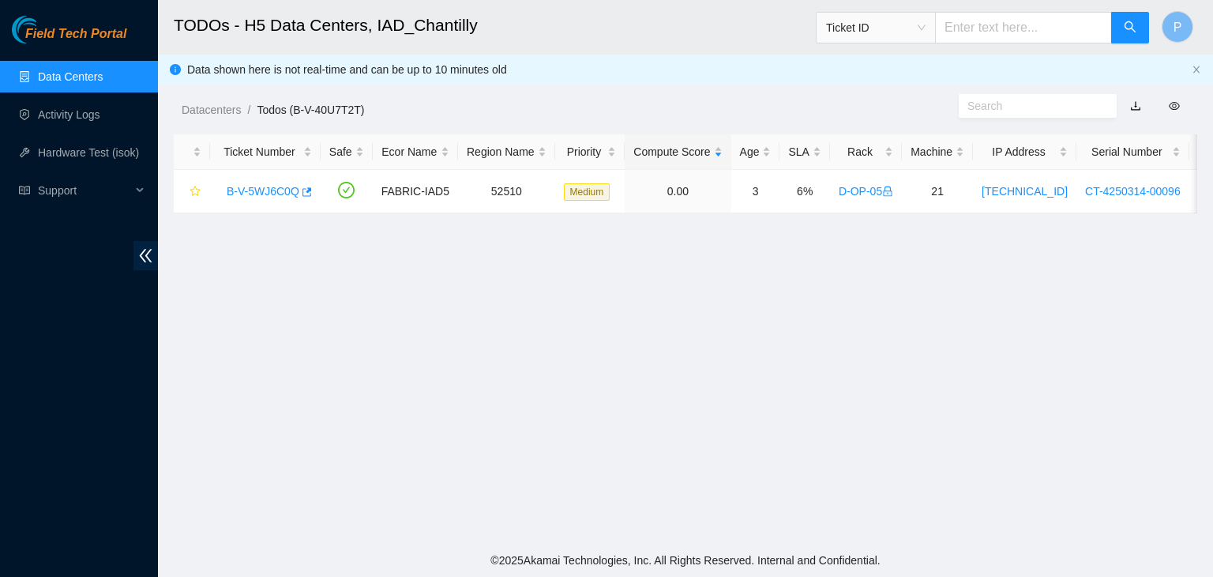
click at [254, 288] on main "TODOs - H5 Data Centers, IAD_Chantilly Ticket ID P Data shown here is not real-…" at bounding box center [685, 271] width 1055 height 543
click at [73, 70] on link "Data Centers" at bounding box center [70, 76] width 65 height 13
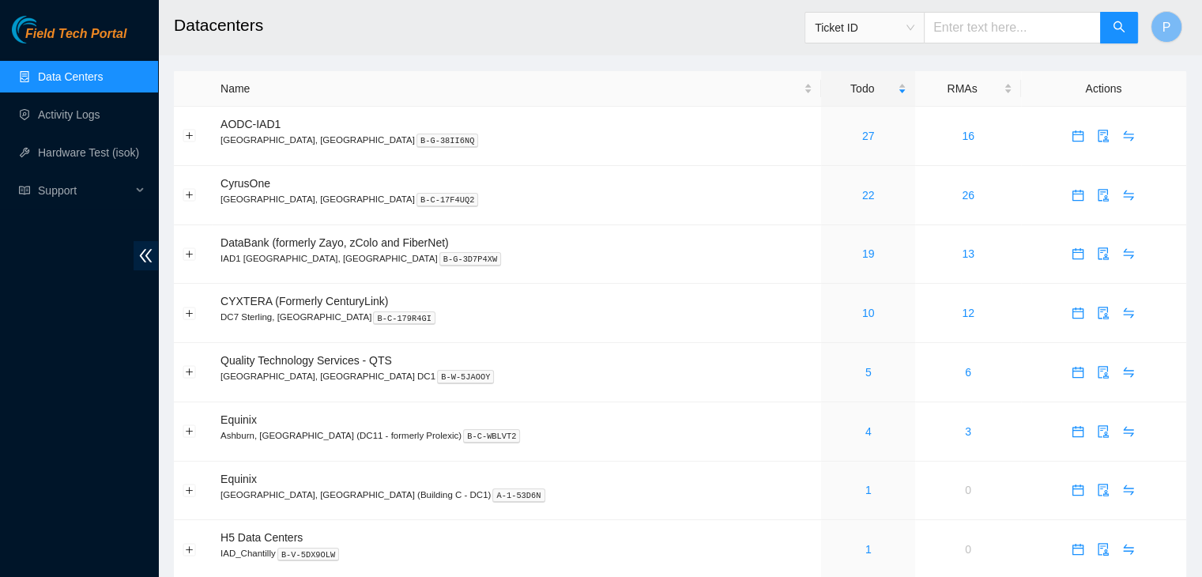
click at [132, 467] on div "Field Tech Portal Data Centers Activity Logs Hardware Test (isok) Support" at bounding box center [79, 296] width 158 height 561
click at [6, 505] on div "Field Tech Portal Data Centers Activity Logs Hardware Test (isok) Support" at bounding box center [79, 296] width 158 height 561
click at [71, 329] on div "Field Tech Portal Data Centers Activity Logs Hardware Test (isok) Support" at bounding box center [79, 296] width 158 height 561
click at [83, 74] on link "Data Centers" at bounding box center [70, 76] width 65 height 13
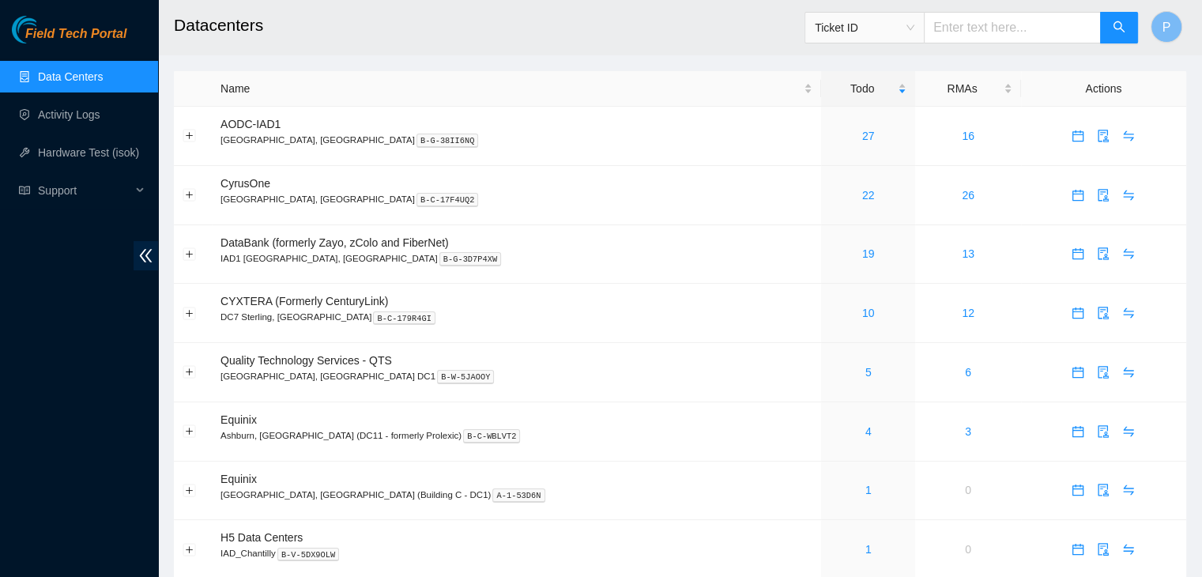
click at [83, 74] on link "Data Centers" at bounding box center [70, 76] width 65 height 13
click at [865, 546] on link "1" at bounding box center [868, 549] width 6 height 13
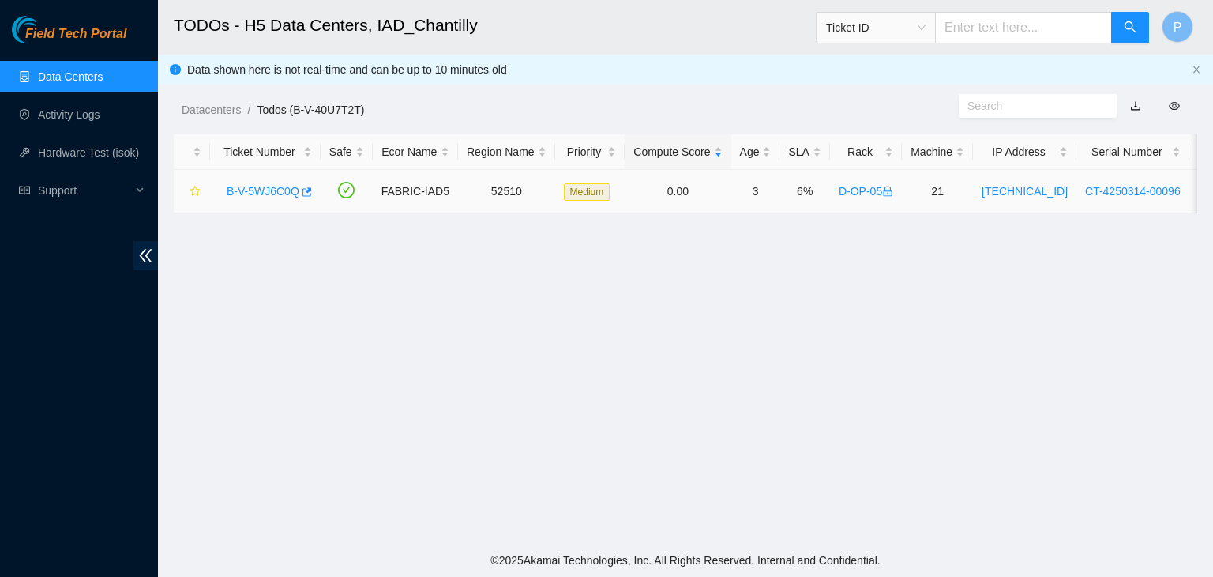
click at [249, 190] on link "B-V-5WJ6C0Q" at bounding box center [263, 191] width 73 height 13
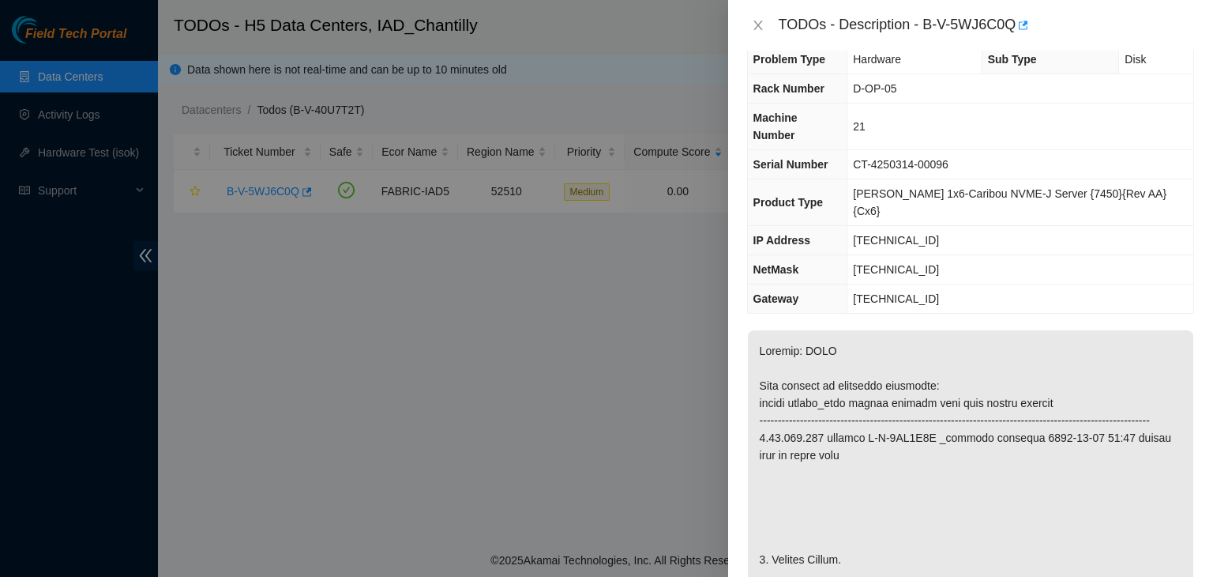
scroll to position [16, 0]
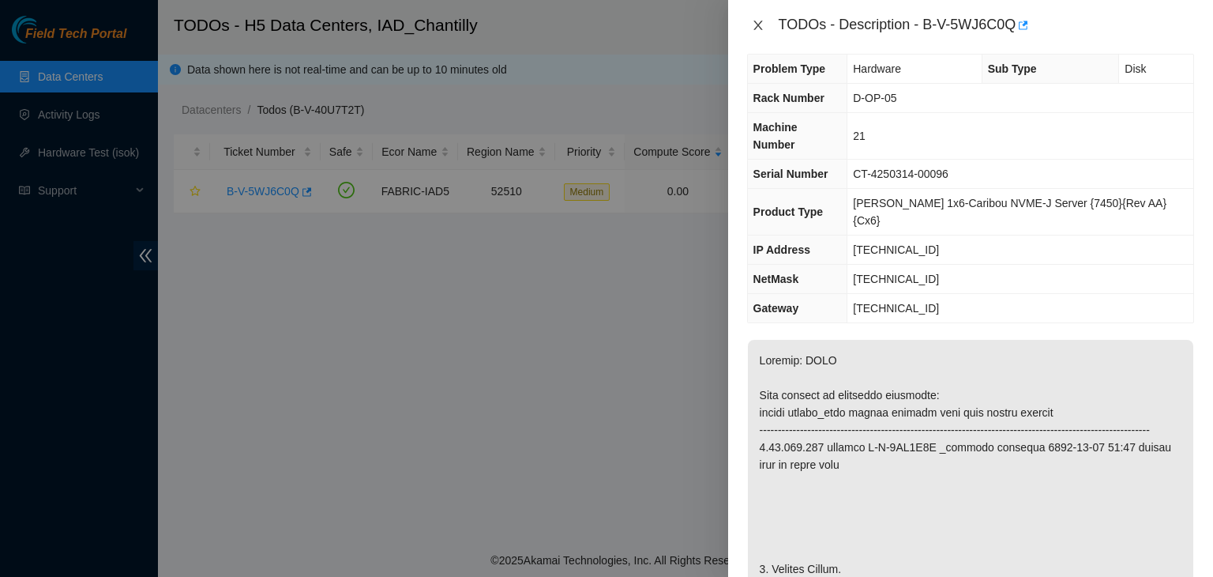
click at [758, 31] on icon "close" at bounding box center [758, 25] width 13 height 13
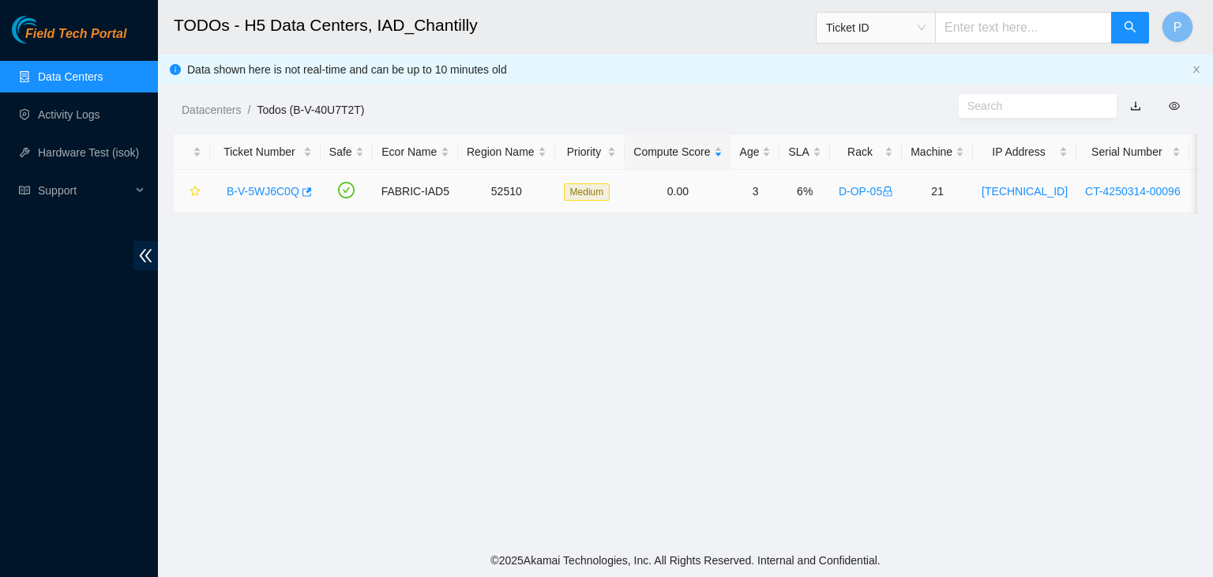
click at [261, 194] on link "B-V-5WJ6C0Q" at bounding box center [263, 191] width 73 height 13
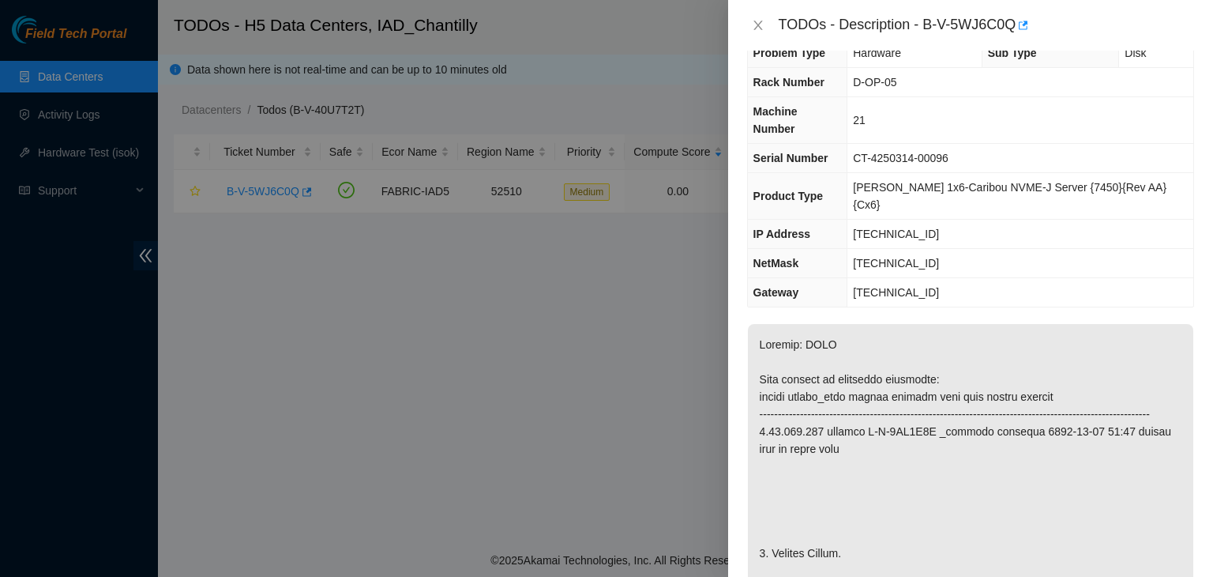
scroll to position [0, 0]
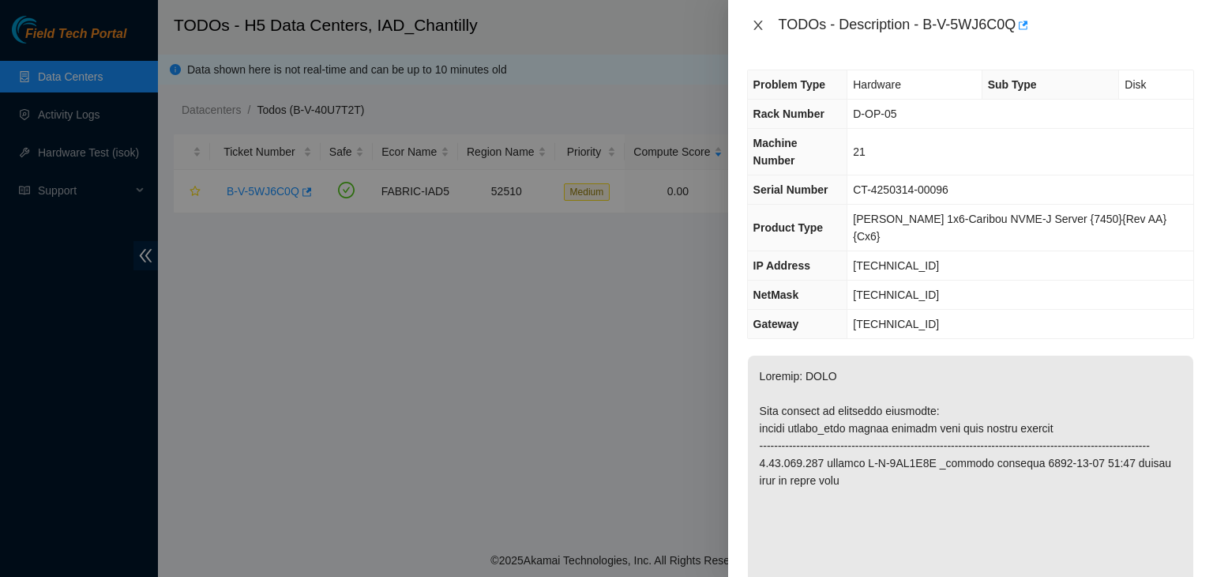
click at [758, 21] on icon "close" at bounding box center [758, 25] width 13 height 13
